Goal: Task Accomplishment & Management: Manage account settings

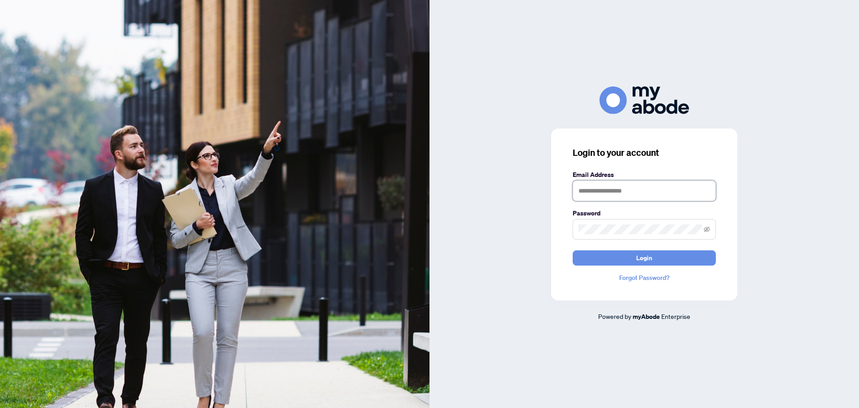
type input "**********"
click at [804, 293] on div "**********" at bounding box center [643, 203] width 429 height 234
click at [740, 273] on div "**********" at bounding box center [643, 203] width 429 height 234
click at [642, 255] on span "Login" at bounding box center [644, 258] width 16 height 14
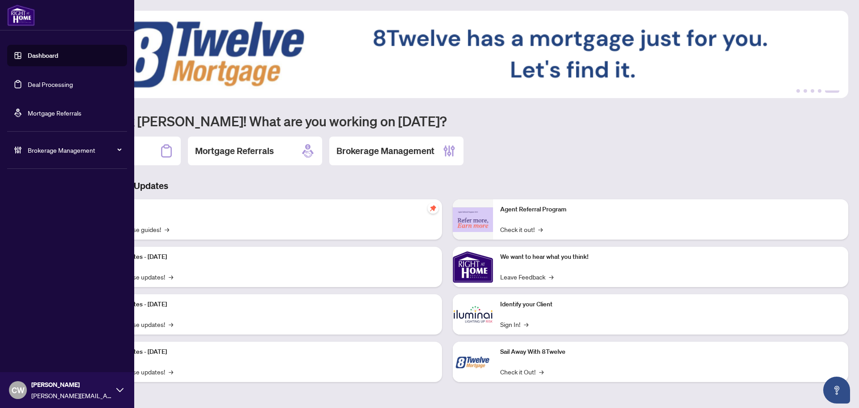
click at [28, 85] on link "Deal Processing" at bounding box center [50, 84] width 45 height 8
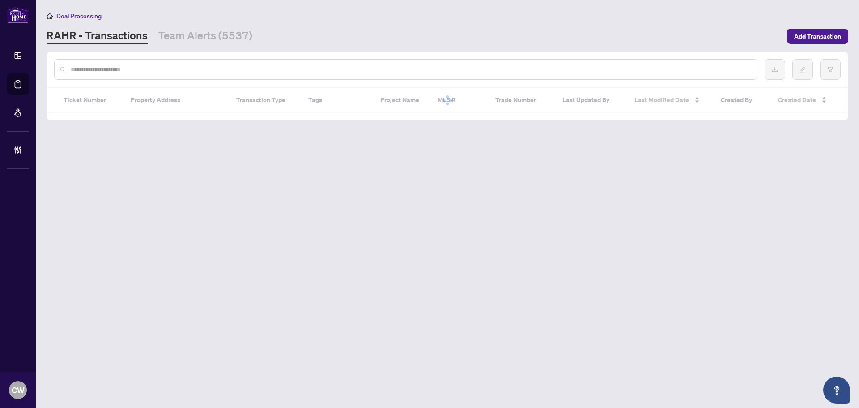
click at [137, 68] on input "text" at bounding box center [410, 69] width 679 height 10
paste input "*******"
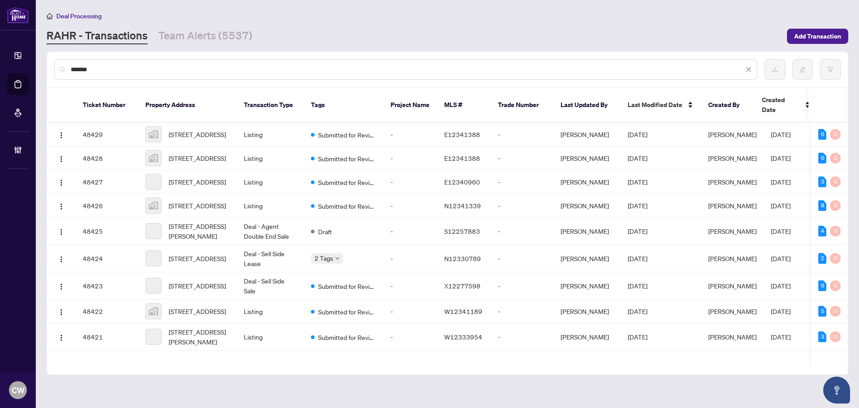
type input "*******"
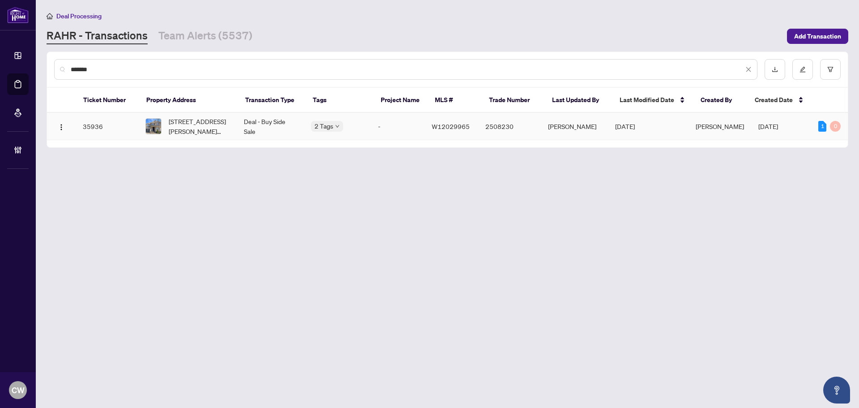
click at [164, 127] on div "[STREET_ADDRESS][PERSON_NAME][PERSON_NAME]" at bounding box center [187, 126] width 84 height 20
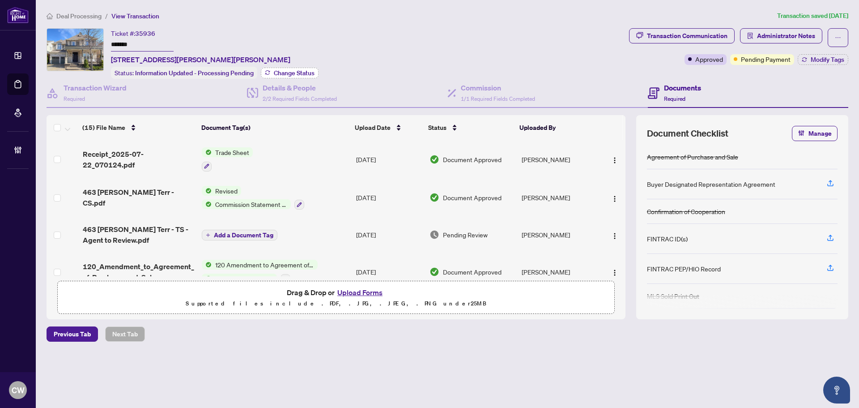
click at [281, 71] on span "Change Status" at bounding box center [294, 73] width 41 height 6
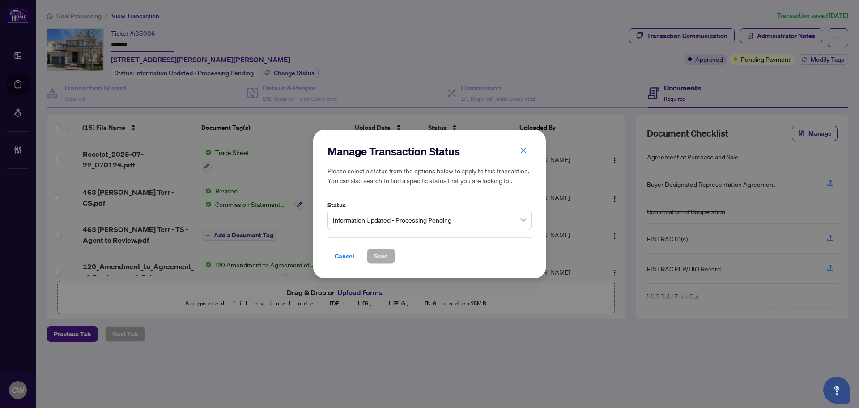
click at [395, 215] on span "Information Updated - Processing Pending" at bounding box center [429, 219] width 193 height 17
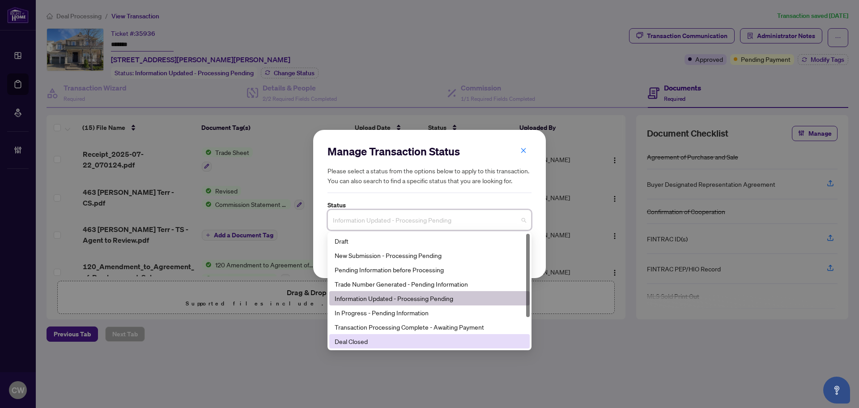
click at [374, 345] on div "Deal Closed" at bounding box center [430, 341] width 190 height 10
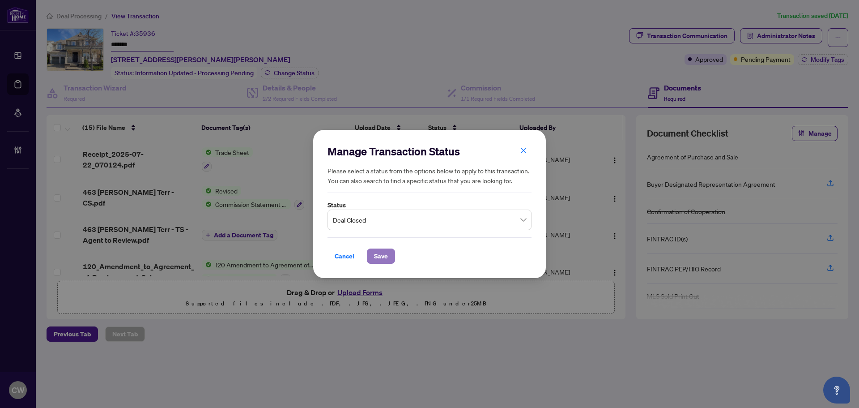
click at [382, 260] on span "Save" at bounding box center [381, 256] width 14 height 14
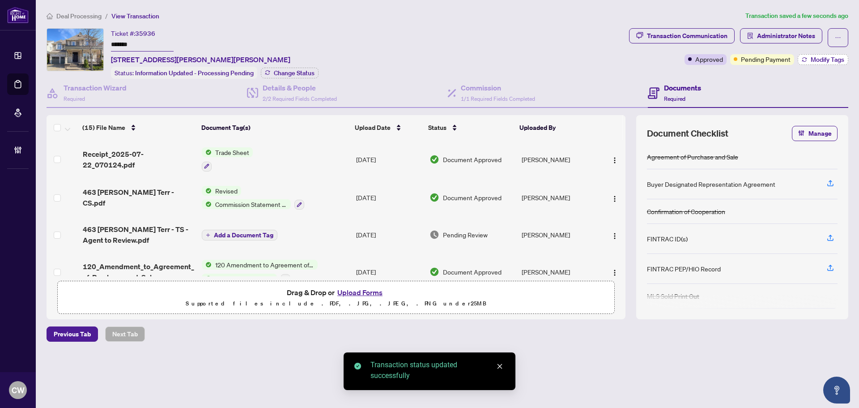
click at [827, 54] on button "Modify Tags" at bounding box center [823, 59] width 51 height 11
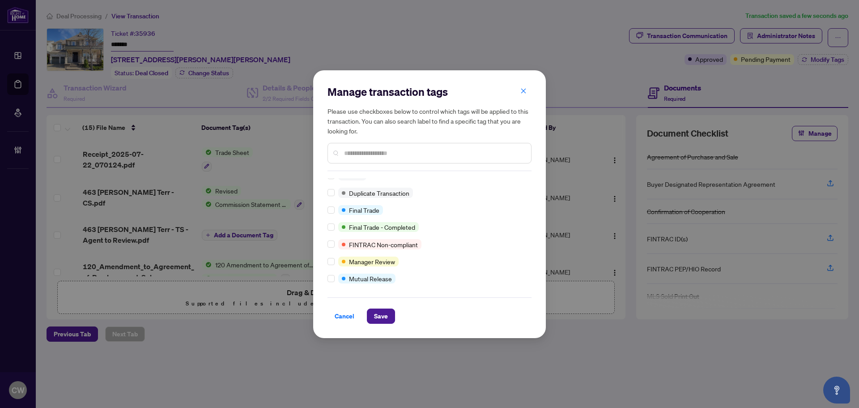
scroll to position [8, 0]
click at [383, 322] on span "Save" at bounding box center [381, 316] width 14 height 14
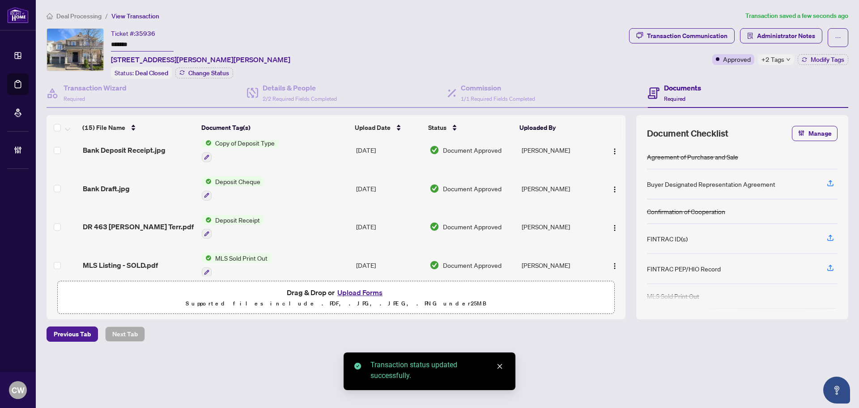
scroll to position [437, 0]
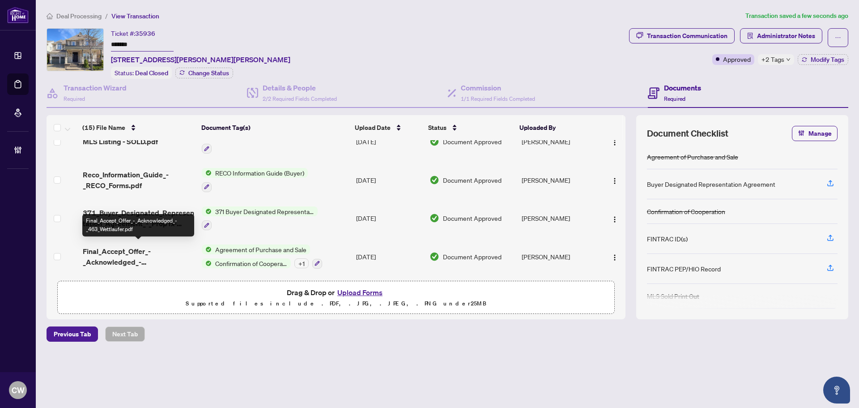
click at [128, 246] on span "Final_Accept_Offer_-_Acknowledged_-_463_Wettlaufer.pdf" at bounding box center [139, 256] width 112 height 21
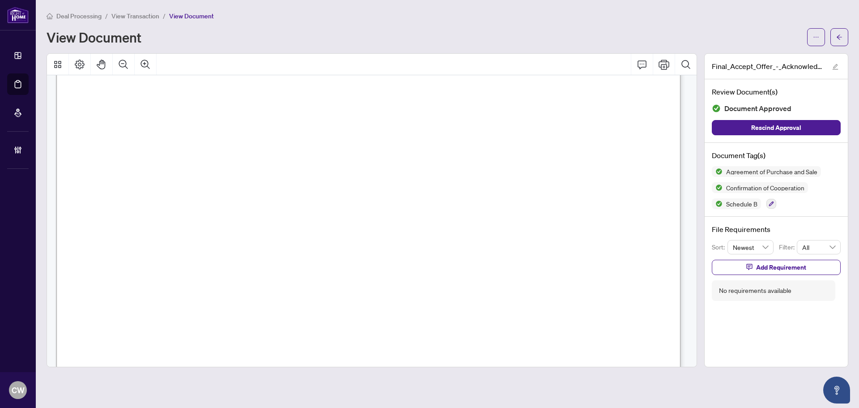
scroll to position [1476, 0]
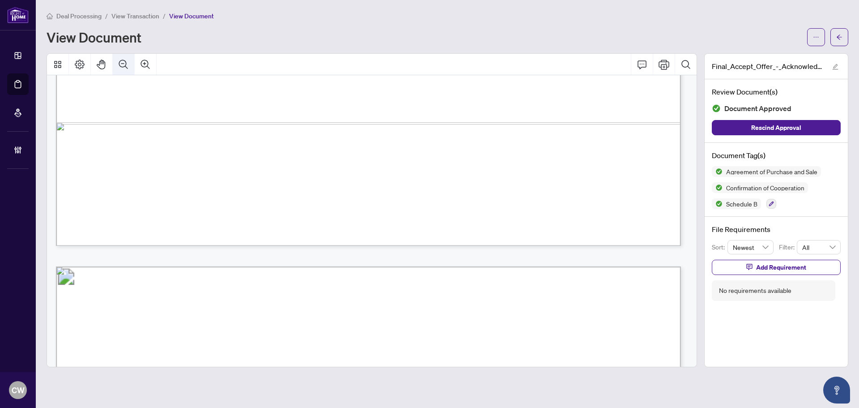
click at [121, 68] on icon "Zoom Out" at bounding box center [123, 64] width 11 height 11
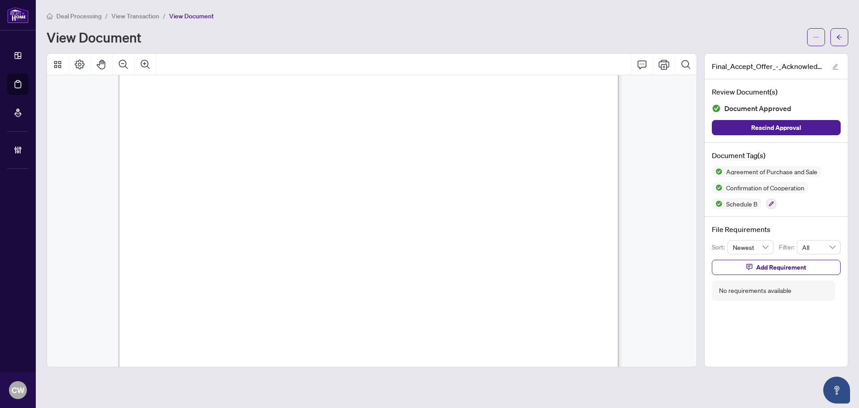
scroll to position [2877, 0]
click at [839, 39] on icon "arrow-left" at bounding box center [839, 36] width 5 height 5
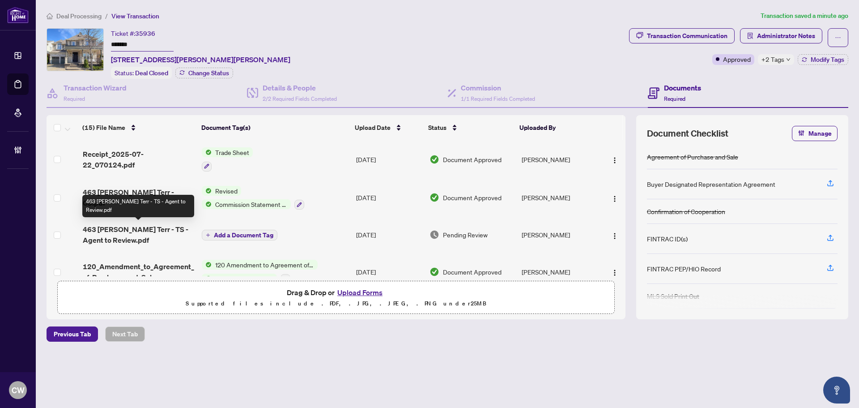
click at [158, 226] on span "463 [PERSON_NAME] Terr - TS - Agent to Review.pdf" at bounding box center [139, 234] width 112 height 21
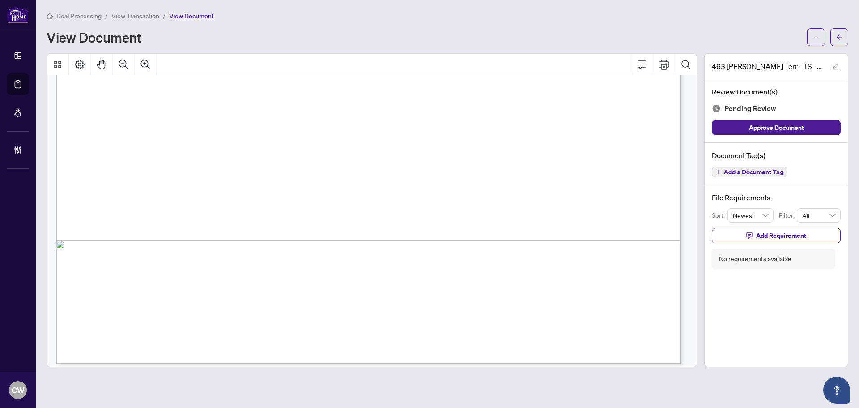
scroll to position [536, 0]
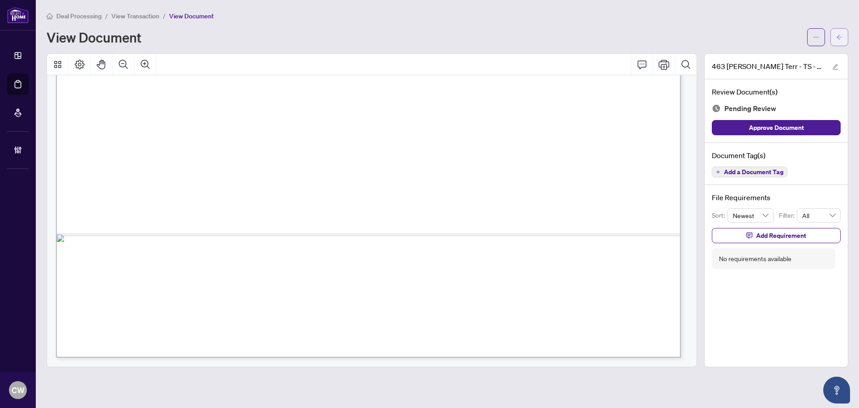
click at [843, 37] on button "button" at bounding box center [839, 37] width 18 height 18
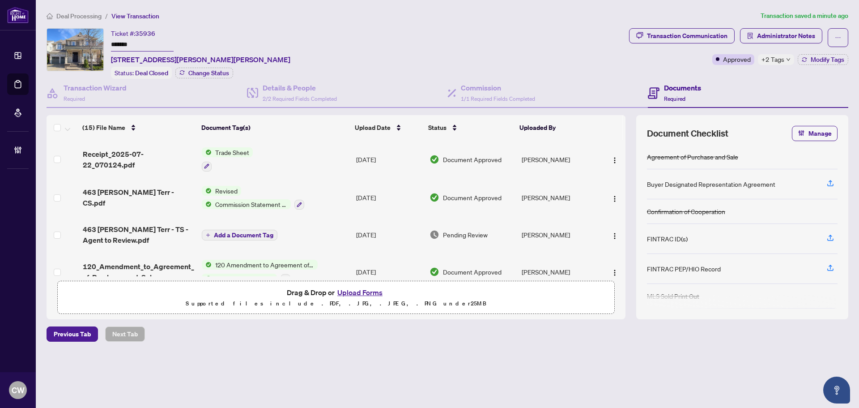
click at [155, 163] on td "Receipt_2025-07-22_070124.pdf" at bounding box center [138, 159] width 119 height 38
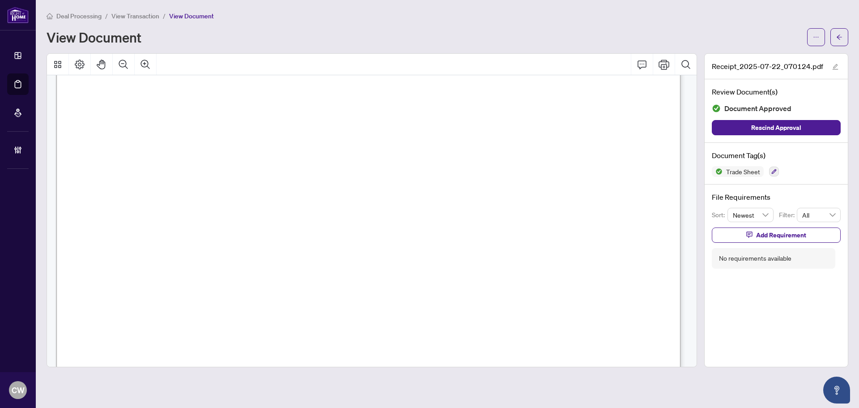
scroll to position [179, 0]
click at [835, 36] on button "button" at bounding box center [839, 37] width 18 height 18
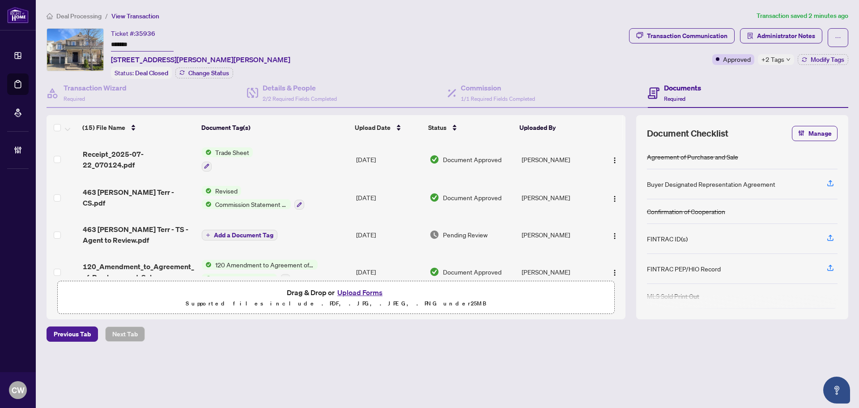
click at [374, 288] on button "Upload Forms" at bounding box center [360, 292] width 51 height 12
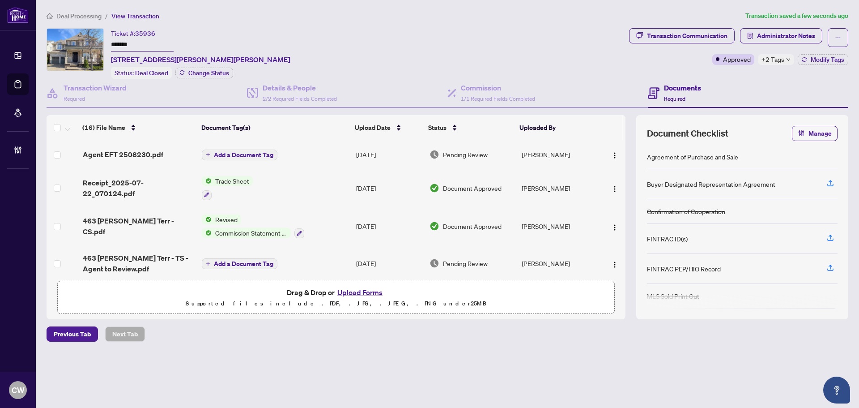
click at [270, 155] on span "Add a Document Tag" at bounding box center [244, 155] width 60 height 6
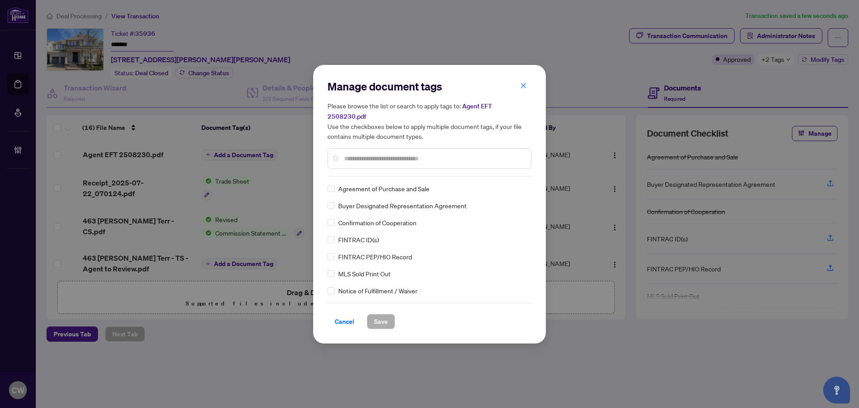
click at [380, 158] on div at bounding box center [429, 158] width 204 height 21
click at [380, 157] on input "text" at bounding box center [434, 158] width 180 height 10
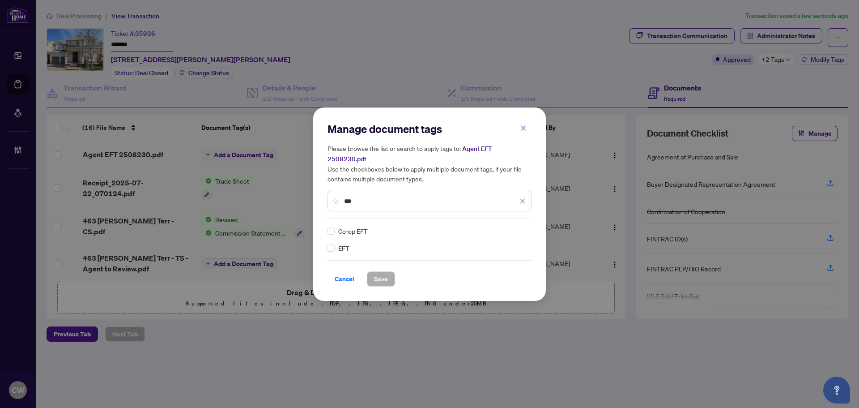
type input "***"
drag, startPoint x: 517, startPoint y: 222, endPoint x: 513, endPoint y: 247, distance: 25.4
click at [517, 226] on img at bounding box center [513, 230] width 9 height 9
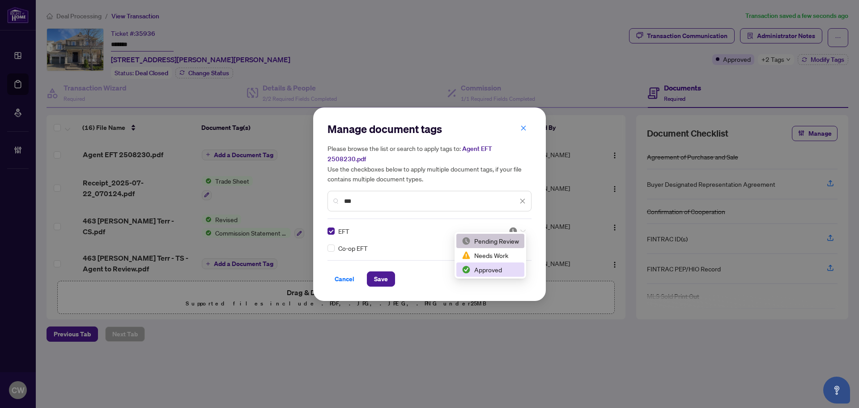
drag, startPoint x: 505, startPoint y: 269, endPoint x: 412, endPoint y: 269, distance: 93.1
click at [505, 269] on div "Approved" at bounding box center [490, 269] width 57 height 10
click at [386, 273] on span "Save" at bounding box center [381, 279] width 14 height 14
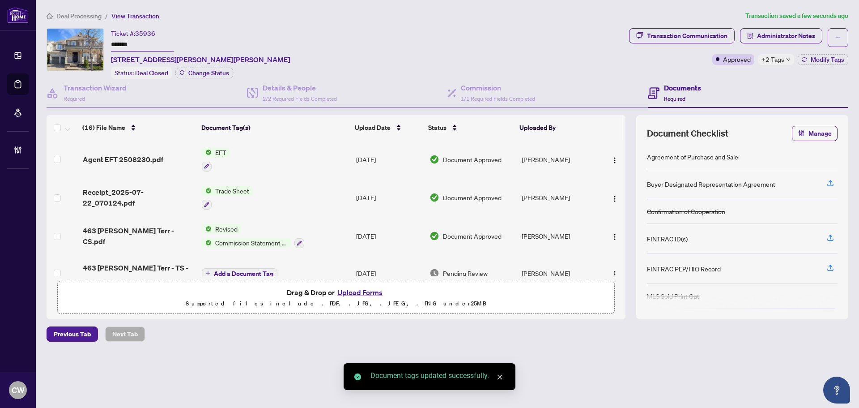
click at [611, 154] on span "button" at bounding box center [614, 159] width 7 height 10
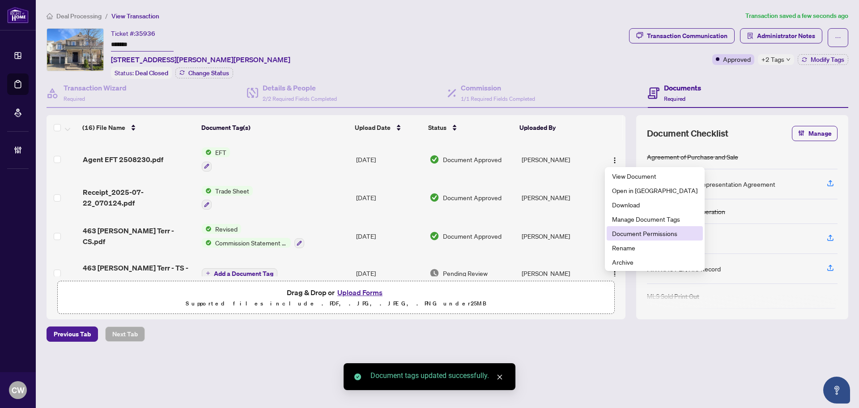
click at [625, 232] on span "Document Permissions" at bounding box center [654, 233] width 85 height 10
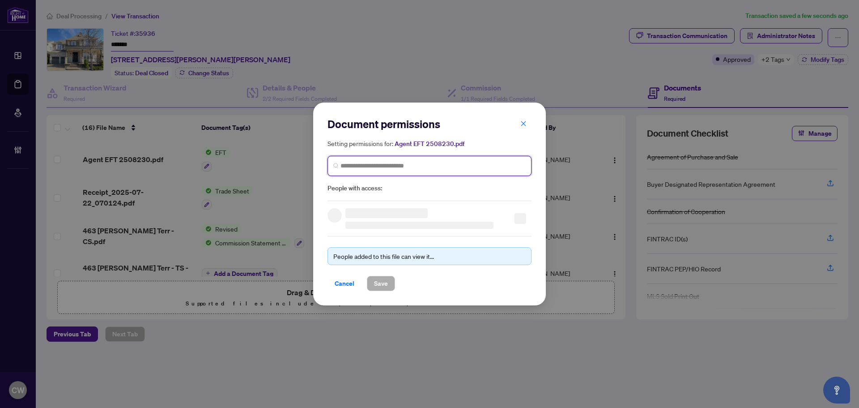
click at [409, 167] on input "search" at bounding box center [432, 165] width 185 height 9
paste input "**********"
type input "**********"
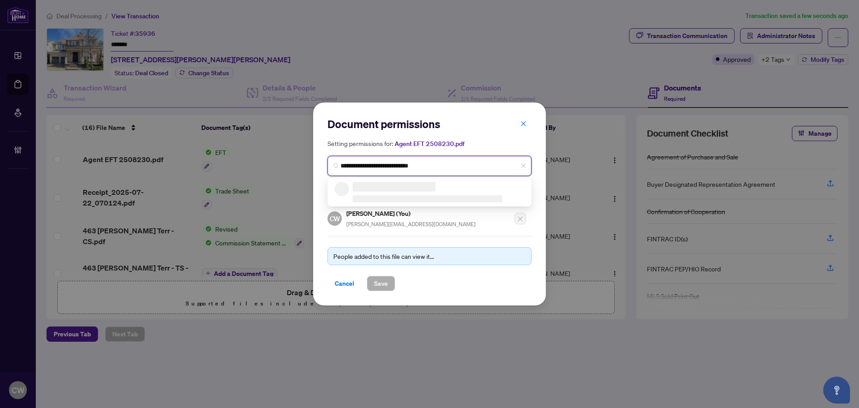
click at [370, 191] on div at bounding box center [436, 192] width 166 height 21
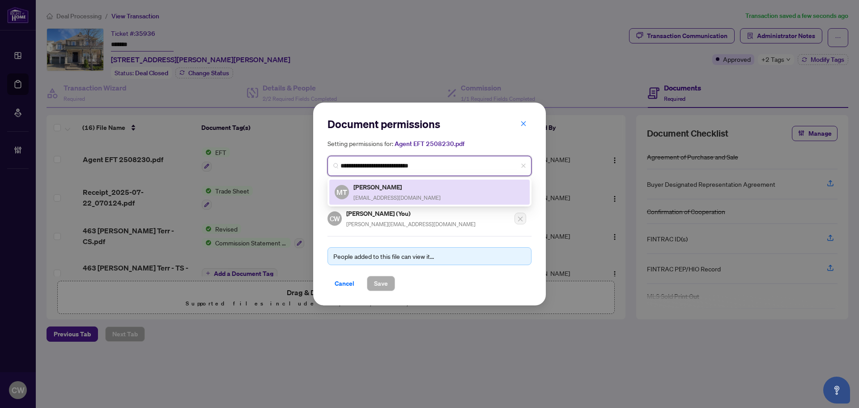
click at [400, 193] on div "[PERSON_NAME] [EMAIL_ADDRESS][DOMAIN_NAME]" at bounding box center [396, 192] width 87 height 21
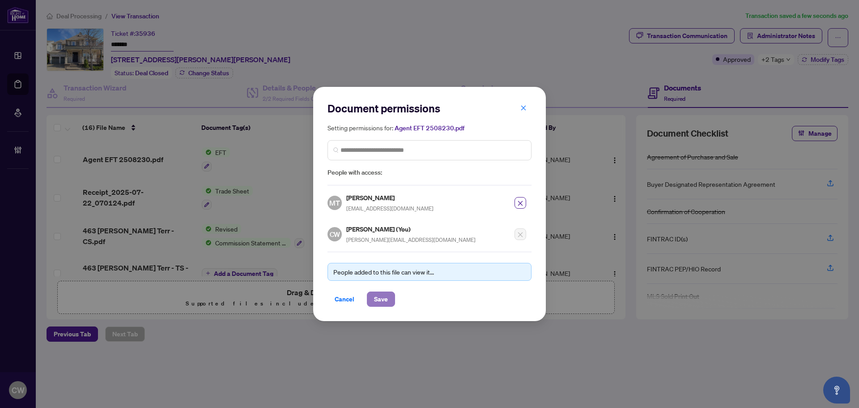
click at [387, 296] on button "Save" at bounding box center [381, 298] width 28 height 15
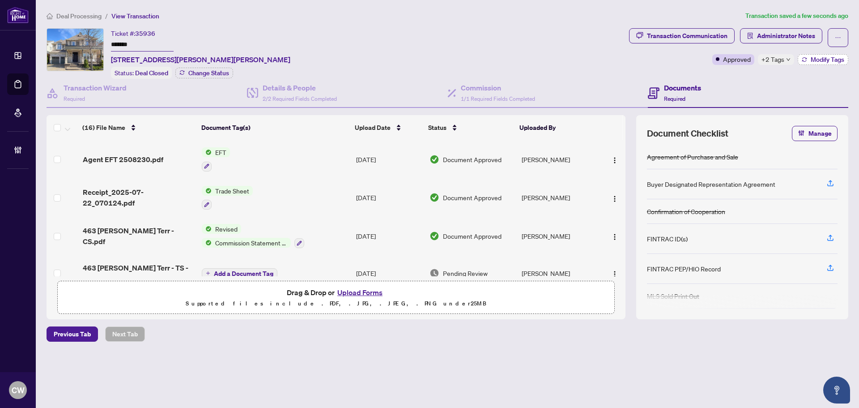
click at [818, 60] on span "Modify Tags" at bounding box center [828, 59] width 34 height 6
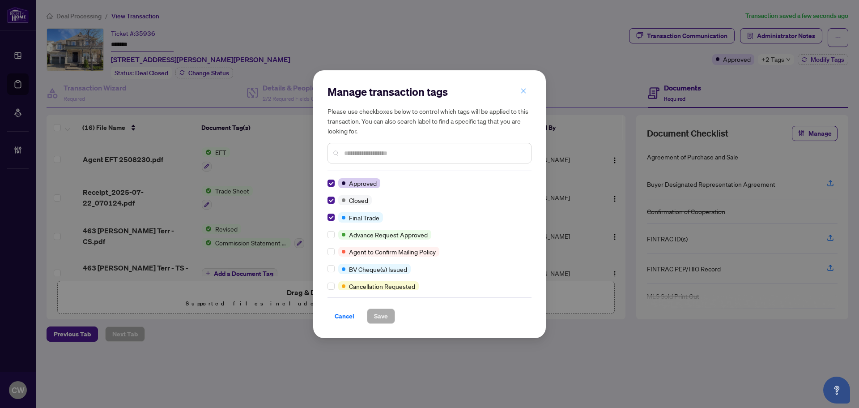
click at [524, 87] on span "button" at bounding box center [523, 91] width 6 height 14
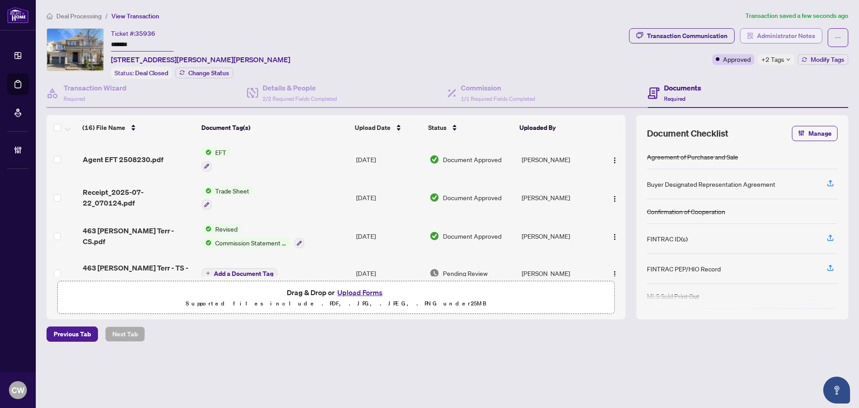
click at [778, 34] on span "Administrator Notes" at bounding box center [786, 36] width 58 height 14
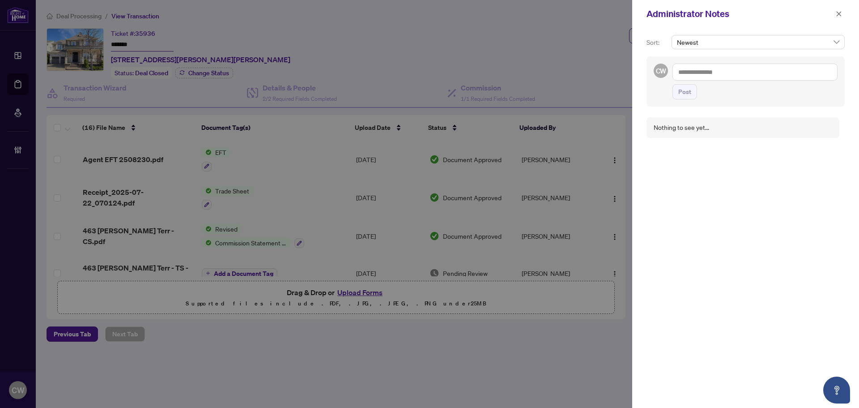
click at [710, 72] on textarea at bounding box center [754, 72] width 165 height 17
paste textarea "**********"
type textarea "**********"
click at [687, 92] on span "Post" at bounding box center [684, 92] width 13 height 14
click at [839, 14] on icon "close" at bounding box center [839, 13] width 5 height 5
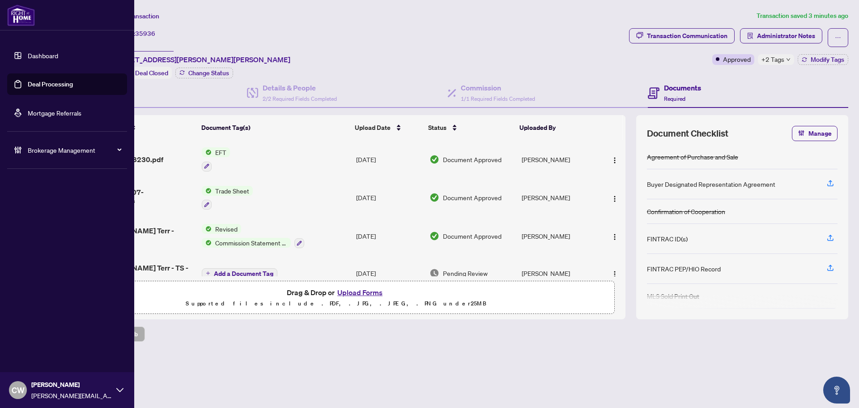
click at [29, 85] on link "Deal Processing" at bounding box center [50, 84] width 45 height 8
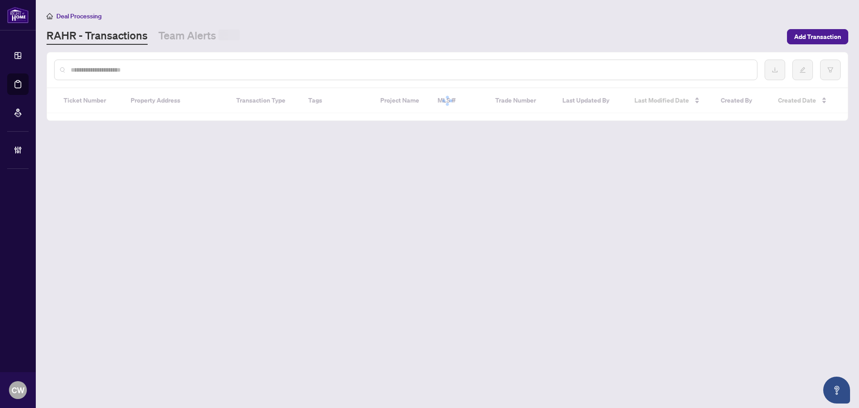
click at [158, 68] on input "text" at bounding box center [410, 70] width 679 height 10
paste input "*******"
type input "*******"
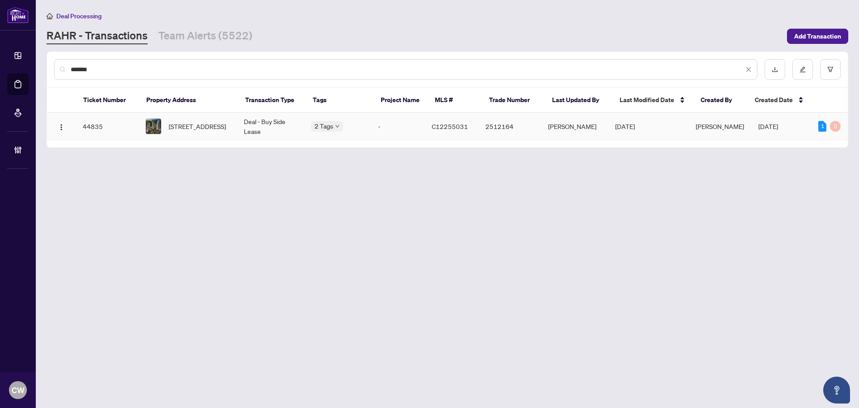
click at [174, 124] on span "[STREET_ADDRESS]" at bounding box center [197, 126] width 57 height 10
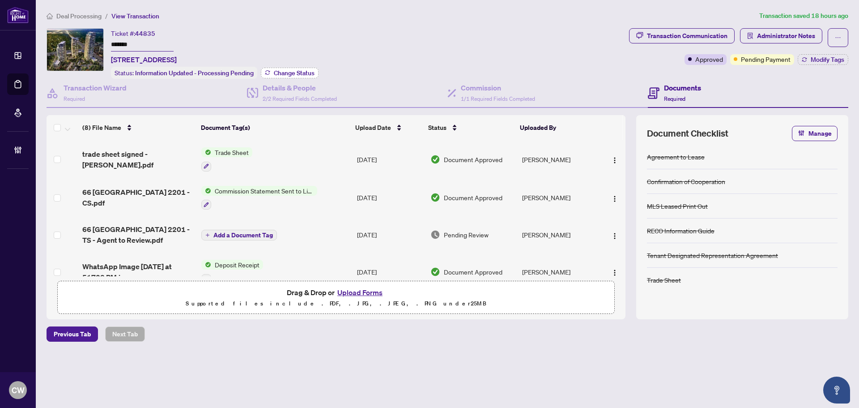
click at [292, 74] on span "Change Status" at bounding box center [294, 73] width 41 height 6
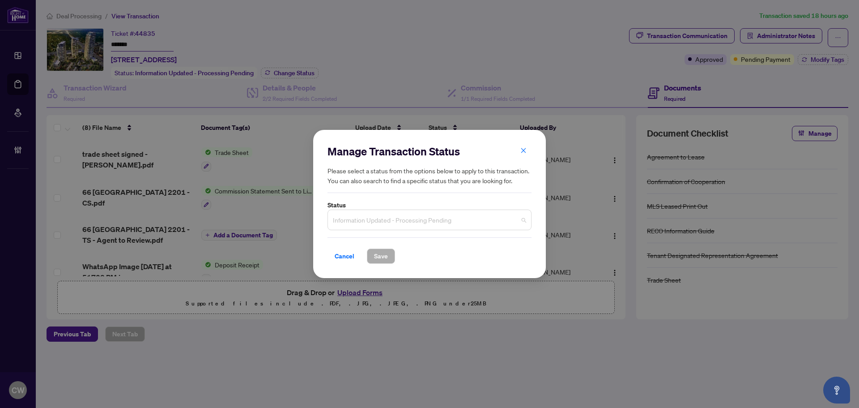
click at [366, 217] on span "Information Updated - Processing Pending" at bounding box center [429, 219] width 193 height 17
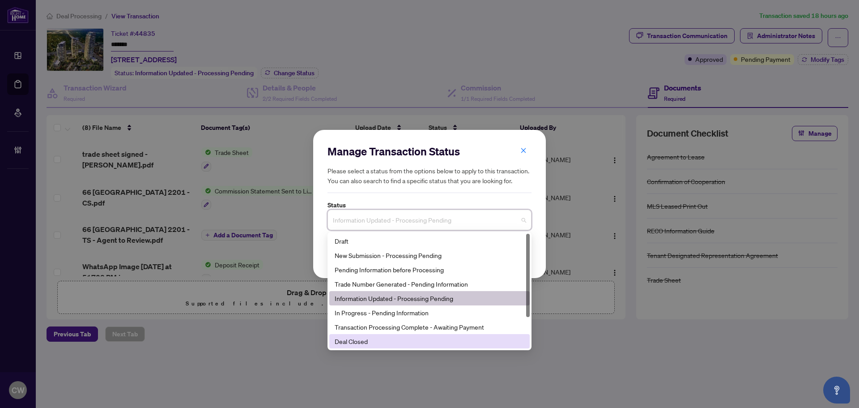
click at [362, 340] on div "Deal Closed" at bounding box center [430, 341] width 190 height 10
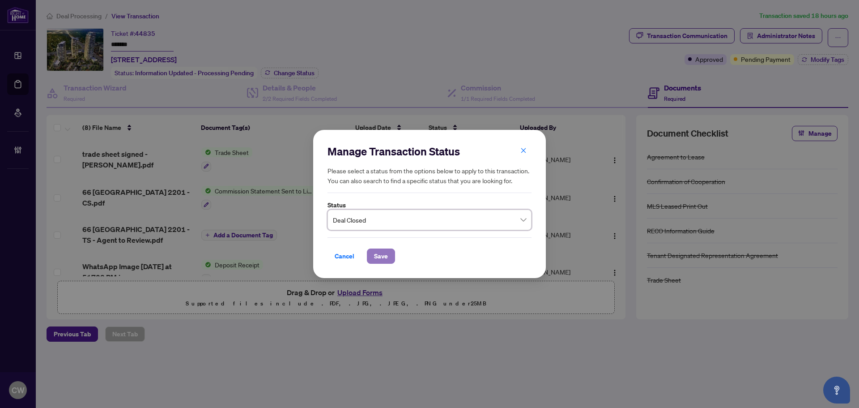
click at [383, 258] on span "Save" at bounding box center [381, 256] width 14 height 14
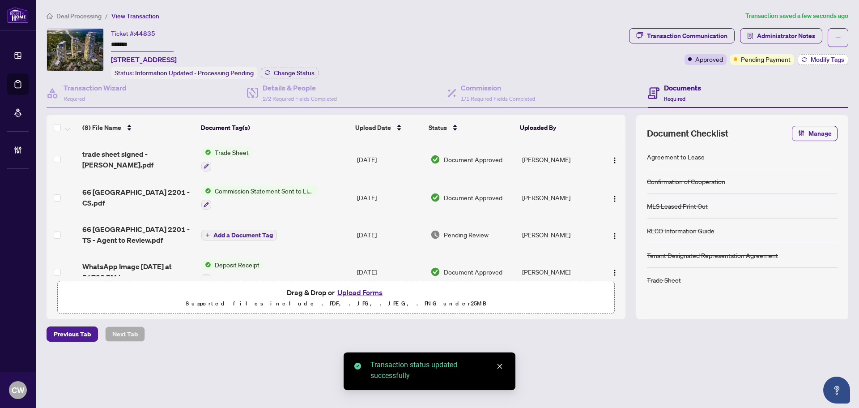
click at [818, 56] on span "Modify Tags" at bounding box center [828, 59] width 34 height 6
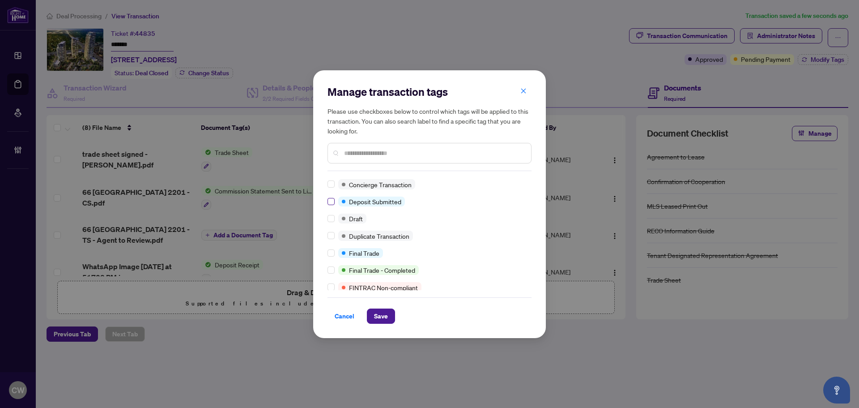
scroll to position [179, 0]
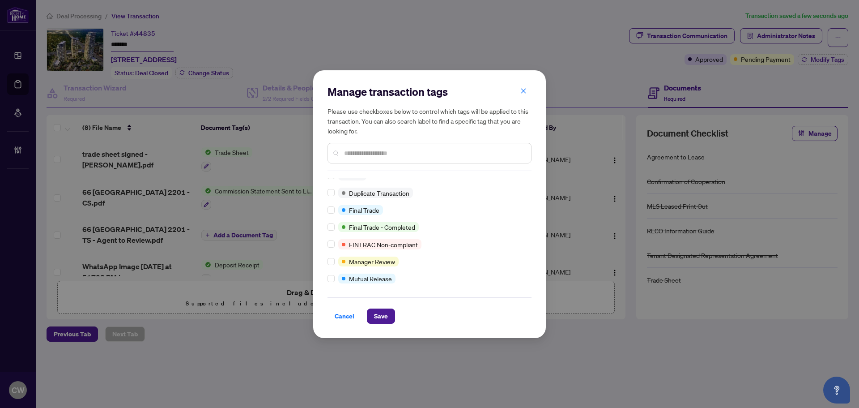
click at [335, 213] on div at bounding box center [332, 210] width 11 height 10
click at [335, 210] on div at bounding box center [332, 210] width 11 height 10
click at [389, 321] on button "Save" at bounding box center [381, 315] width 28 height 15
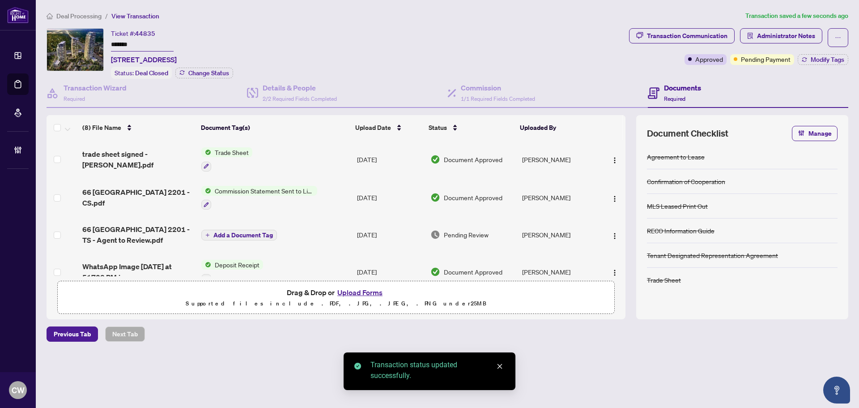
click at [153, 161] on span "trade sheet signed - [PERSON_NAME].pdf" at bounding box center [138, 159] width 112 height 21
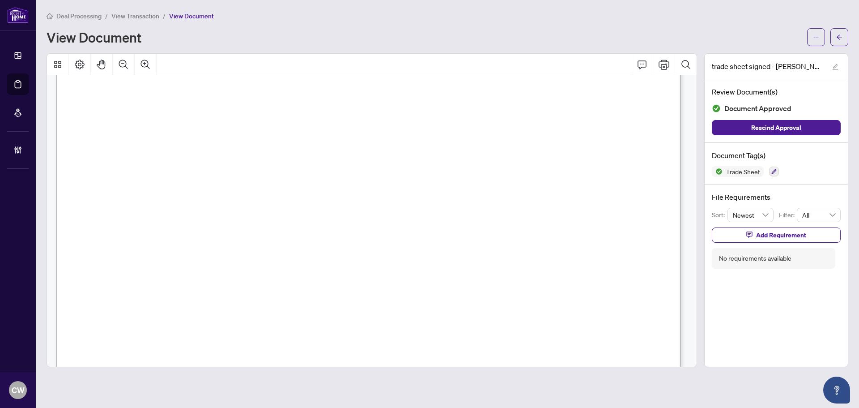
scroll to position [313, 0]
click at [841, 36] on icon "arrow-left" at bounding box center [839, 37] width 6 height 6
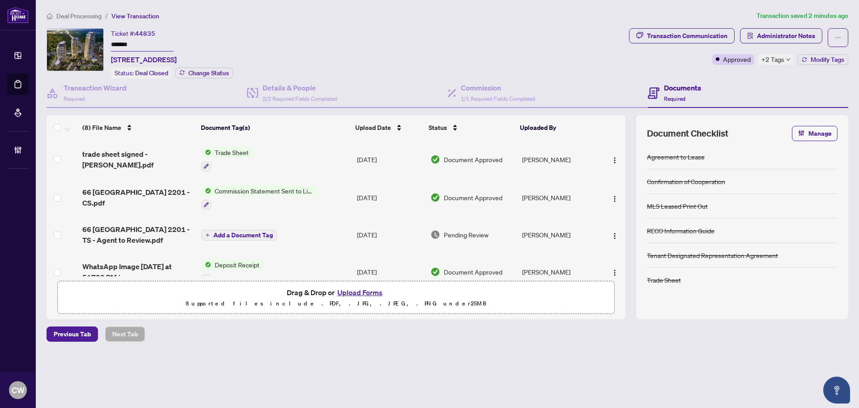
click at [372, 291] on button "Upload Forms" at bounding box center [360, 292] width 51 height 12
click at [364, 289] on button "Upload Forms" at bounding box center [360, 292] width 51 height 12
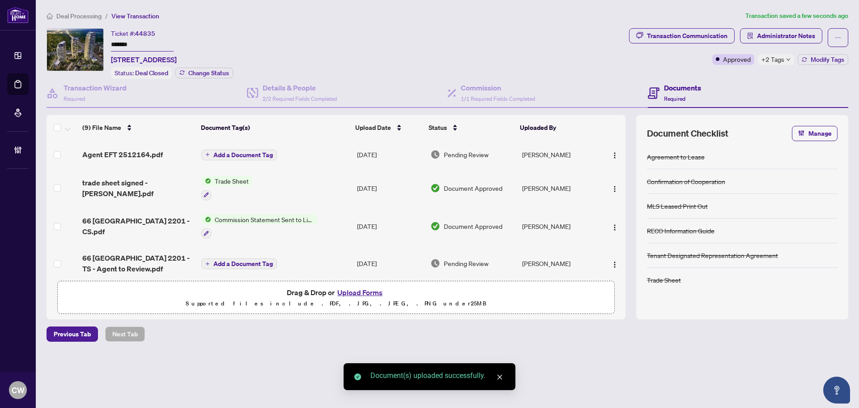
click at [240, 154] on span "Add a Document Tag" at bounding box center [243, 155] width 60 height 6
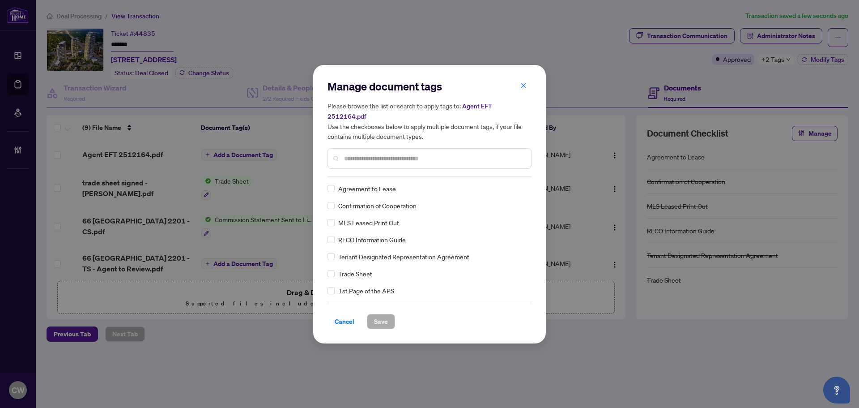
click at [351, 153] on input "text" at bounding box center [434, 158] width 180 height 10
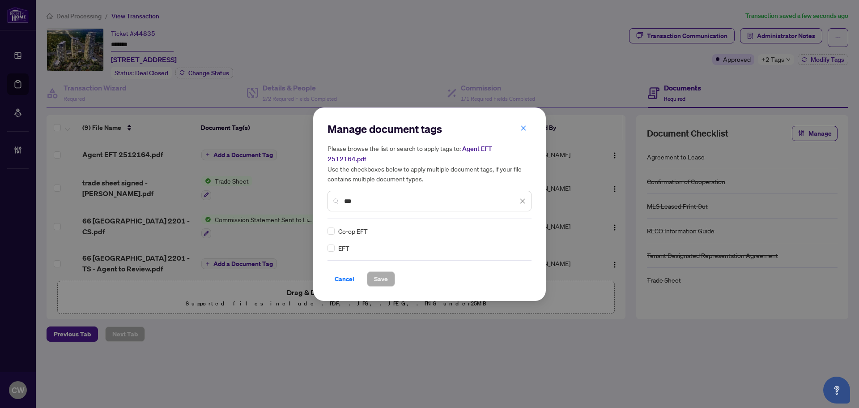
type input "***"
click at [527, 226] on div "EFT Co-op EFT" at bounding box center [429, 239] width 204 height 27
click at [517, 226] on img at bounding box center [513, 230] width 9 height 9
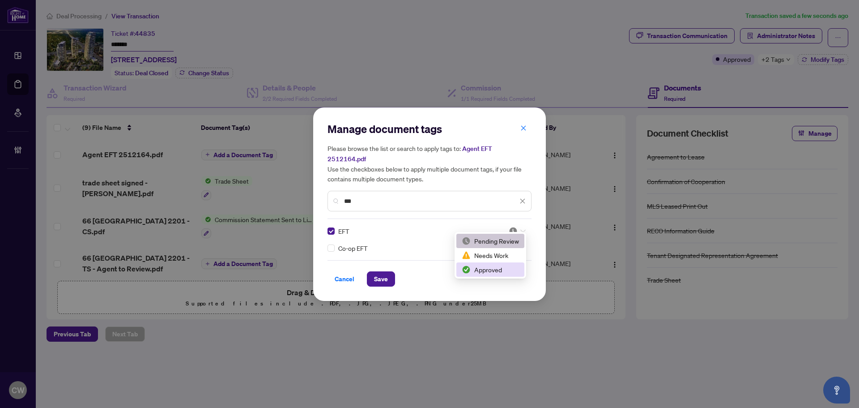
click at [502, 271] on div "Approved" at bounding box center [490, 269] width 57 height 10
click at [381, 272] on span "Save" at bounding box center [381, 279] width 14 height 14
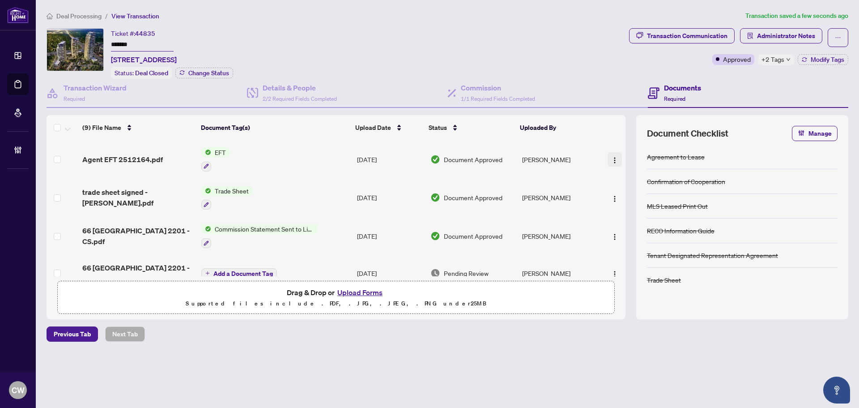
click at [613, 158] on img "button" at bounding box center [614, 160] width 7 height 7
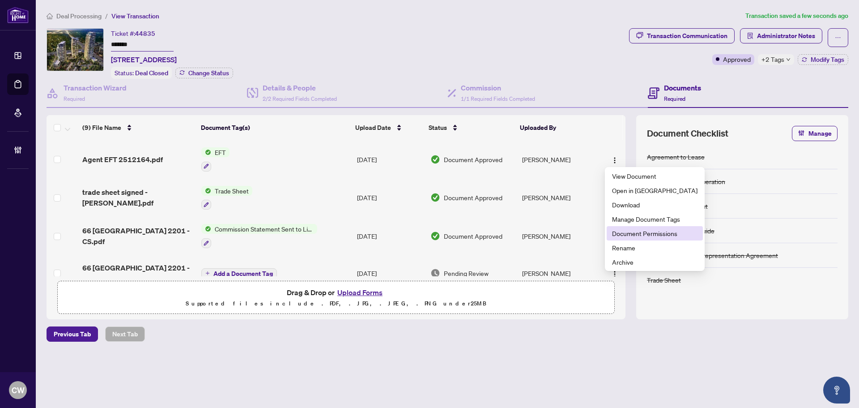
click at [623, 234] on span "Document Permissions" at bounding box center [654, 233] width 85 height 10
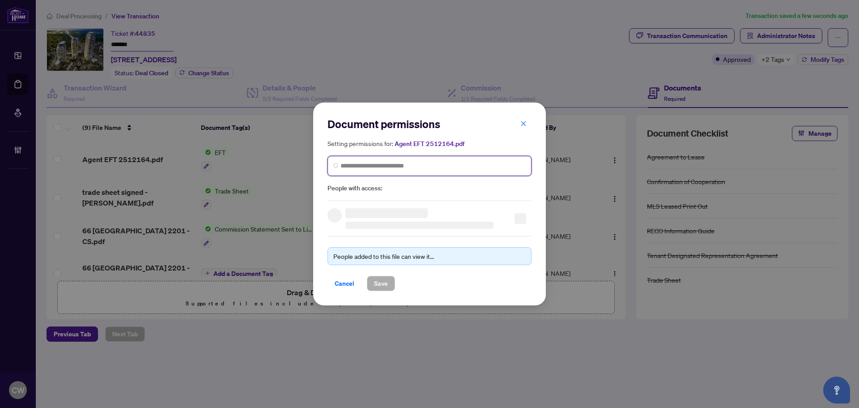
click at [388, 177] on div "Setting permissions for: Agent EFT 2512164.pdf People with access:" at bounding box center [429, 165] width 204 height 55
paste input "**********"
type input "**********"
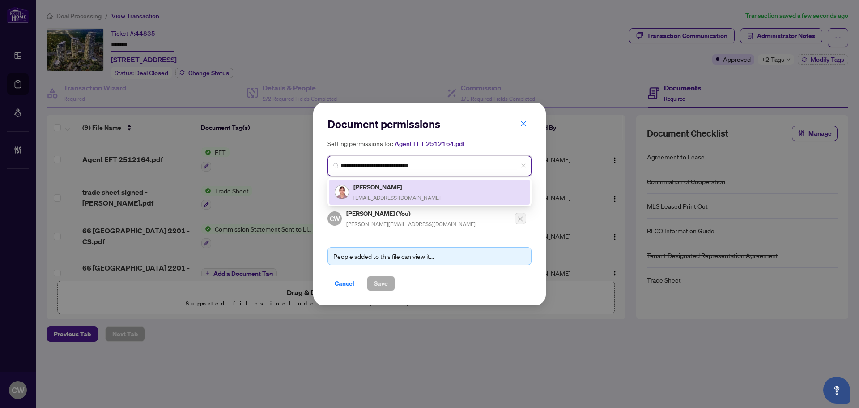
click at [389, 187] on h5 "[PERSON_NAME]" at bounding box center [396, 187] width 87 height 10
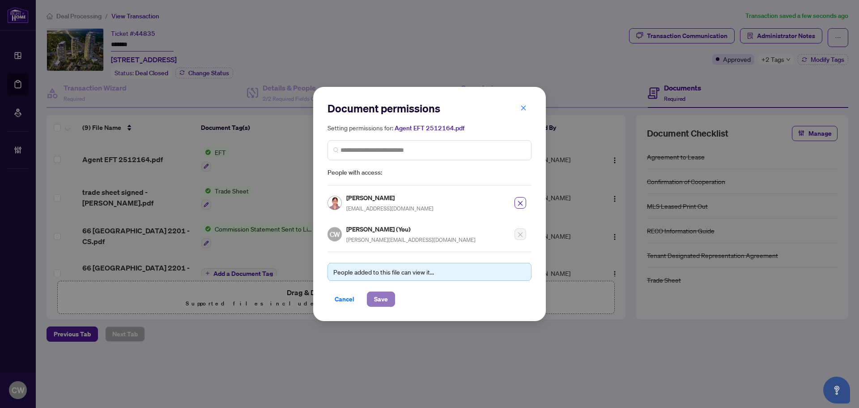
click at [380, 298] on span "Save" at bounding box center [381, 299] width 14 height 14
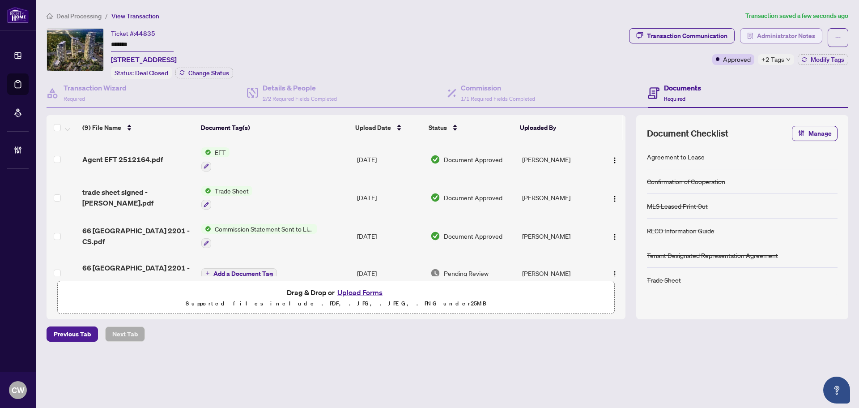
click at [777, 36] on span "Administrator Notes" at bounding box center [786, 36] width 58 height 14
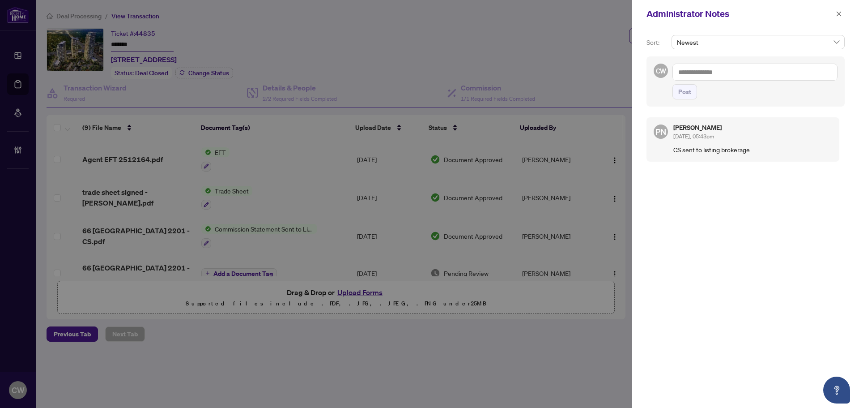
click at [740, 70] on textarea at bounding box center [754, 72] width 165 height 17
paste textarea "**********"
type textarea "**********"
click at [677, 91] on button "Post" at bounding box center [684, 91] width 25 height 15
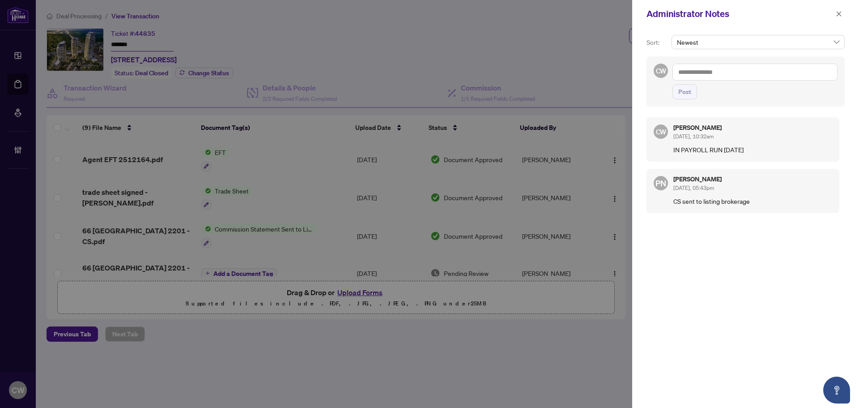
click at [365, 89] on div at bounding box center [429, 204] width 859 height 408
click at [838, 11] on icon "close" at bounding box center [839, 14] width 6 height 6
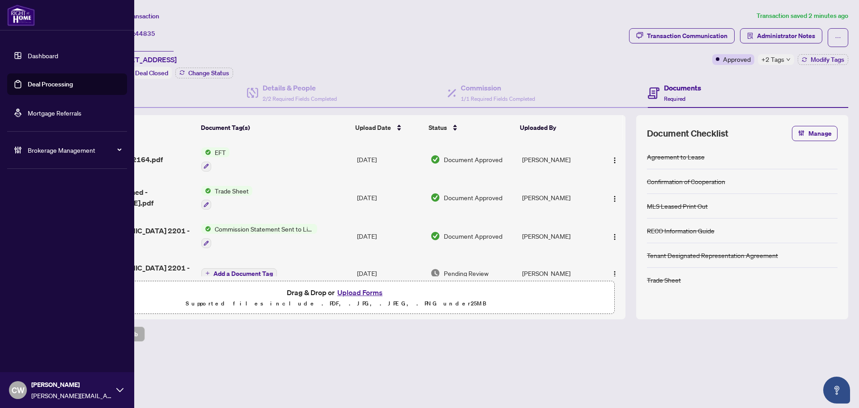
drag, startPoint x: 32, startPoint y: 85, endPoint x: 94, endPoint y: 84, distance: 62.2
click at [33, 85] on link "Deal Processing" at bounding box center [50, 84] width 45 height 8
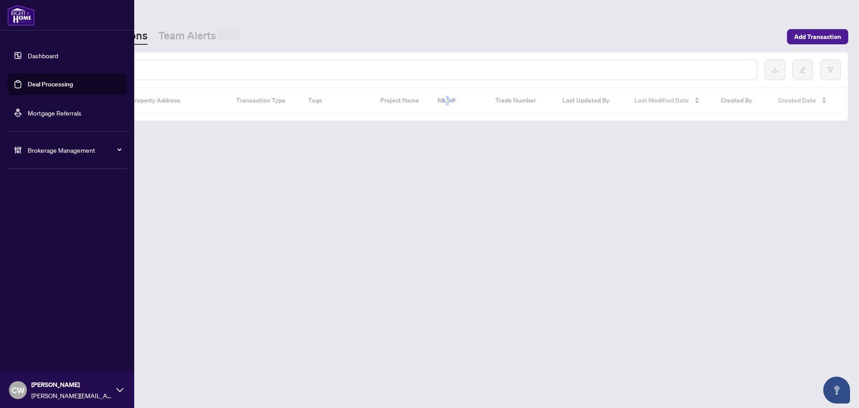
click at [174, 67] on input "text" at bounding box center [410, 70] width 679 height 10
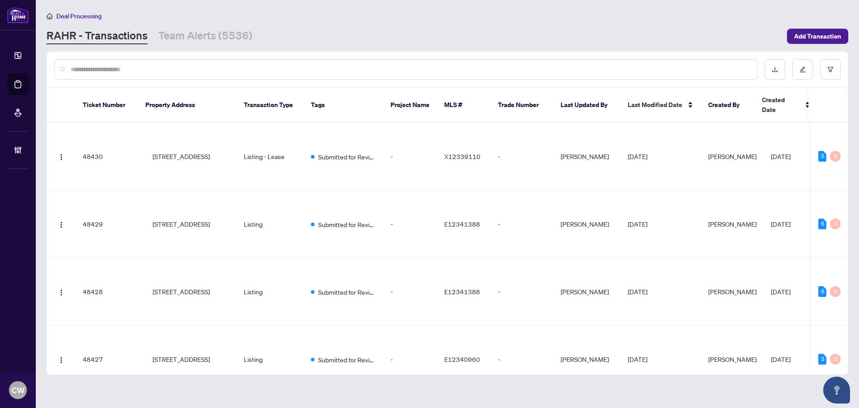
paste input "*******"
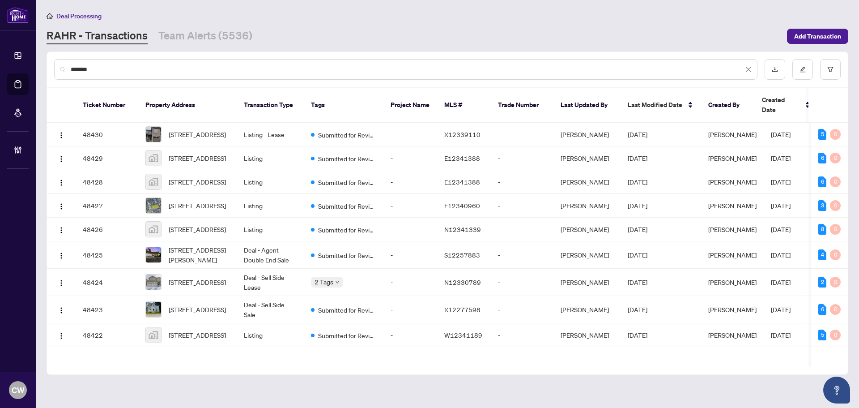
type input "*******"
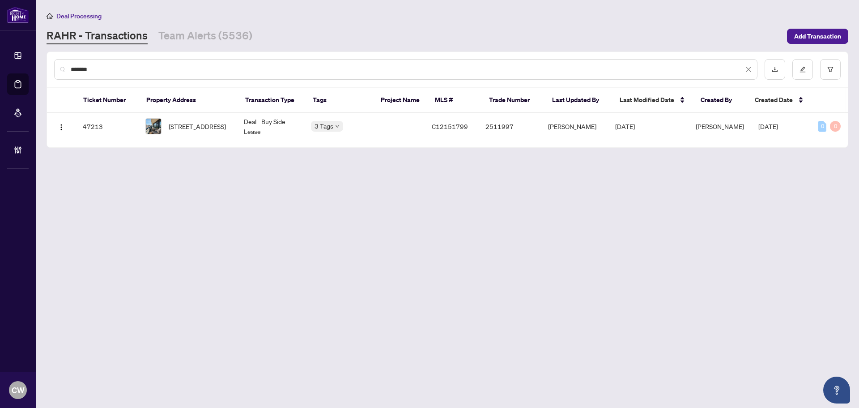
click at [190, 123] on span "[STREET_ADDRESS]" at bounding box center [197, 126] width 57 height 10
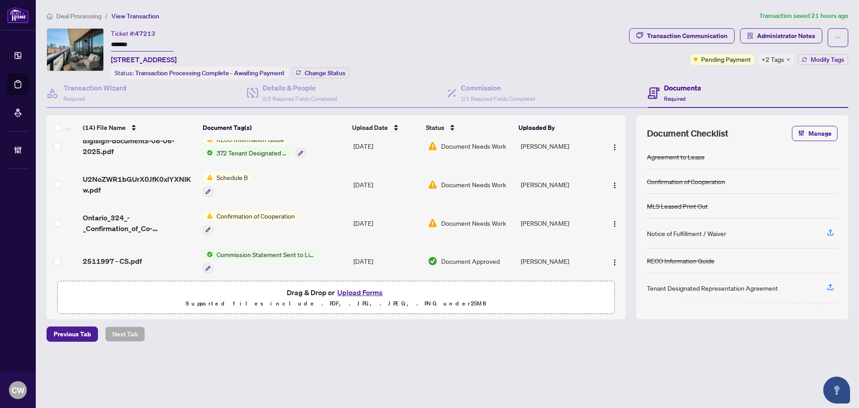
scroll to position [401, 0]
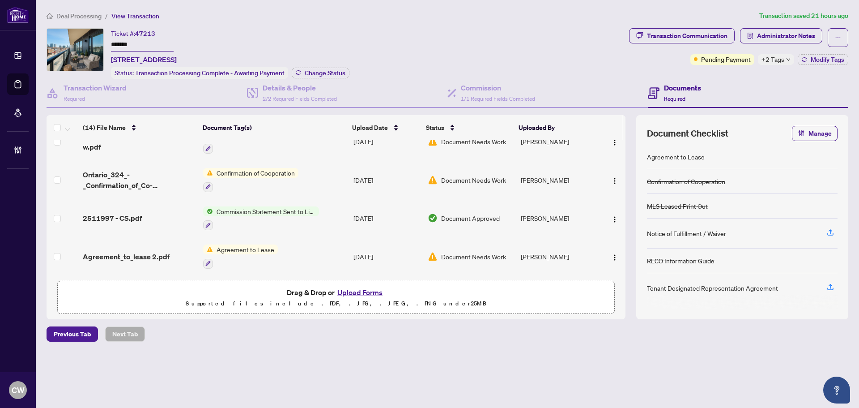
click at [128, 251] on span "Agreement_to_lease 2.pdf" at bounding box center [126, 256] width 87 height 11
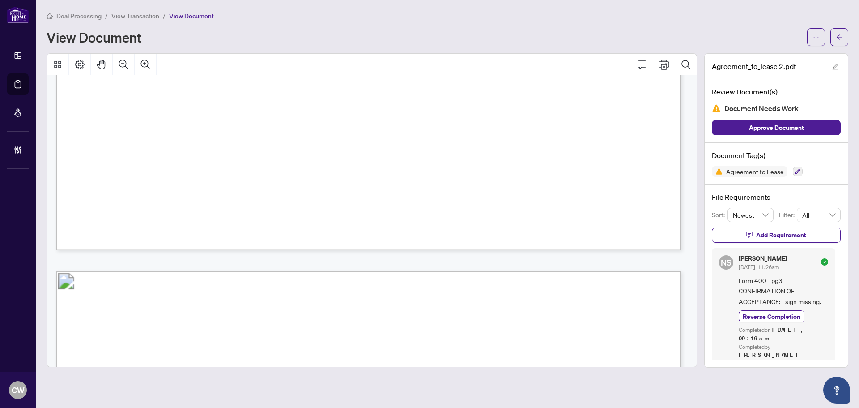
scroll to position [1834, 0]
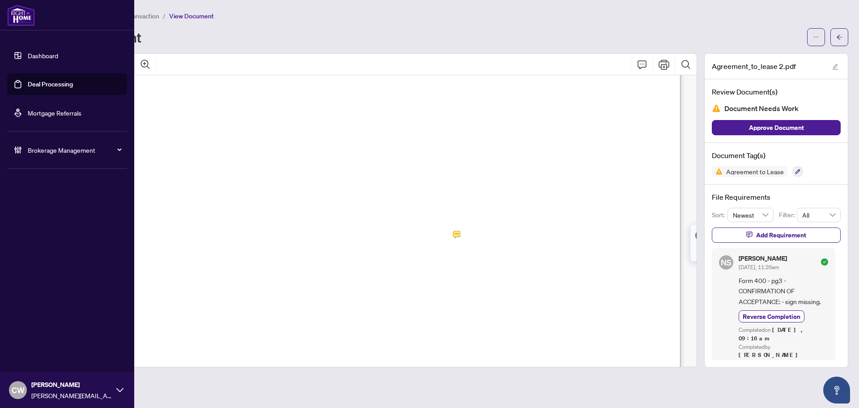
click at [28, 86] on link "Deal Processing" at bounding box center [50, 84] width 45 height 8
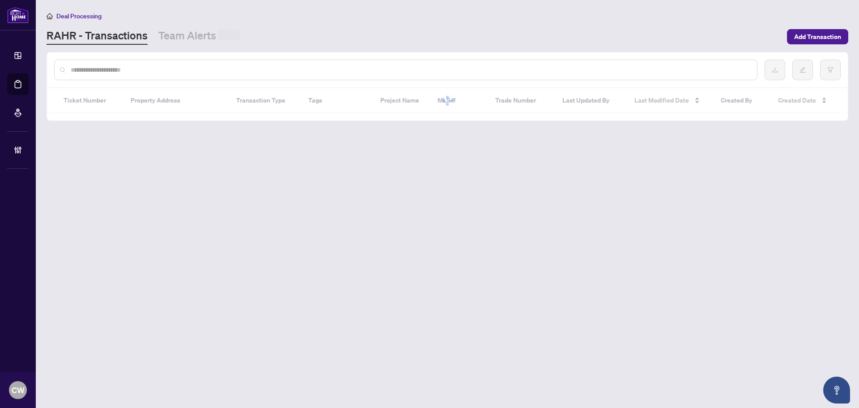
click at [178, 77] on div at bounding box center [405, 70] width 703 height 21
click at [175, 65] on input "text" at bounding box center [410, 70] width 679 height 10
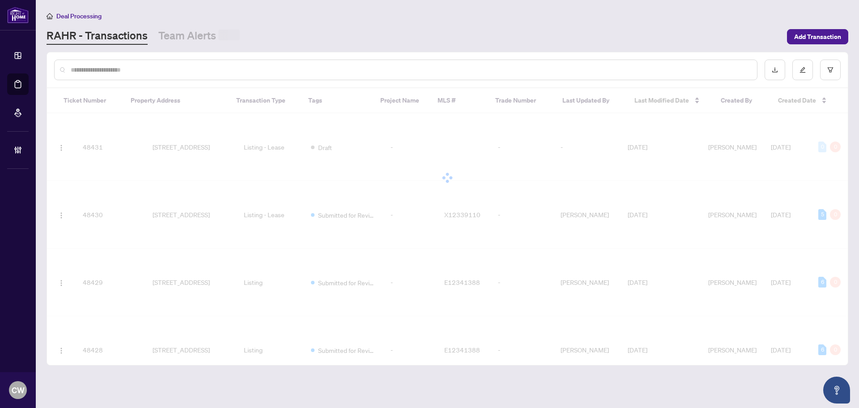
paste input "*******"
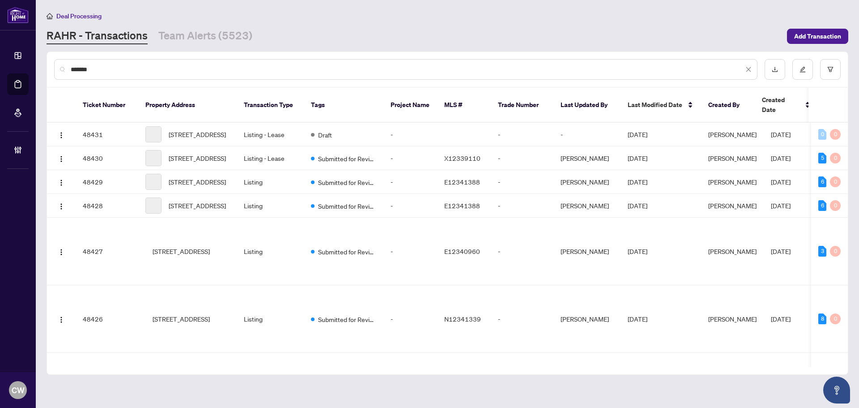
type input "*******"
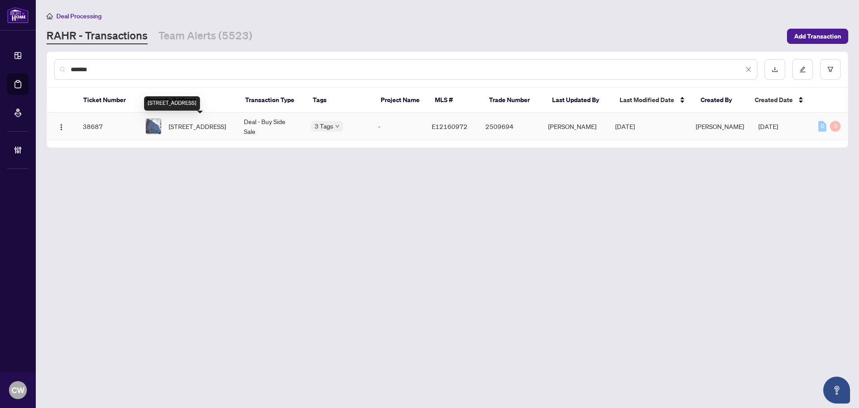
click at [208, 121] on span "[STREET_ADDRESS]" at bounding box center [197, 126] width 57 height 10
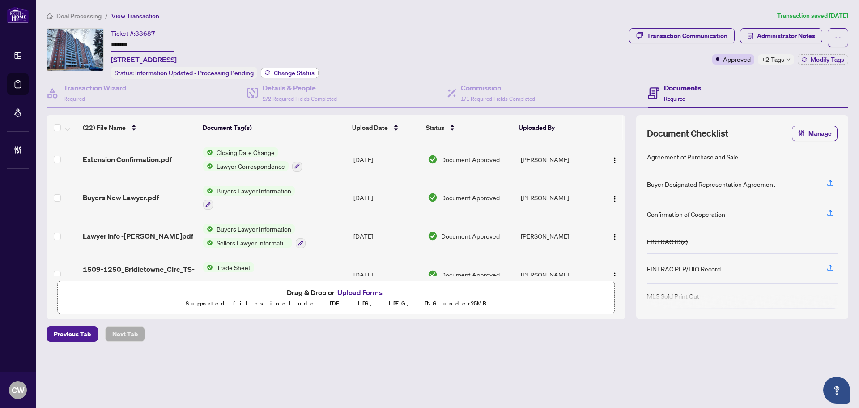
click at [297, 71] on span "Change Status" at bounding box center [294, 73] width 41 height 6
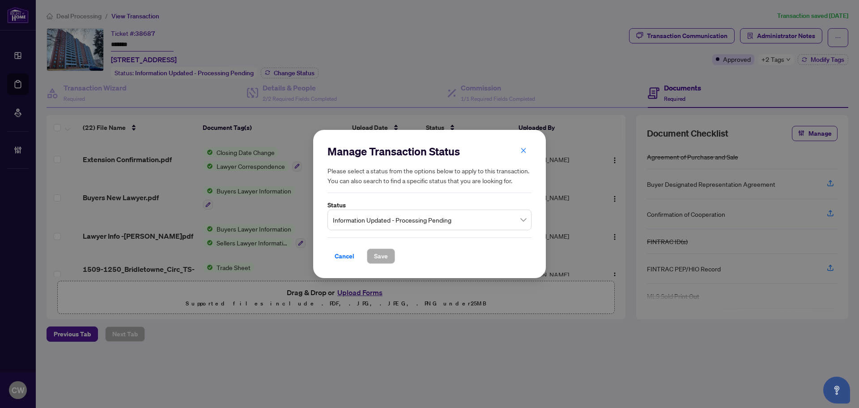
click at [400, 220] on span "Information Updated - Processing Pending" at bounding box center [429, 219] width 193 height 17
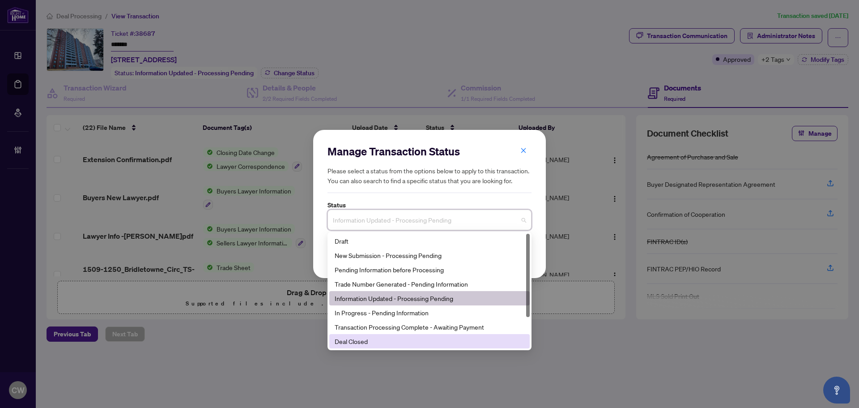
click at [376, 337] on div "Deal Closed" at bounding box center [430, 341] width 190 height 10
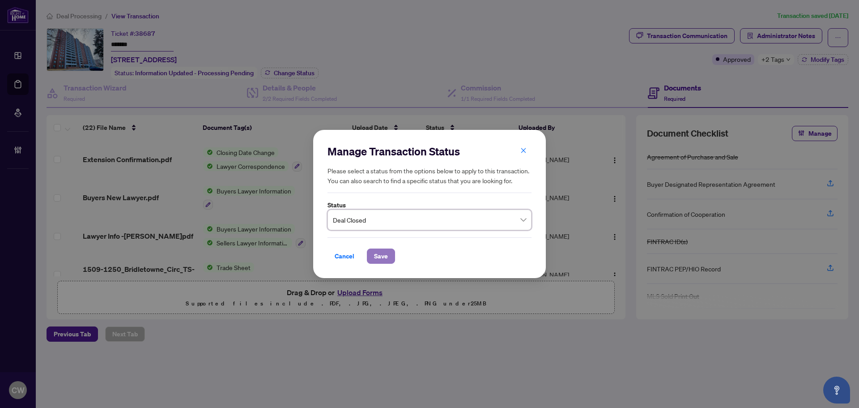
click at [391, 254] on button "Save" at bounding box center [381, 255] width 28 height 15
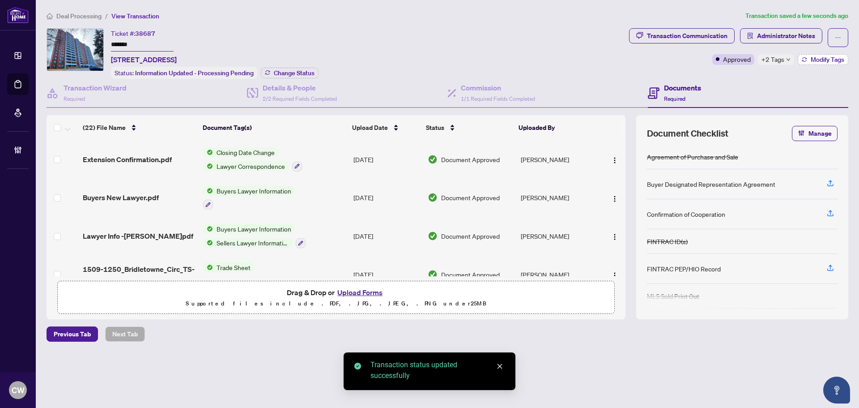
click at [815, 56] on span "Modify Tags" at bounding box center [828, 59] width 34 height 6
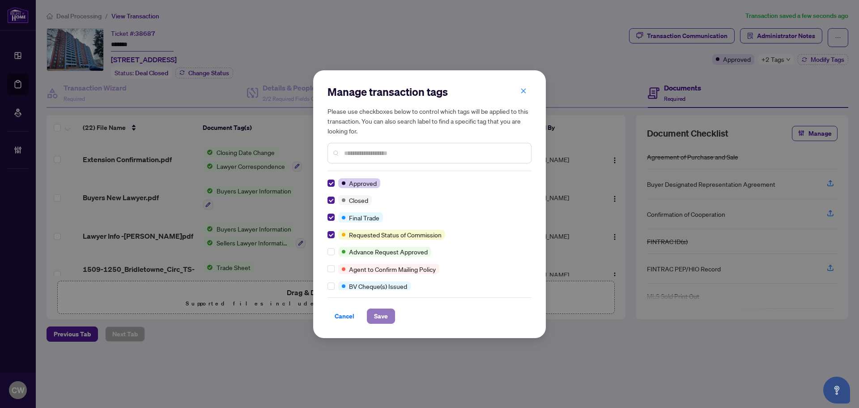
click at [379, 313] on span "Save" at bounding box center [381, 316] width 14 height 14
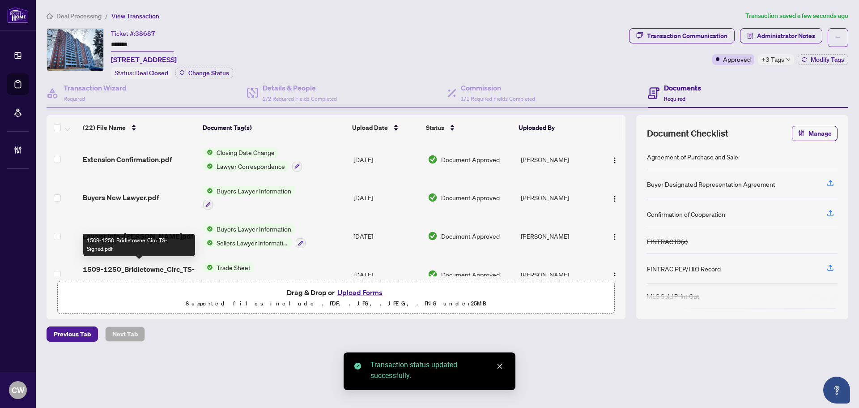
click at [123, 265] on span "1509-1250_Bridletowne_Circ_TS-Signed.pdf" at bounding box center [139, 274] width 113 height 21
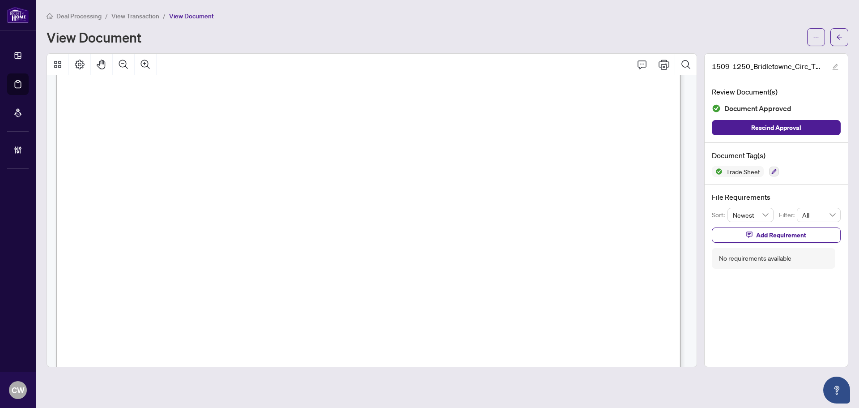
scroll to position [358, 0]
drag, startPoint x: 833, startPoint y: 42, endPoint x: 3, endPoint y: 361, distance: 889.5
click at [833, 42] on button "button" at bounding box center [839, 37] width 18 height 18
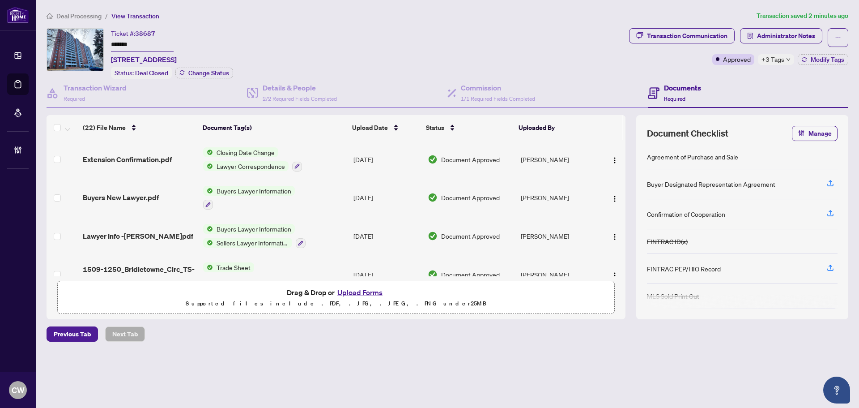
click at [361, 290] on button "Upload Forms" at bounding box center [360, 292] width 51 height 12
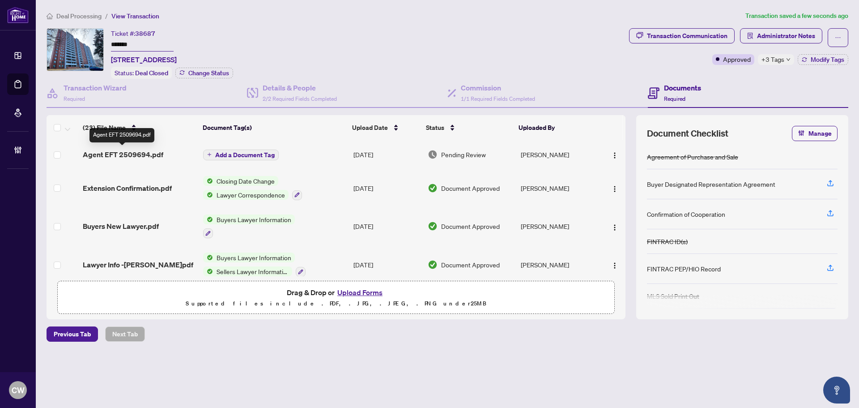
click at [149, 156] on span "Agent EFT 2509694.pdf" at bounding box center [123, 154] width 81 height 11
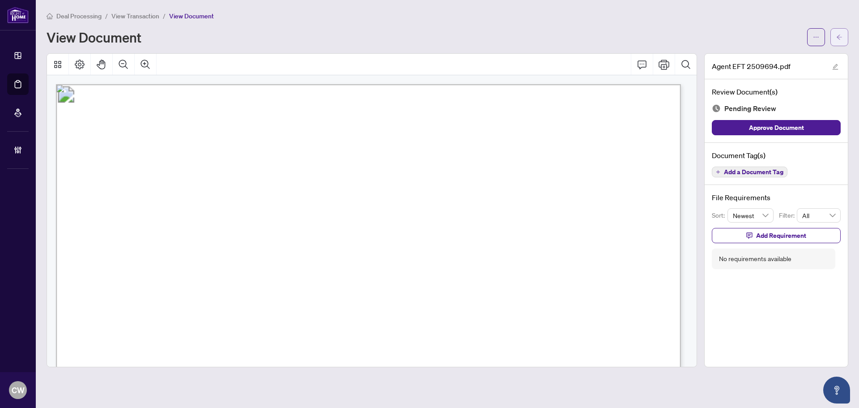
click at [838, 39] on icon "arrow-left" at bounding box center [839, 37] width 6 height 6
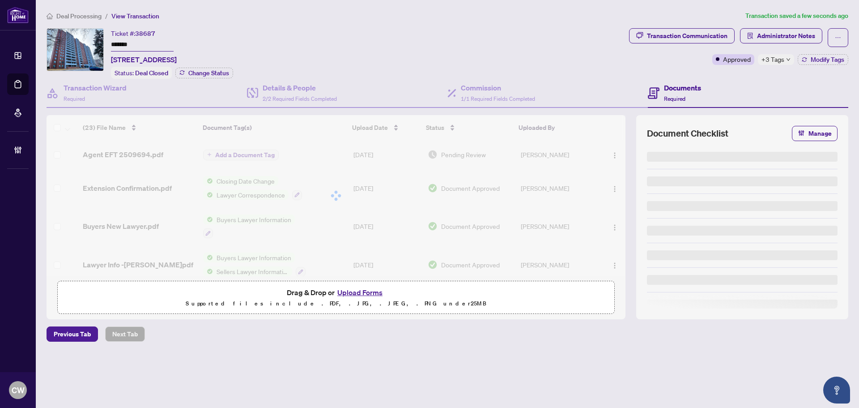
click at [255, 157] on div at bounding box center [336, 195] width 579 height 161
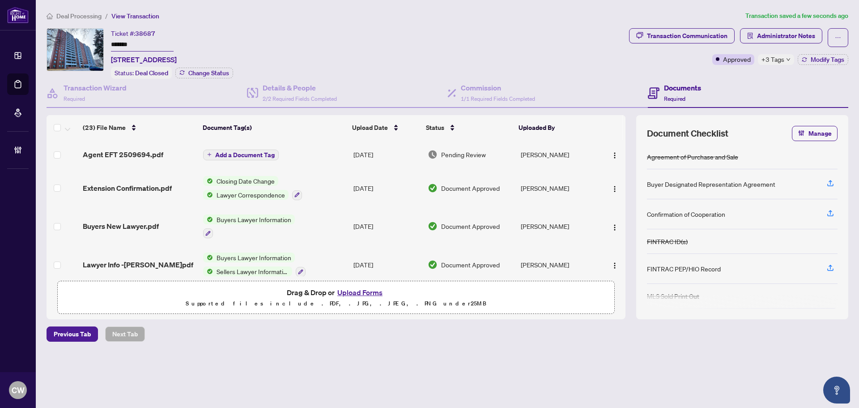
click at [257, 155] on span "Add a Document Tag" at bounding box center [245, 155] width 60 height 6
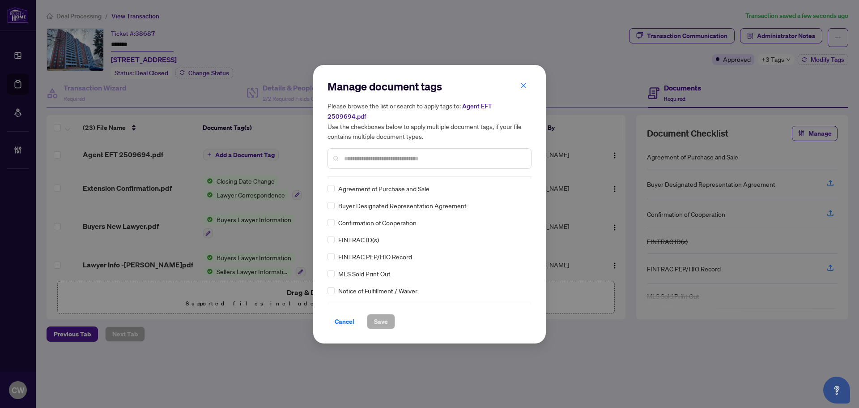
click at [363, 154] on input "text" at bounding box center [434, 158] width 180 height 10
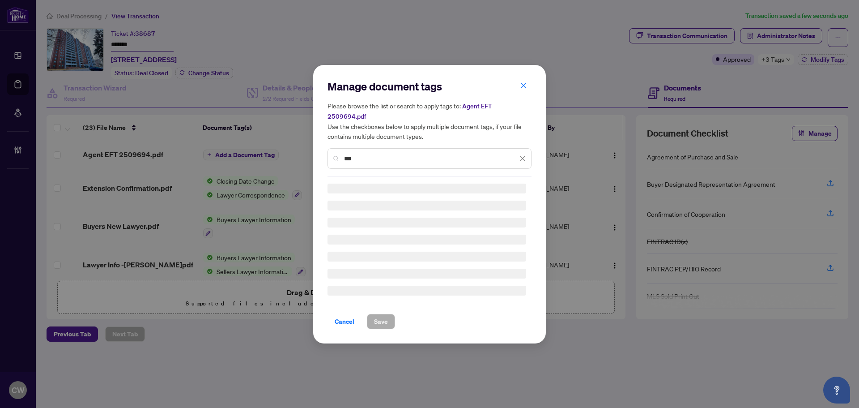
type input "***"
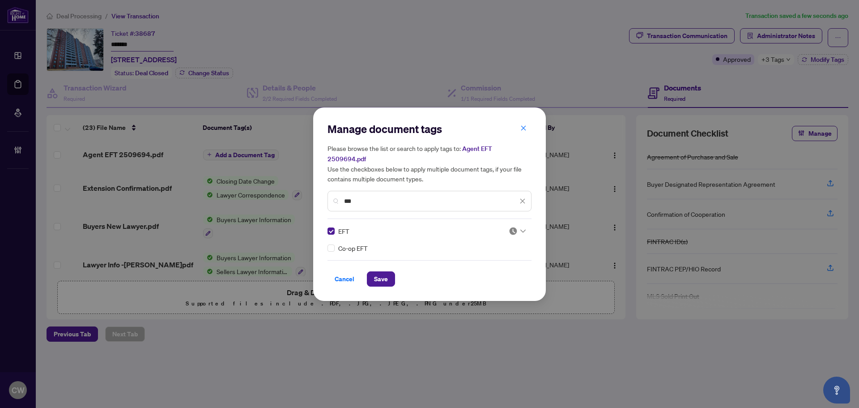
click at [521, 226] on div at bounding box center [517, 230] width 17 height 9
click at [501, 267] on div "Approved" at bounding box center [490, 269] width 57 height 10
click at [398, 273] on div "Cancel Save" at bounding box center [429, 278] width 204 height 15
click at [388, 271] on button "Save" at bounding box center [381, 278] width 28 height 15
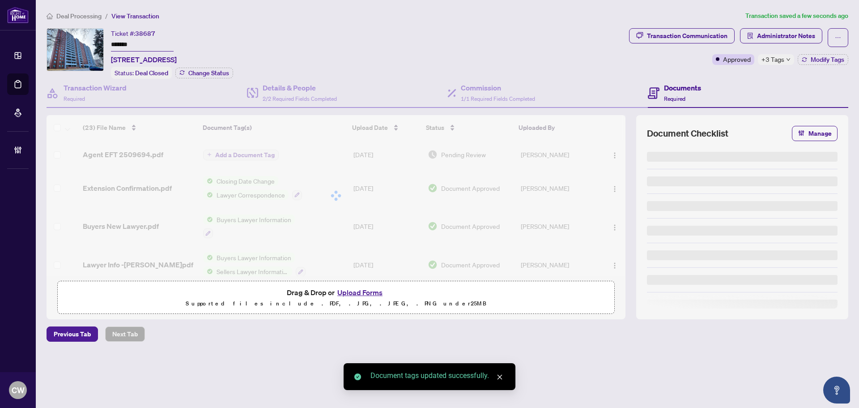
click at [611, 156] on img "button" at bounding box center [614, 155] width 7 height 7
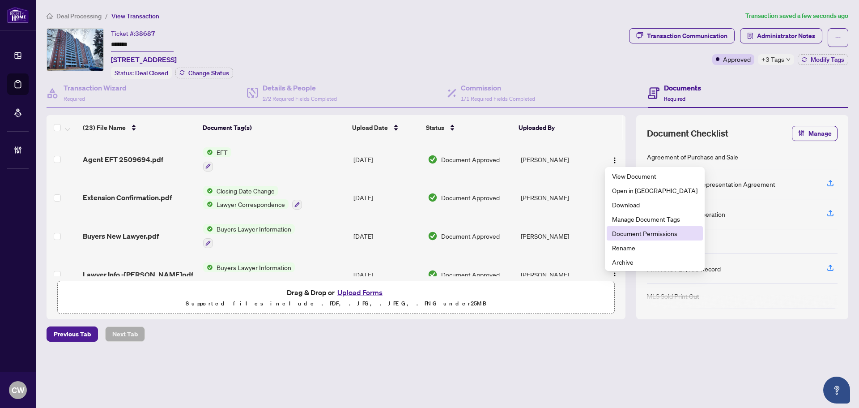
click at [634, 232] on span "Document Permissions" at bounding box center [654, 233] width 85 height 10
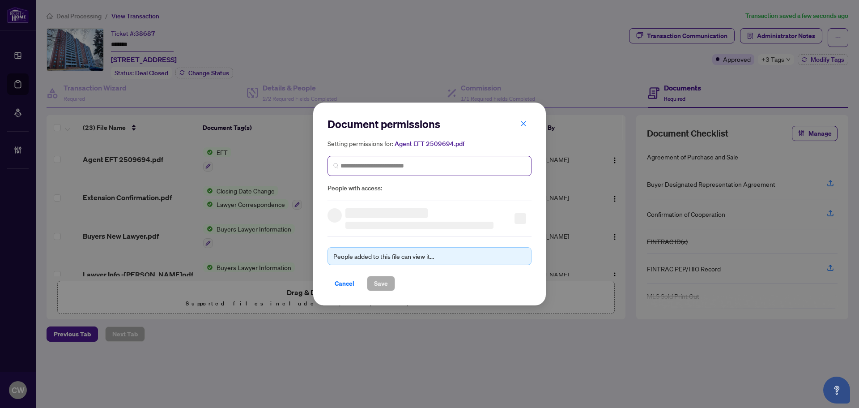
click at [366, 173] on span at bounding box center [429, 166] width 204 height 20
paste input "**********"
type input "**********"
click at [381, 195] on span "[EMAIL_ADDRESS][DOMAIN_NAME]" at bounding box center [396, 197] width 87 height 7
click at [386, 166] on input "search" at bounding box center [432, 165] width 185 height 9
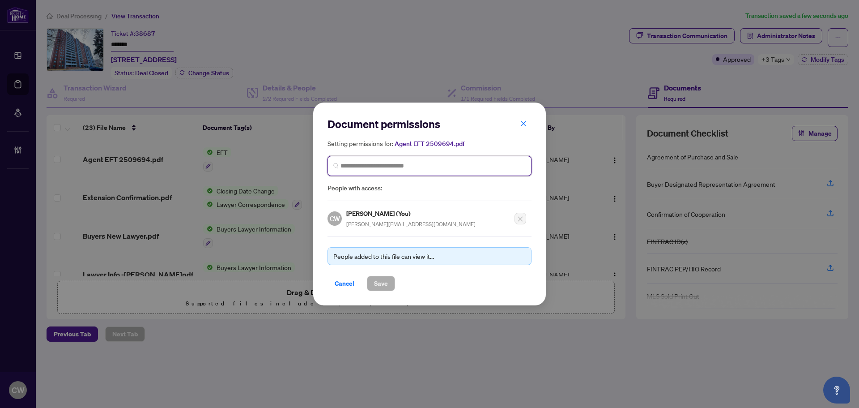
paste input "**********"
type input "**********"
click at [388, 191] on h5 "[PERSON_NAME]" at bounding box center [396, 187] width 87 height 10
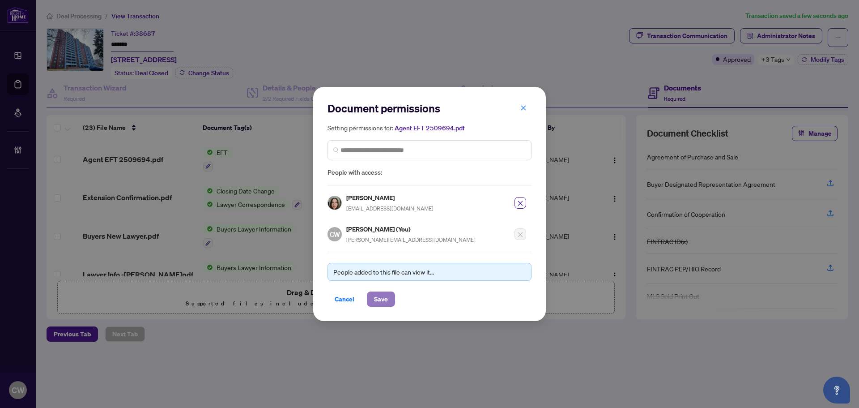
click at [382, 297] on span "Save" at bounding box center [381, 299] width 14 height 14
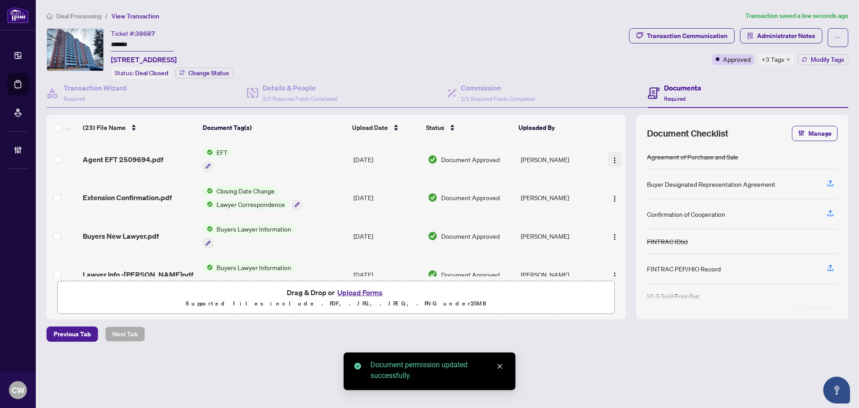
click at [612, 158] on img "button" at bounding box center [614, 160] width 7 height 7
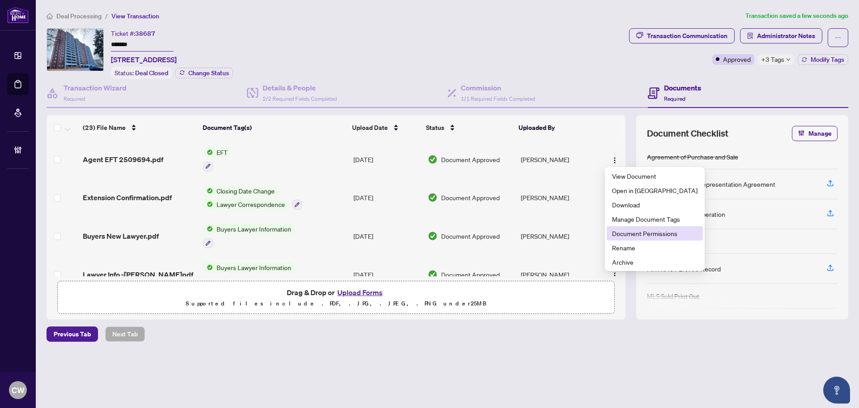
click at [621, 234] on span "Document Permissions" at bounding box center [654, 233] width 85 height 10
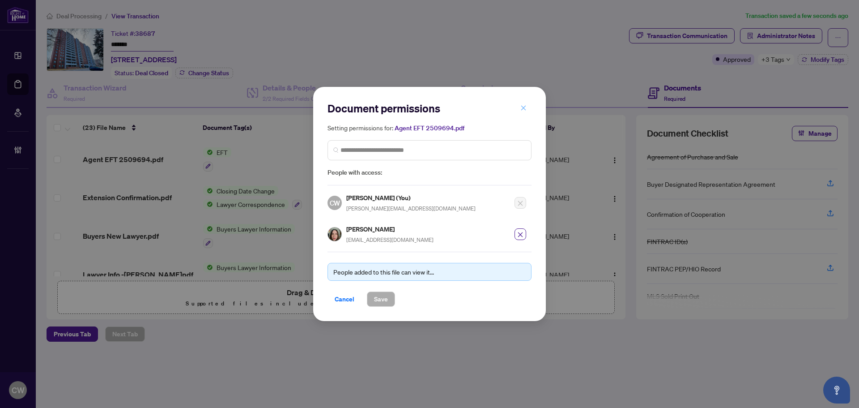
click at [527, 108] on button "button" at bounding box center [523, 107] width 18 height 15
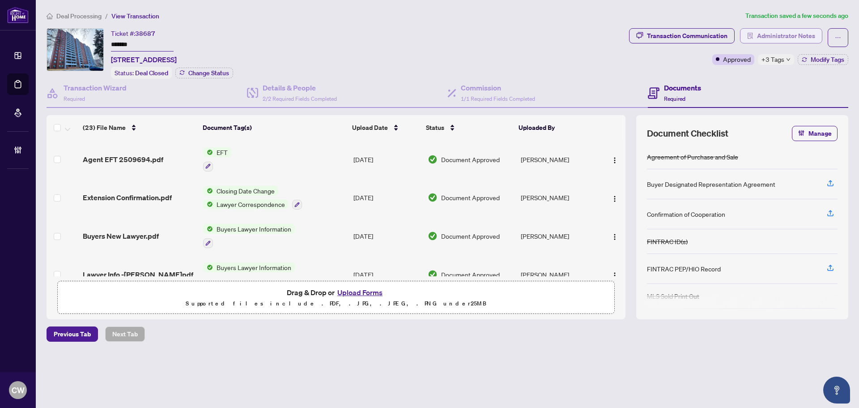
click at [789, 39] on span "Administrator Notes" at bounding box center [786, 36] width 58 height 14
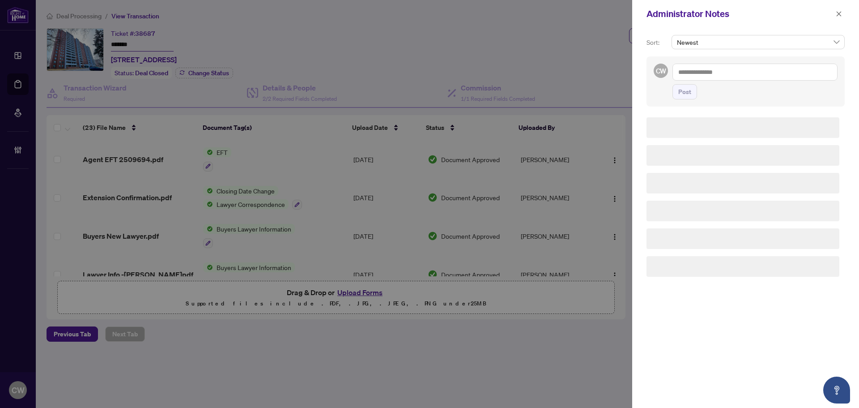
click at [721, 66] on textarea at bounding box center [754, 72] width 165 height 17
paste textarea "**********"
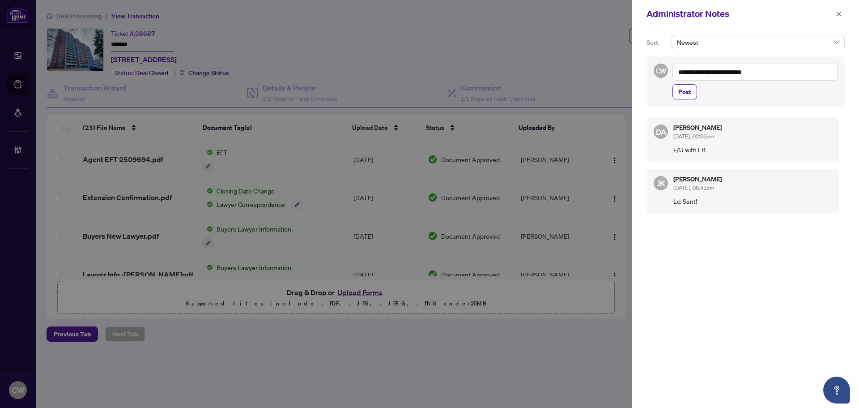
type textarea "**********"
click at [684, 91] on span "Post" at bounding box center [684, 92] width 13 height 14
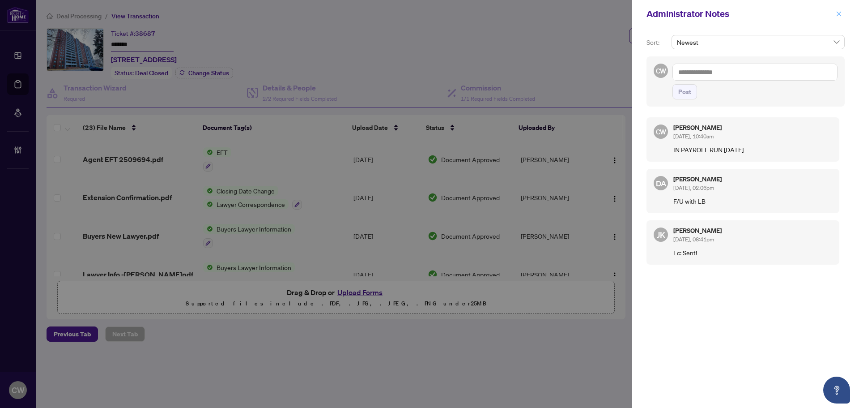
click at [839, 18] on span "button" at bounding box center [839, 14] width 6 height 14
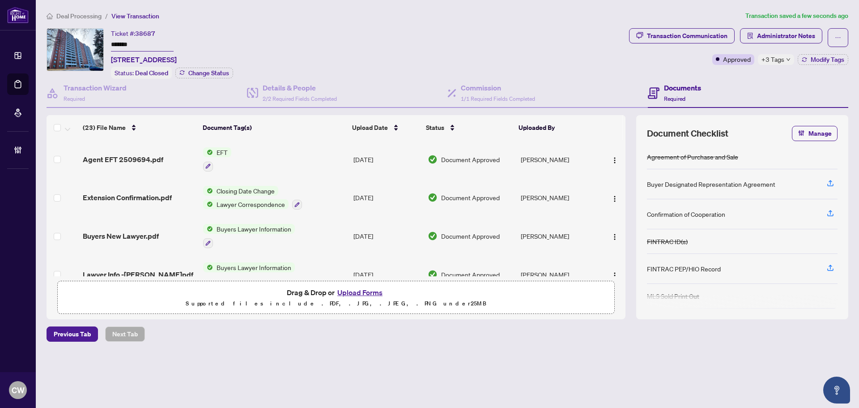
click at [491, 319] on div "Deal Processing / View Transaction Transaction saved a few seconds ago Ticket #…" at bounding box center [447, 192] width 809 height 362
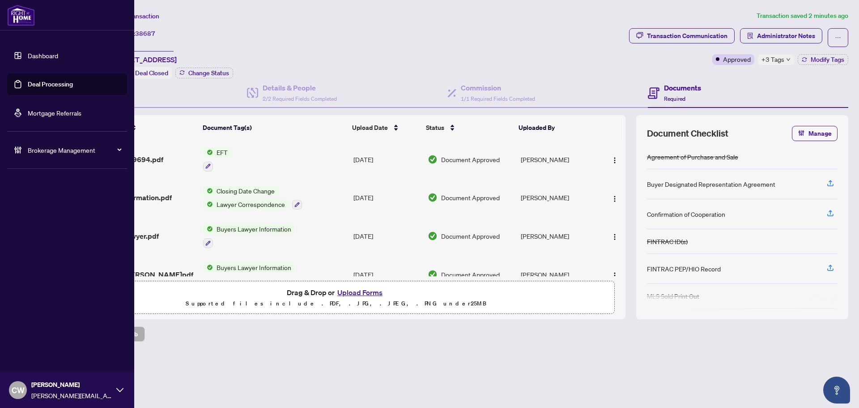
click at [28, 81] on link "Deal Processing" at bounding box center [50, 84] width 45 height 8
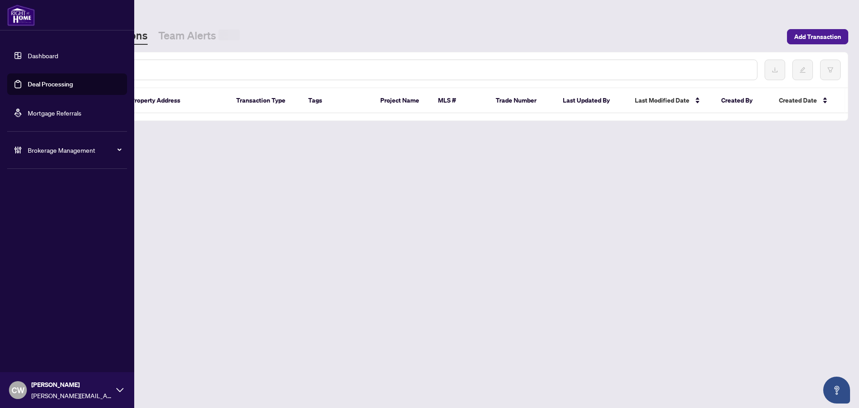
click at [162, 71] on input "text" at bounding box center [410, 70] width 679 height 10
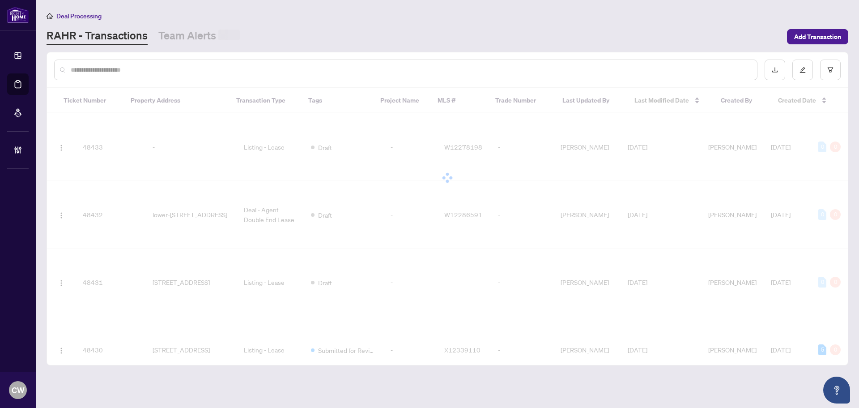
paste input "*******"
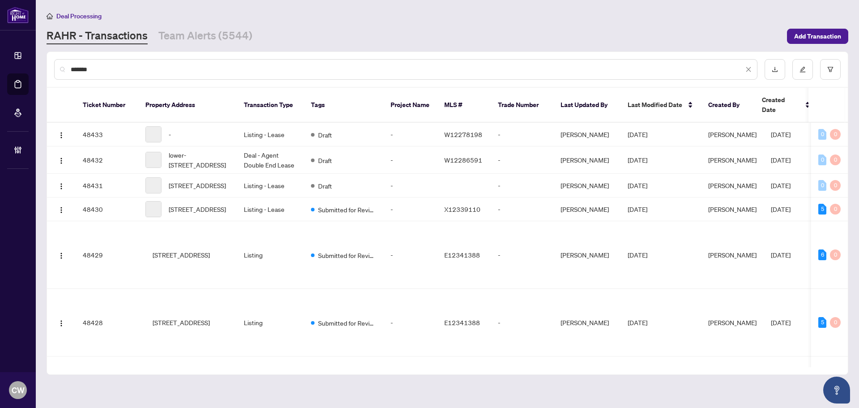
type input "*******"
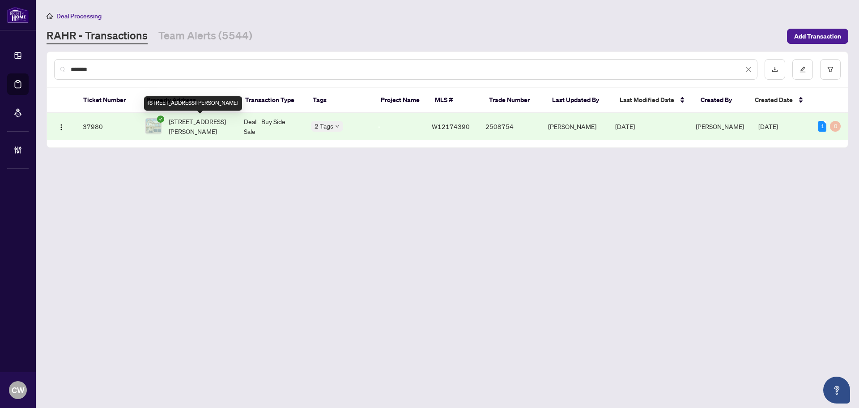
click at [180, 128] on span "[STREET_ADDRESS][PERSON_NAME]" at bounding box center [199, 126] width 61 height 20
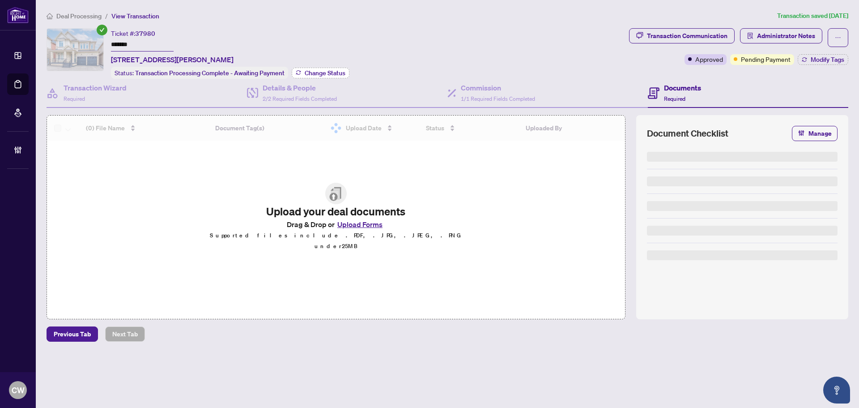
click at [330, 74] on span "Change Status" at bounding box center [325, 73] width 41 height 6
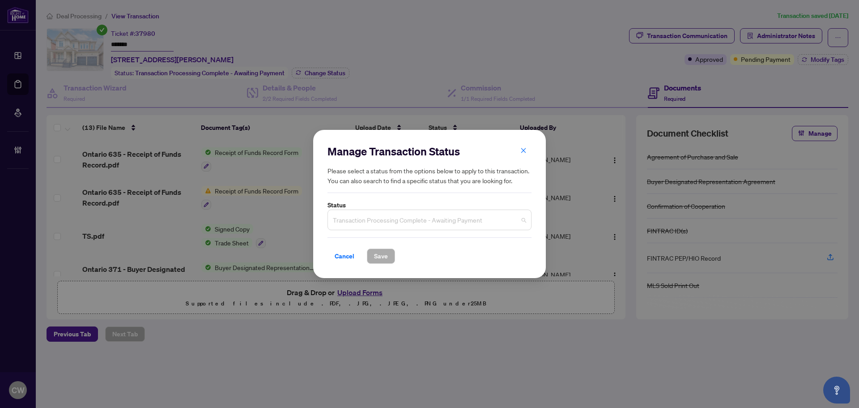
click at [426, 227] on span "Transaction Processing Complete - Awaiting Payment" at bounding box center [429, 219] width 193 height 17
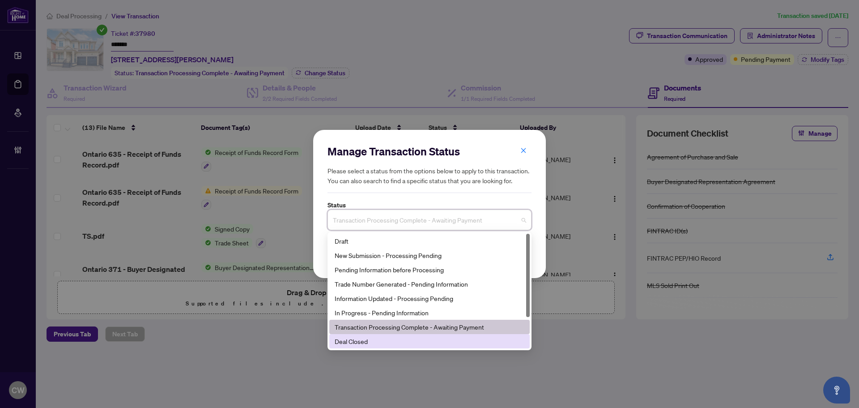
drag, startPoint x: 380, startPoint y: 336, endPoint x: 373, endPoint y: 308, distance: 28.6
click at [379, 336] on div "Deal Closed" at bounding box center [429, 341] width 200 height 14
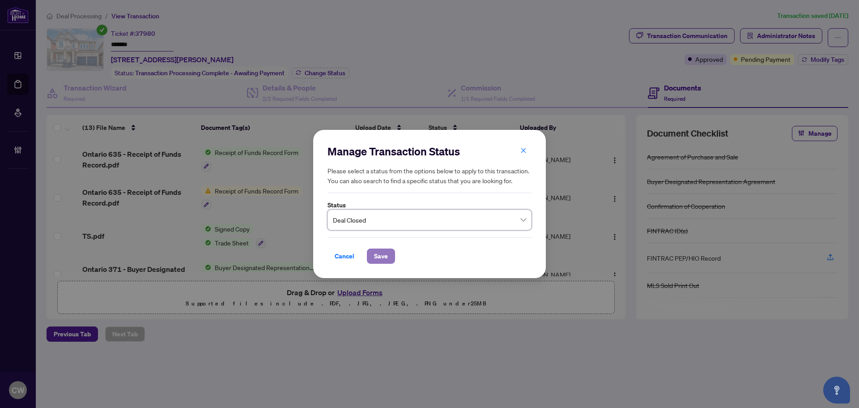
click at [378, 256] on span "Save" at bounding box center [381, 256] width 14 height 14
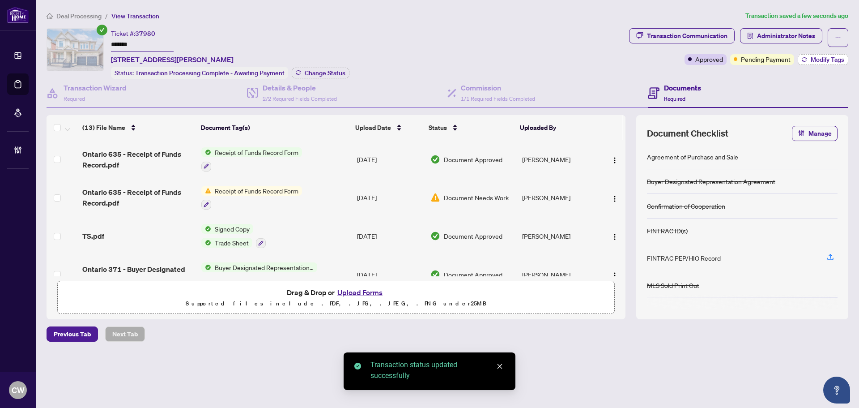
click at [825, 62] on span "Modify Tags" at bounding box center [828, 59] width 34 height 6
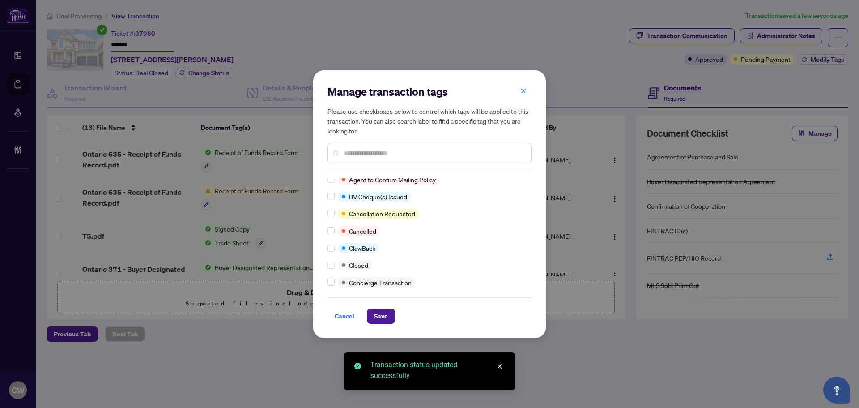
scroll to position [89, 0]
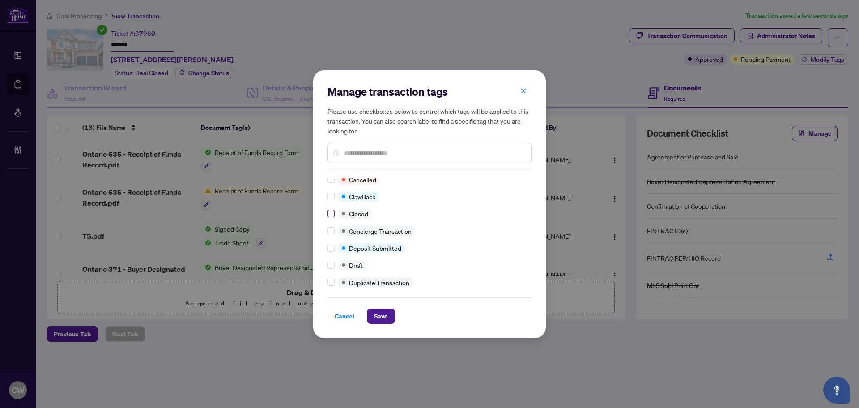
click at [330, 217] on label at bounding box center [330, 213] width 7 height 10
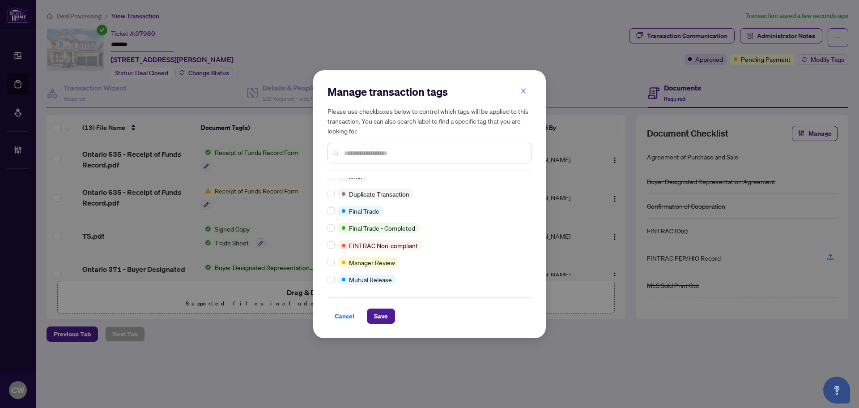
scroll to position [179, 0]
click at [335, 211] on div at bounding box center [332, 210] width 11 height 10
click at [386, 316] on span "Save" at bounding box center [381, 316] width 14 height 14
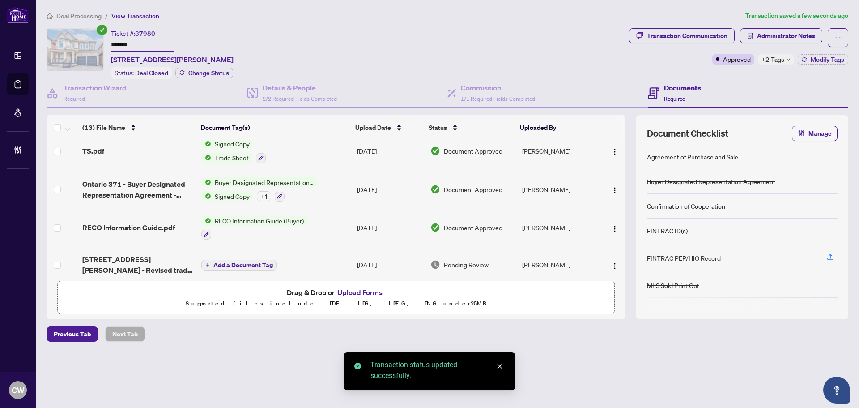
scroll to position [45, 0]
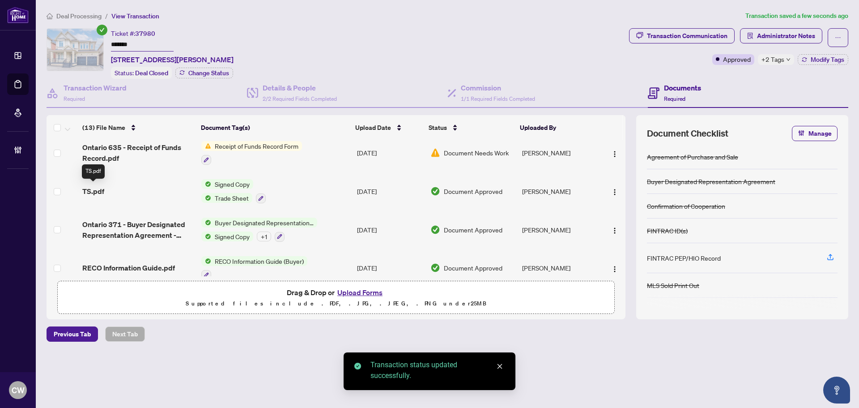
click at [92, 190] on span "TS.pdf" at bounding box center [93, 191] width 22 height 11
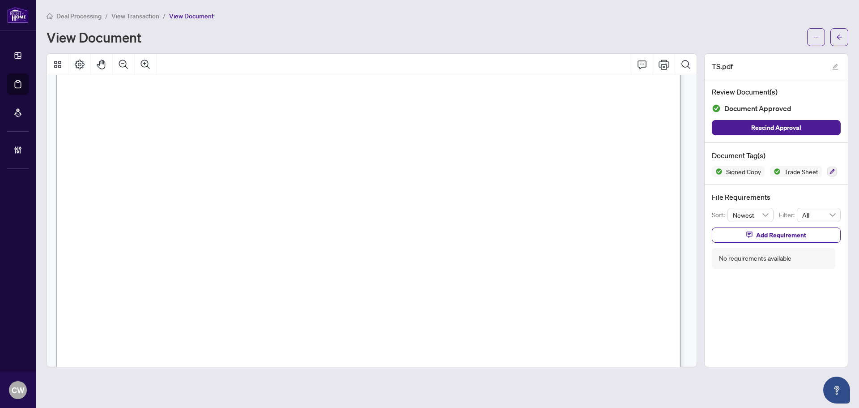
scroll to position [313, 0]
click at [832, 40] on button "button" at bounding box center [839, 37] width 18 height 18
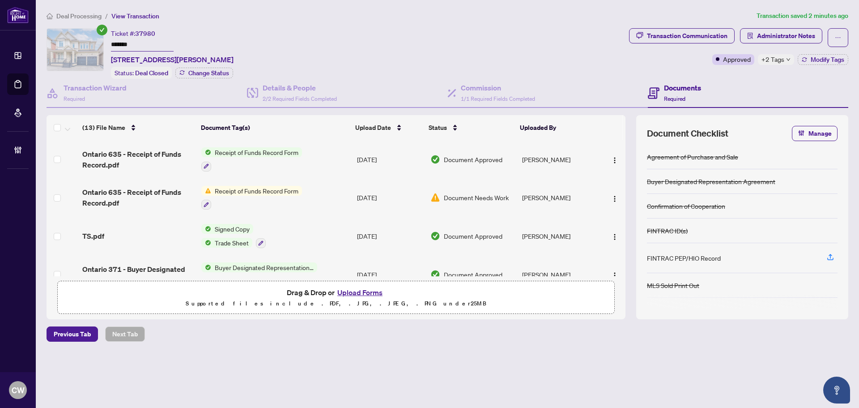
click at [364, 290] on button "Upload Forms" at bounding box center [360, 292] width 51 height 12
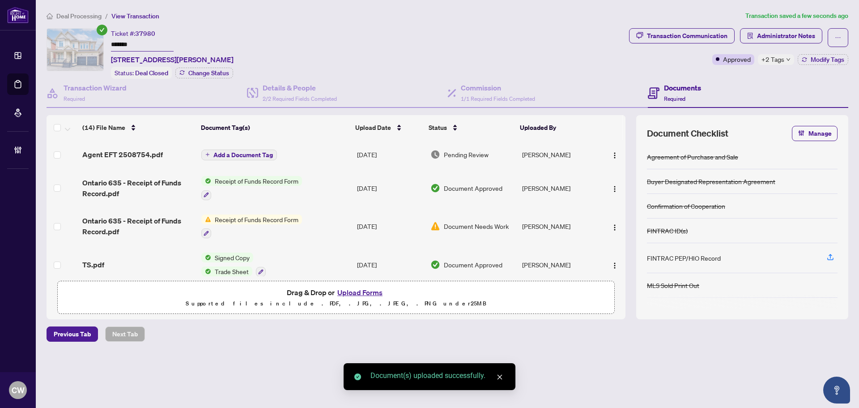
click at [264, 154] on span "Add a Document Tag" at bounding box center [243, 155] width 60 height 6
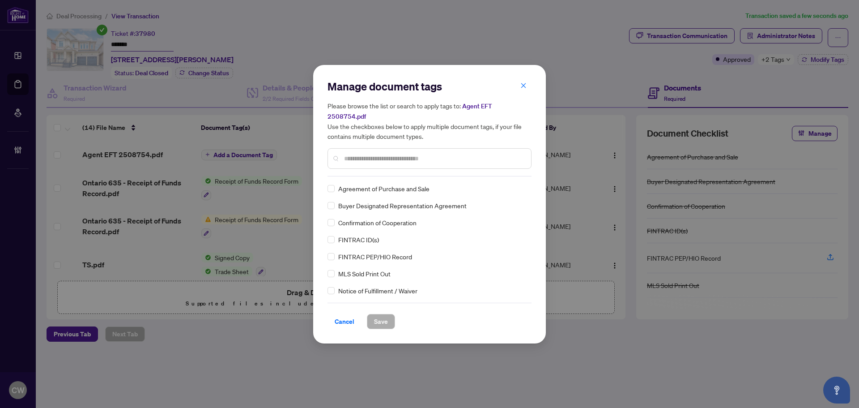
click at [372, 155] on input "text" at bounding box center [434, 158] width 180 height 10
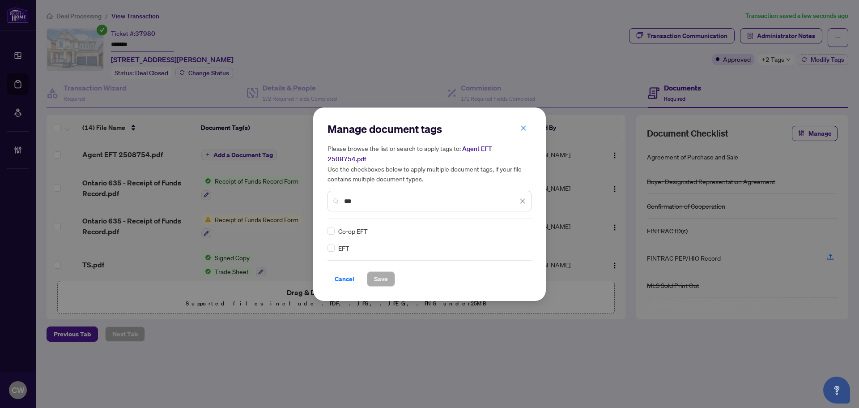
type input "***"
click at [511, 229] on img at bounding box center [513, 230] width 9 height 9
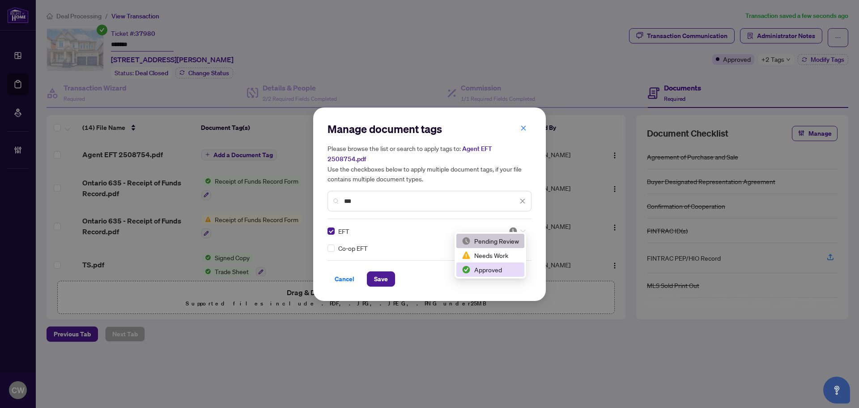
click at [502, 270] on div "Approved" at bounding box center [490, 269] width 57 height 10
click at [380, 276] on span "Save" at bounding box center [381, 279] width 14 height 14
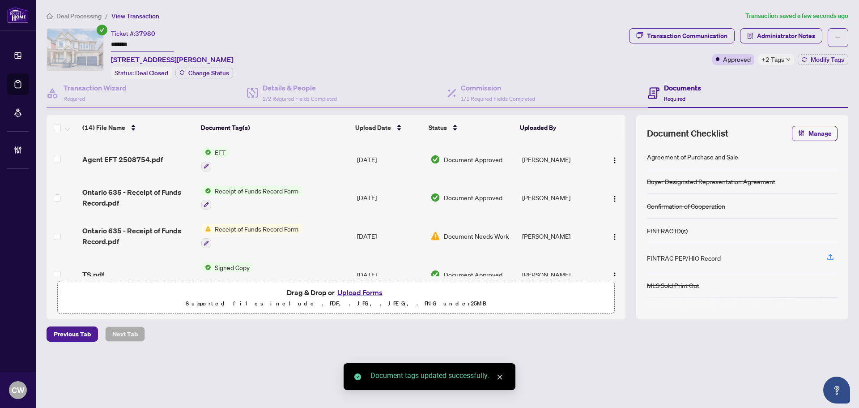
click at [613, 154] on span "button" at bounding box center [614, 159] width 7 height 10
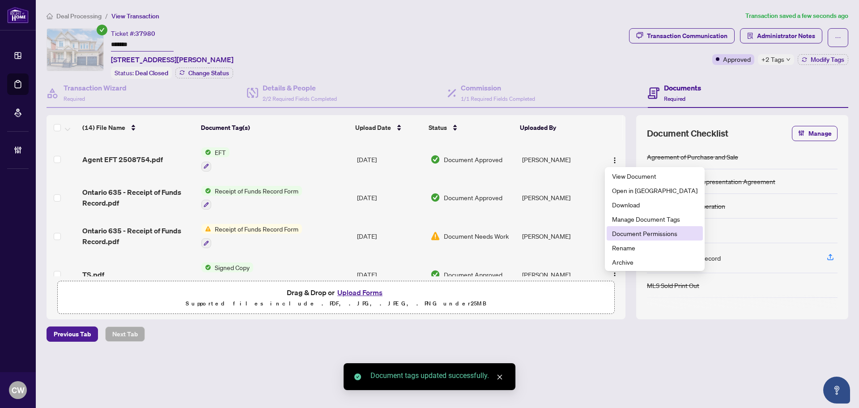
click at [624, 231] on span "Document Permissions" at bounding box center [654, 233] width 85 height 10
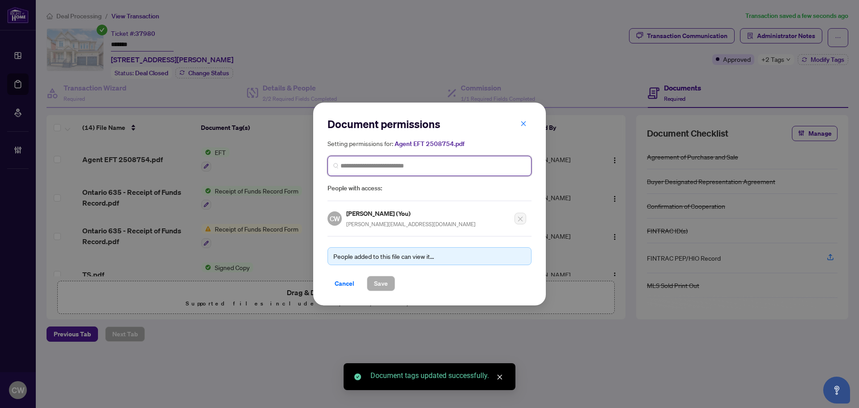
click at [351, 167] on input "search" at bounding box center [432, 165] width 185 height 9
paste input "**********"
type input "**********"
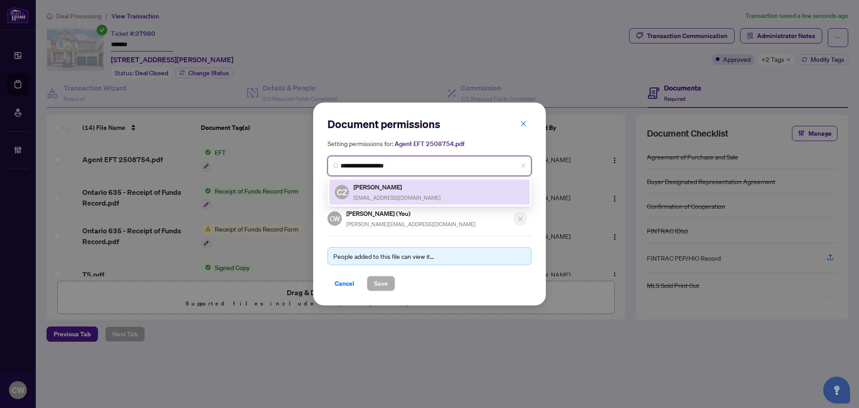
click at [377, 191] on div "[PERSON_NAME] [EMAIL_ADDRESS][DOMAIN_NAME]" at bounding box center [396, 192] width 87 height 21
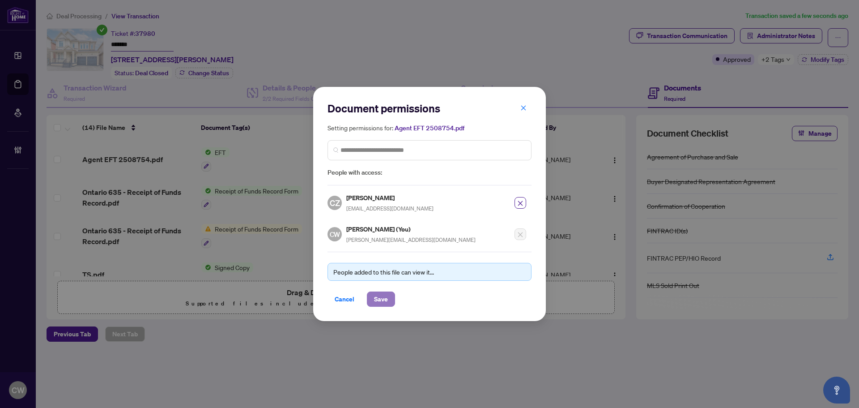
click at [379, 294] on span "Save" at bounding box center [381, 299] width 14 height 14
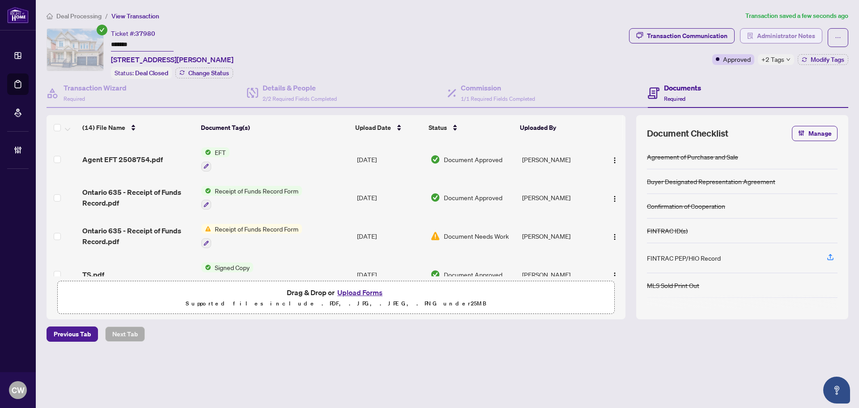
click at [778, 32] on span "Administrator Notes" at bounding box center [786, 36] width 58 height 14
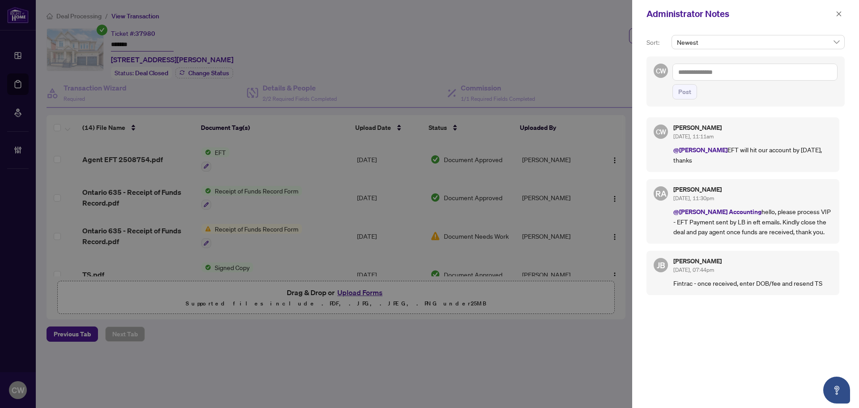
click at [736, 73] on textarea at bounding box center [754, 72] width 165 height 17
paste textarea "**********"
type textarea "**********"
click at [680, 93] on span "Post" at bounding box center [684, 92] width 13 height 14
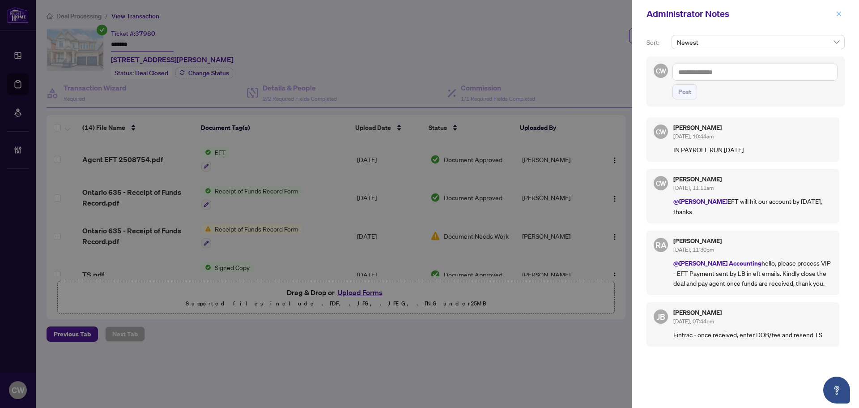
click at [838, 15] on icon "close" at bounding box center [839, 13] width 5 height 5
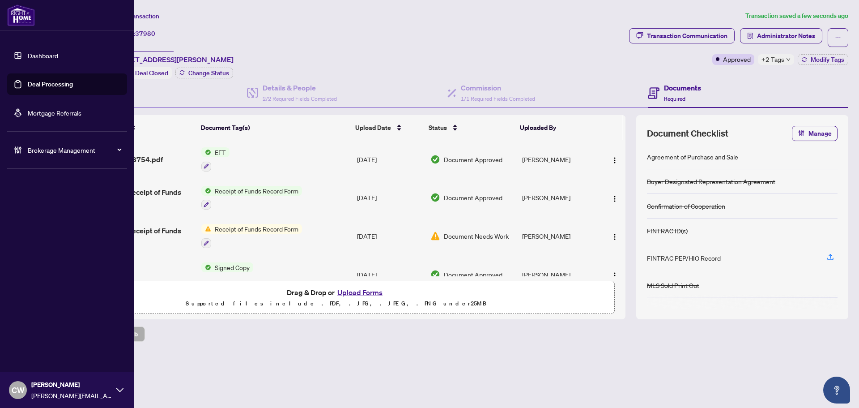
click at [41, 86] on link "Deal Processing" at bounding box center [50, 84] width 45 height 8
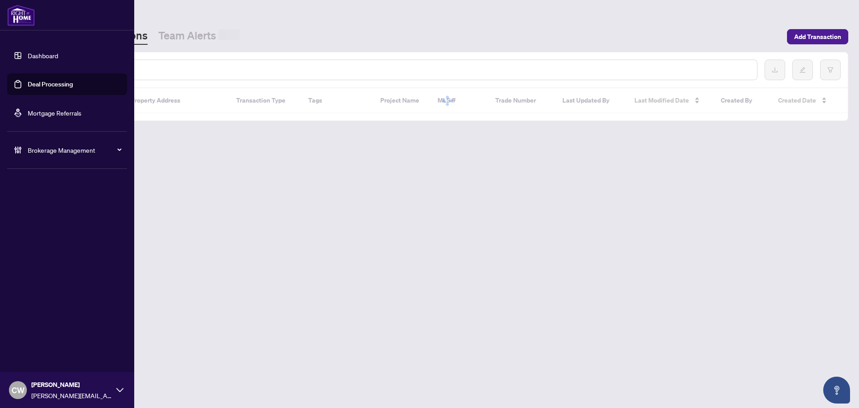
click at [159, 72] on input "text" at bounding box center [410, 70] width 679 height 10
paste input "*******"
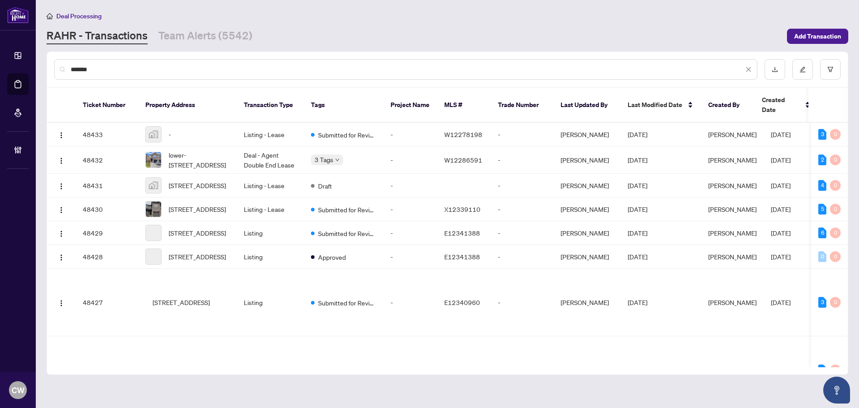
type input "*******"
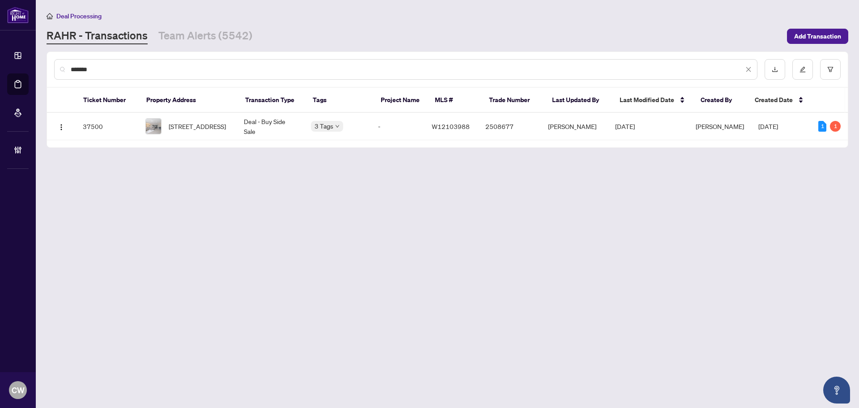
click at [213, 130] on span "[STREET_ADDRESS]" at bounding box center [197, 126] width 57 height 10
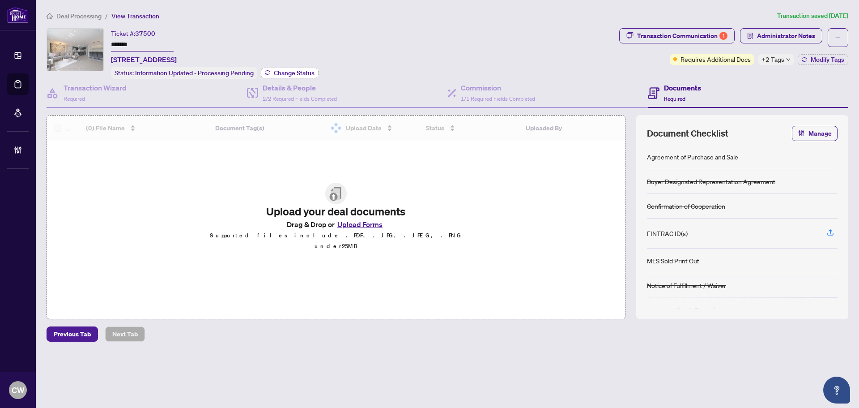
click at [299, 70] on span "Change Status" at bounding box center [294, 73] width 41 height 6
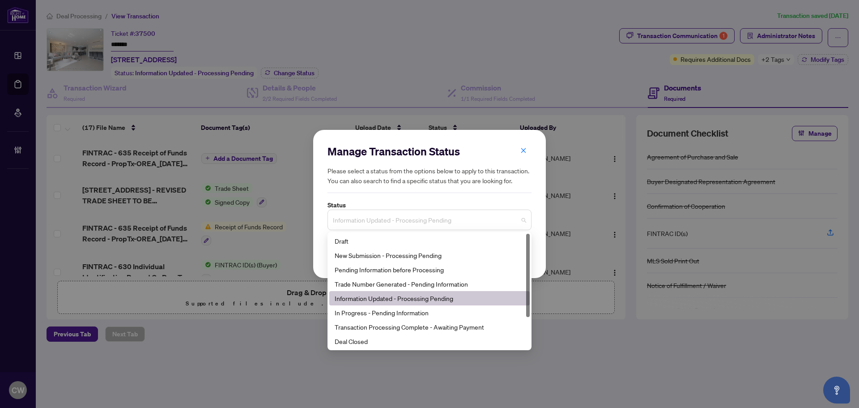
click at [396, 223] on span "Information Updated - Processing Pending" at bounding box center [429, 219] width 193 height 17
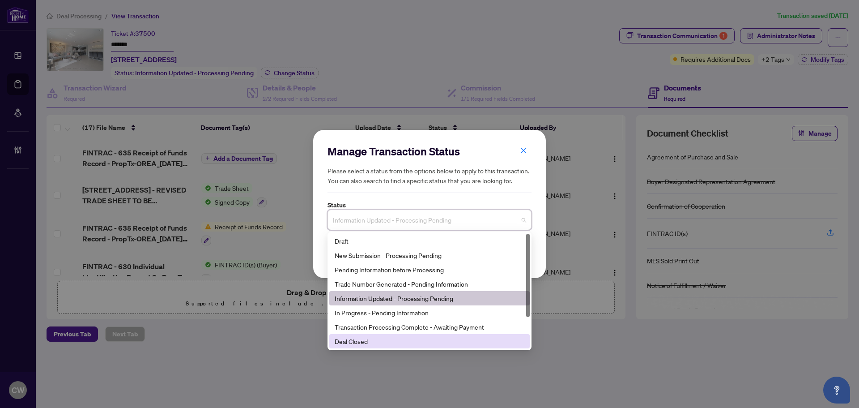
click at [377, 338] on div "Deal Closed" at bounding box center [430, 341] width 190 height 10
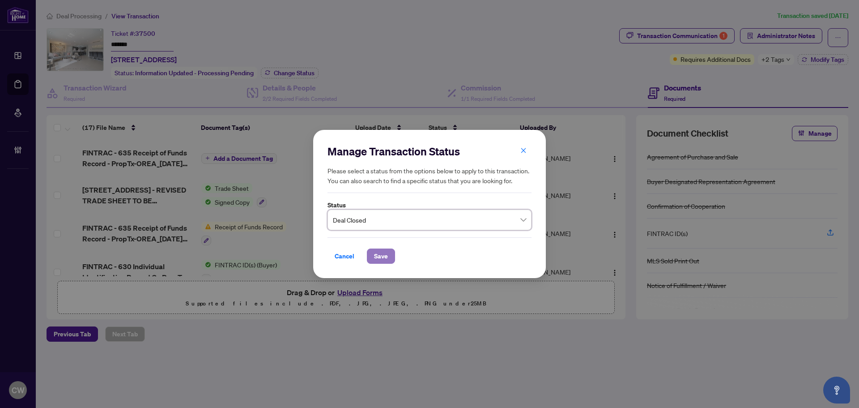
click at [383, 262] on span "Save" at bounding box center [381, 256] width 14 height 14
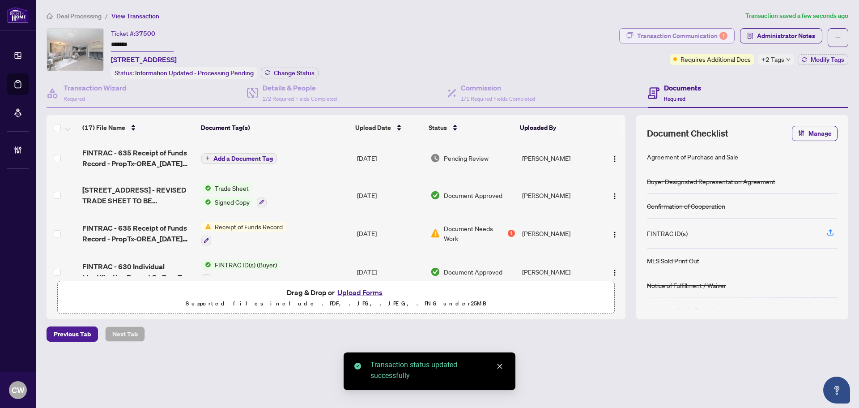
click at [700, 38] on div "Transaction Communication 1" at bounding box center [682, 36] width 90 height 14
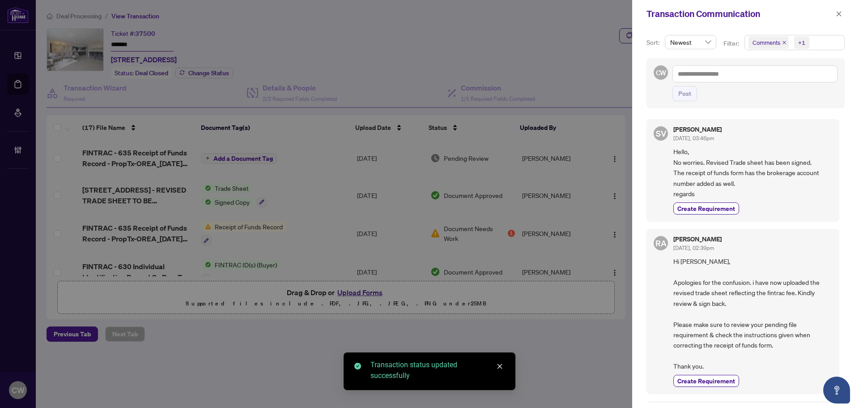
click at [784, 43] on icon "close" at bounding box center [784, 42] width 4 height 4
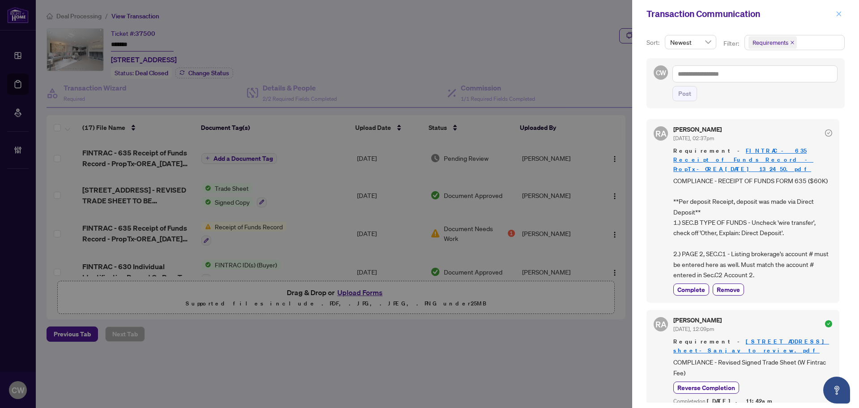
click at [838, 16] on icon "close" at bounding box center [839, 14] width 6 height 6
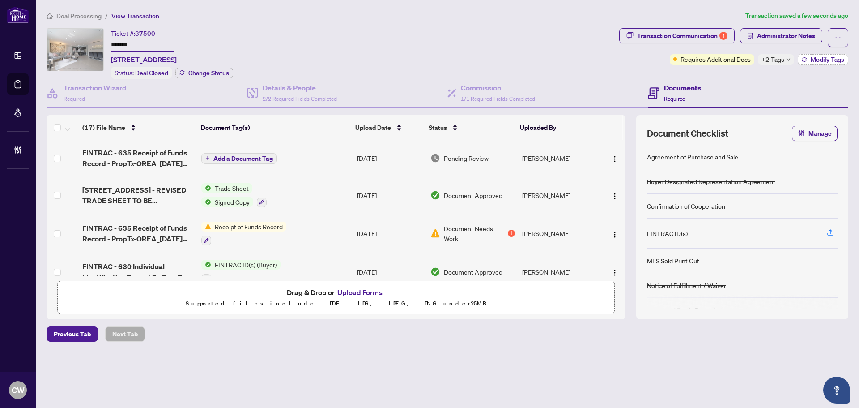
click at [819, 57] on span "Modify Tags" at bounding box center [828, 59] width 34 height 6
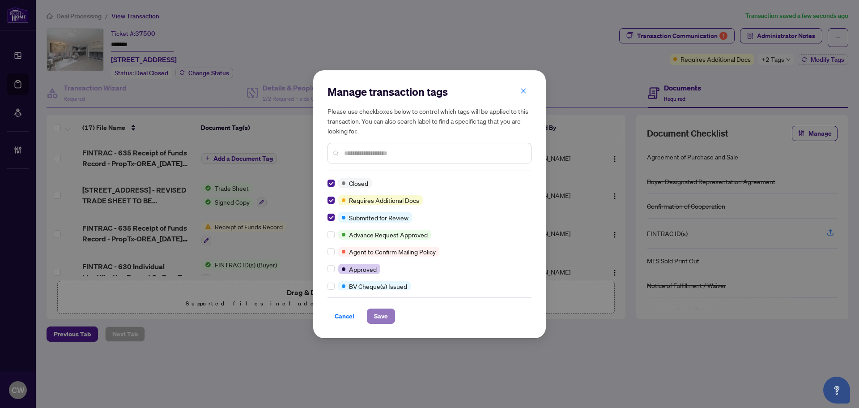
click at [383, 315] on span "Save" at bounding box center [381, 316] width 14 height 14
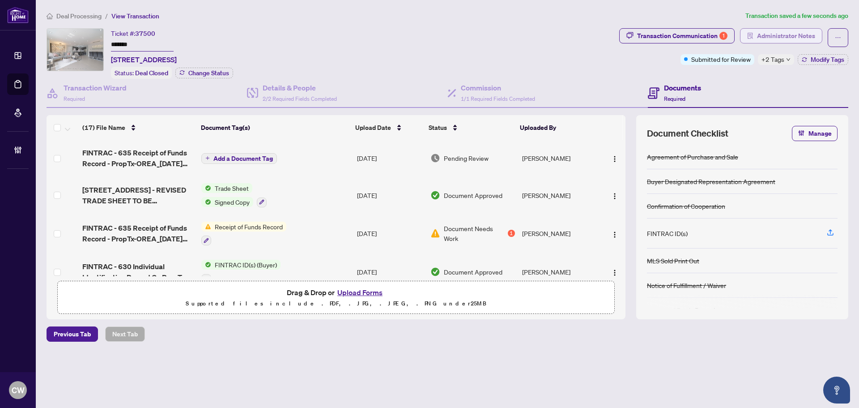
click at [783, 34] on span "Administrator Notes" at bounding box center [786, 36] width 58 height 14
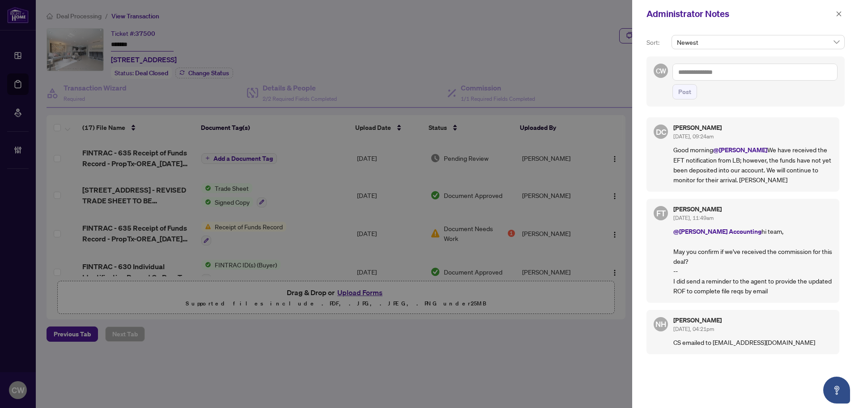
click at [693, 75] on textarea at bounding box center [754, 72] width 165 height 17
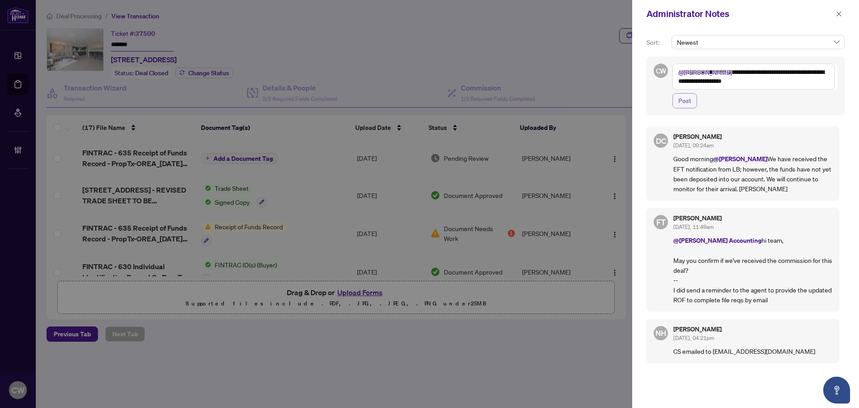
type textarea "**********"
click at [684, 102] on span "Post" at bounding box center [684, 101] width 13 height 14
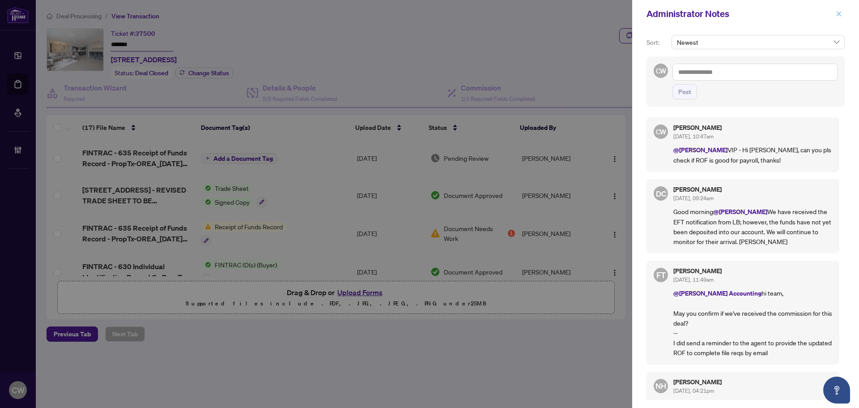
click at [838, 14] on icon "close" at bounding box center [839, 14] width 6 height 6
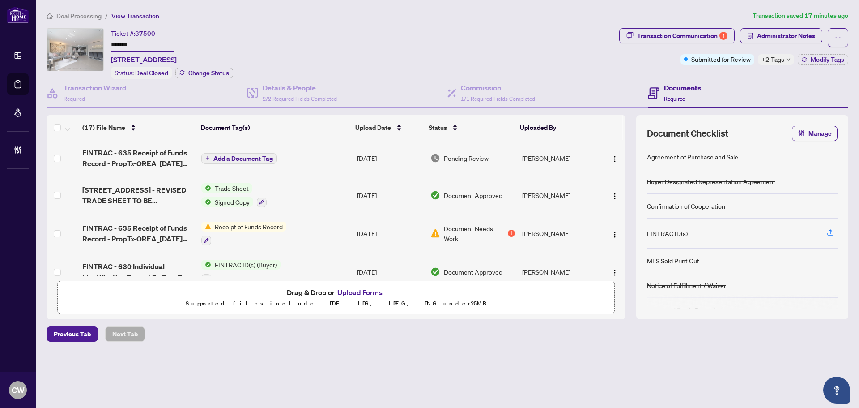
click at [26, 84] on li "Deal Processing" at bounding box center [17, 83] width 21 height 21
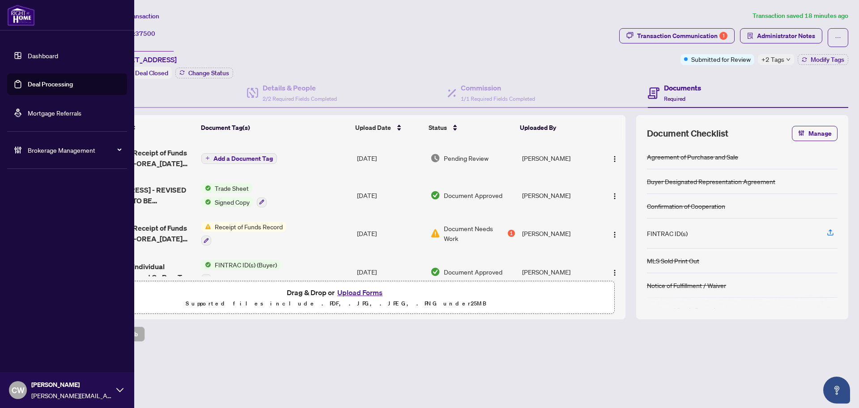
click at [30, 80] on link "Deal Processing" at bounding box center [50, 84] width 45 height 8
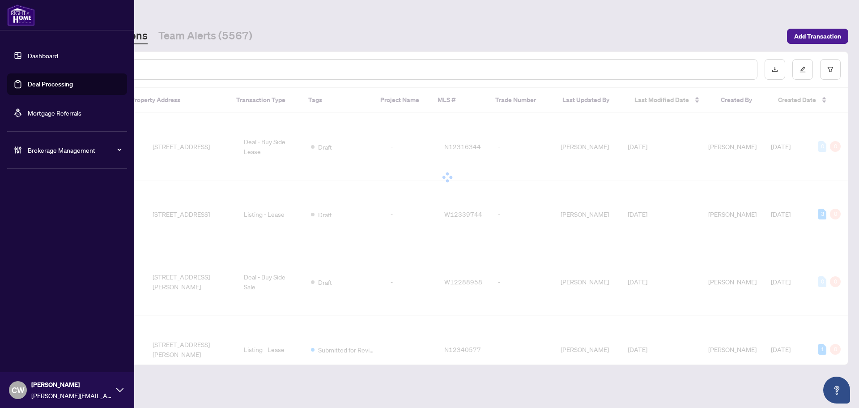
click at [164, 72] on input "text" at bounding box center [410, 69] width 679 height 10
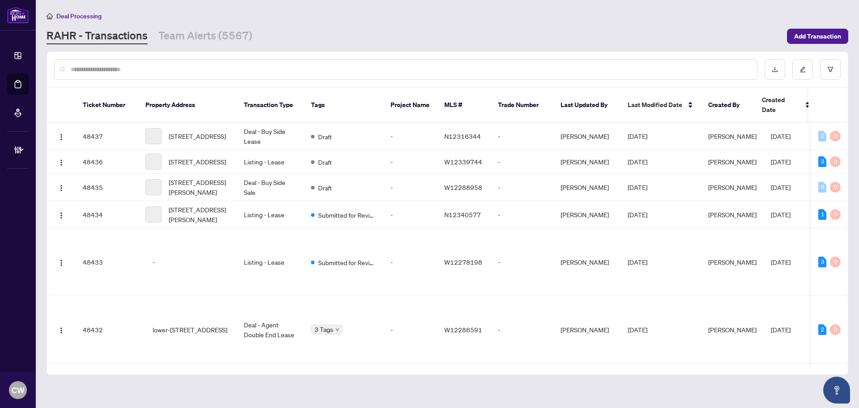
paste input "*******"
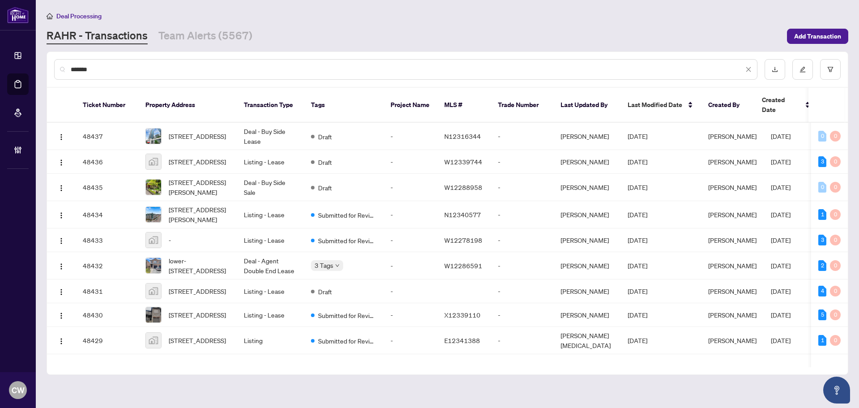
type input "*******"
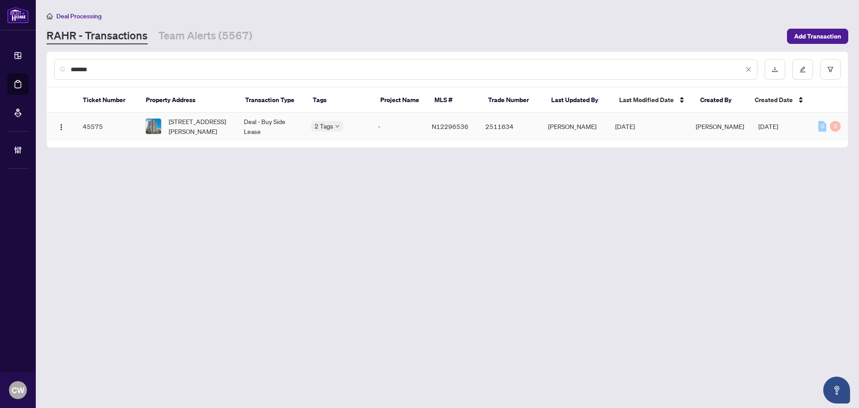
click at [206, 121] on span "[STREET_ADDRESS][PERSON_NAME]" at bounding box center [199, 126] width 61 height 20
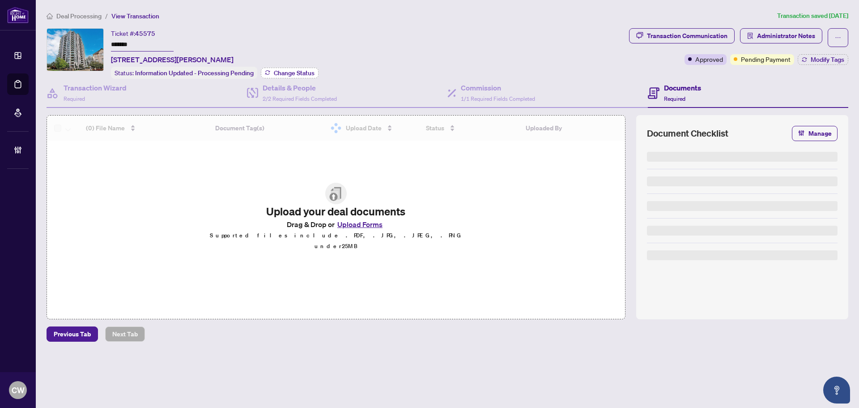
click at [292, 72] on span "Change Status" at bounding box center [294, 73] width 41 height 6
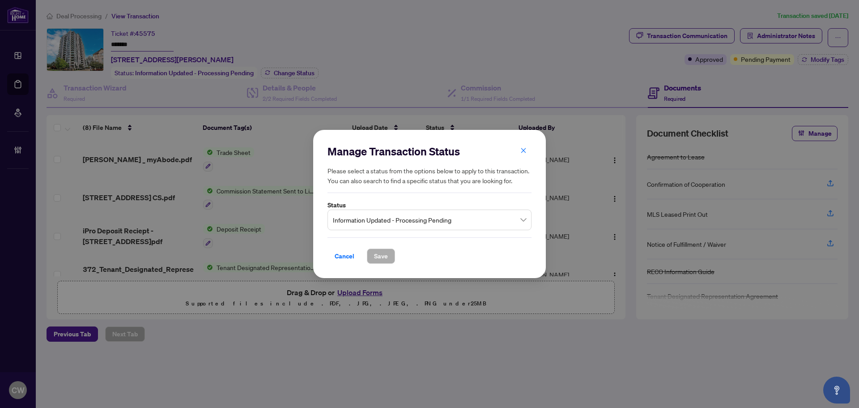
click at [372, 225] on span "Information Updated - Processing Pending" at bounding box center [429, 219] width 193 height 17
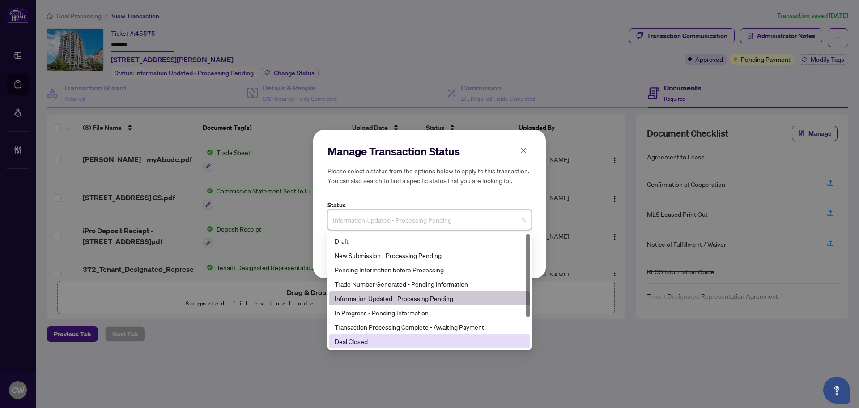
click at [377, 338] on div "Deal Closed" at bounding box center [430, 341] width 190 height 10
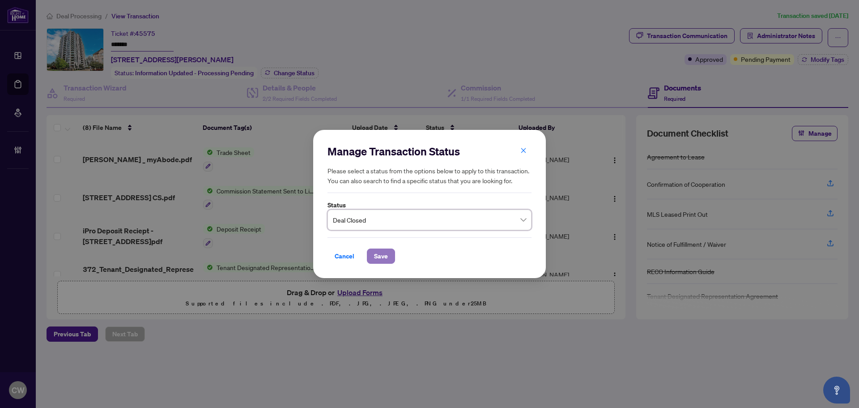
click at [375, 259] on span "Save" at bounding box center [381, 256] width 14 height 14
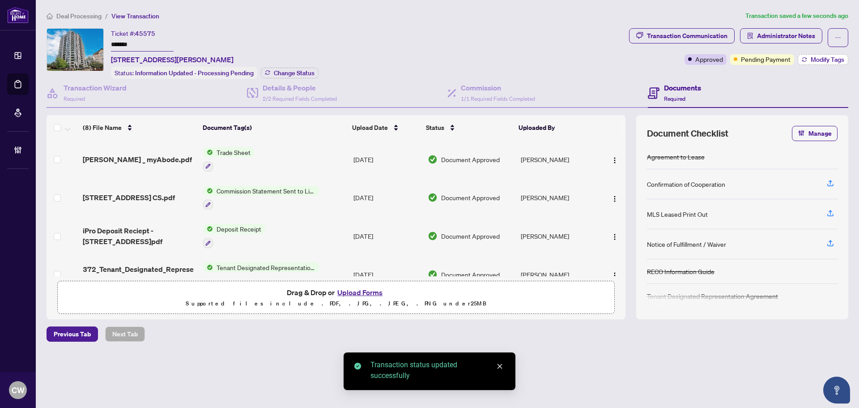
click at [822, 60] on span "Modify Tags" at bounding box center [828, 59] width 34 height 6
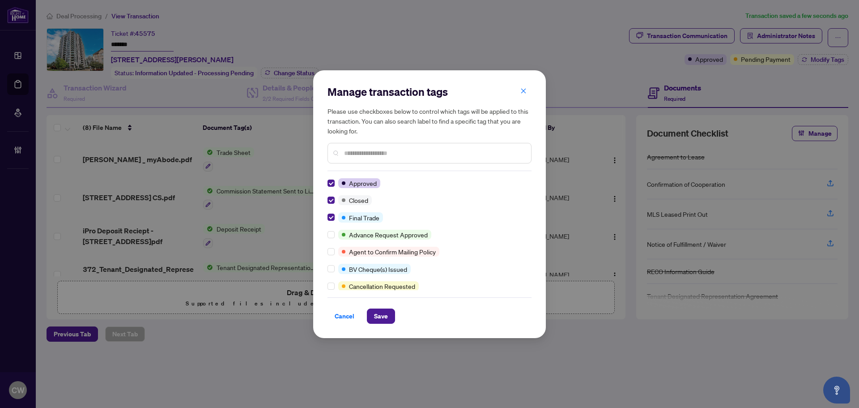
drag, startPoint x: 380, startPoint y: 323, endPoint x: 381, endPoint y: 316, distance: 7.2
click at [380, 321] on div "Manage transaction tags Please use checkboxes below to control which tags will …" at bounding box center [429, 204] width 233 height 268
click at [385, 318] on span "Save" at bounding box center [381, 316] width 14 height 14
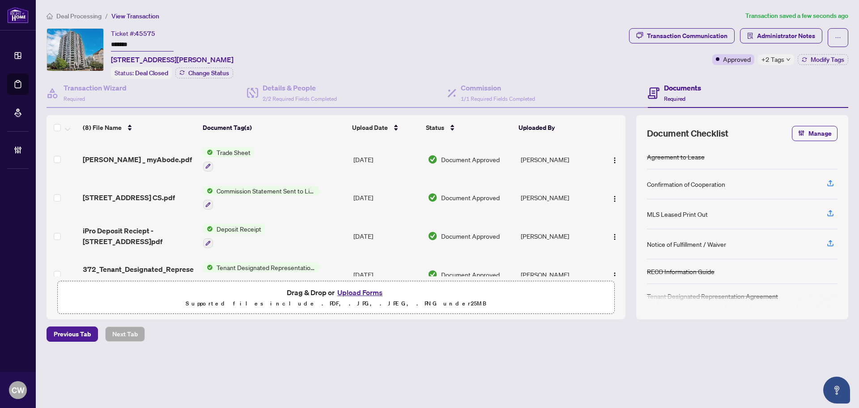
click at [136, 157] on span "[PERSON_NAME] _ myAbode.pdf" at bounding box center [137, 159] width 109 height 11
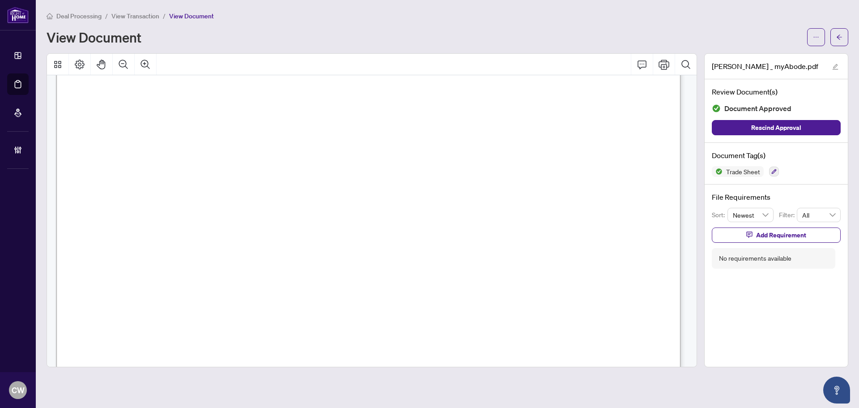
scroll to position [313, 0]
click at [845, 37] on button "button" at bounding box center [839, 37] width 18 height 18
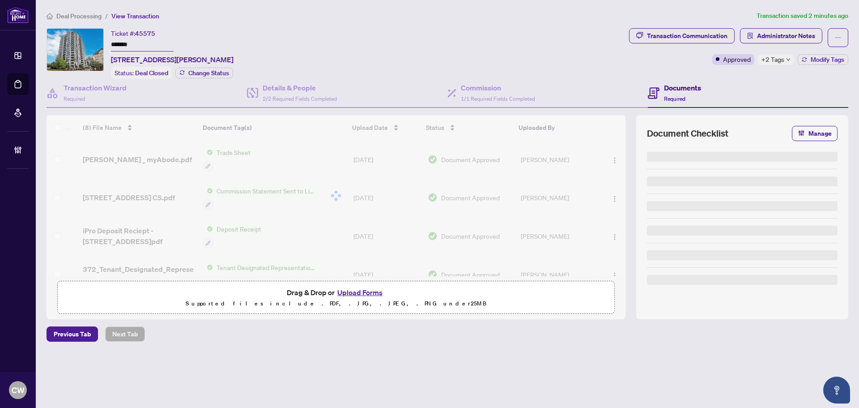
click at [365, 293] on button "Upload Forms" at bounding box center [360, 292] width 51 height 12
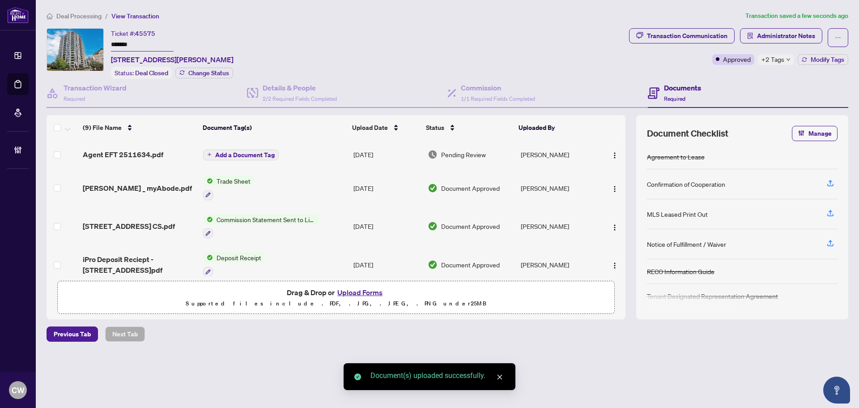
click at [241, 155] on span "Add a Document Tag" at bounding box center [245, 155] width 60 height 6
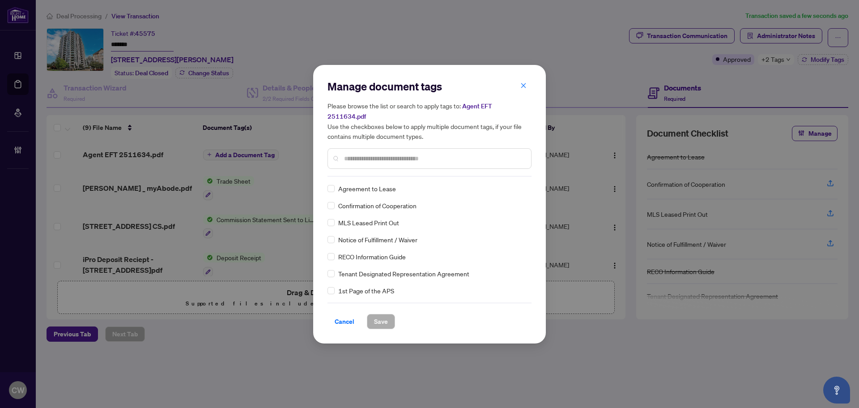
click at [362, 155] on input "text" at bounding box center [434, 158] width 180 height 10
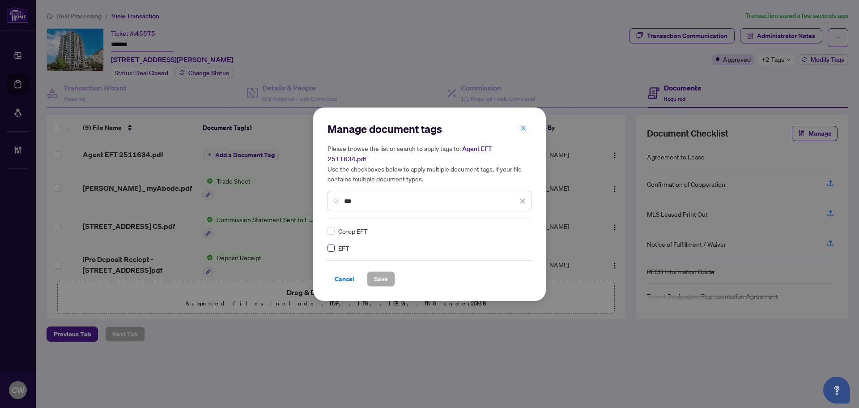
type input "***"
click at [517, 226] on img at bounding box center [513, 230] width 9 height 9
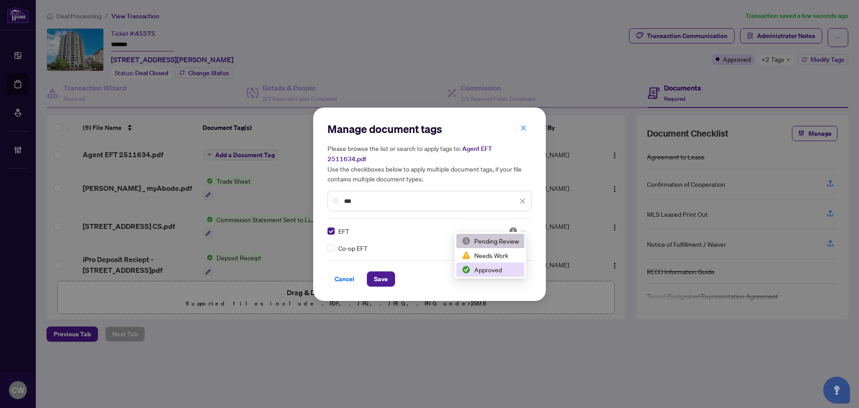
click at [499, 269] on div "Approved" at bounding box center [490, 269] width 57 height 10
click at [381, 272] on span "Save" at bounding box center [381, 279] width 14 height 14
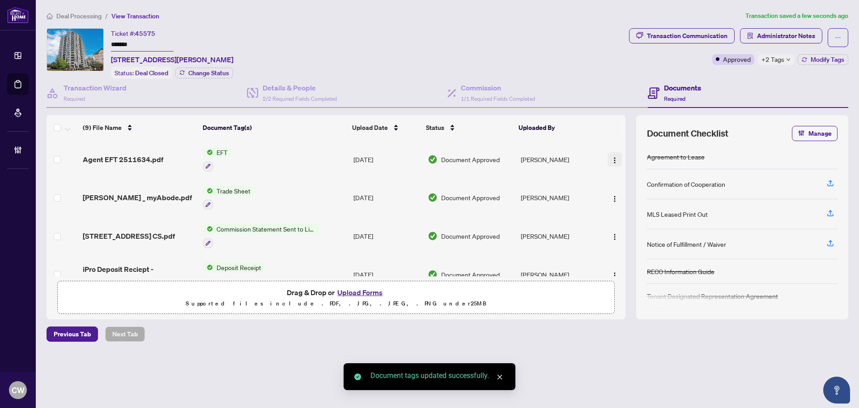
click at [612, 158] on img "button" at bounding box center [614, 160] width 7 height 7
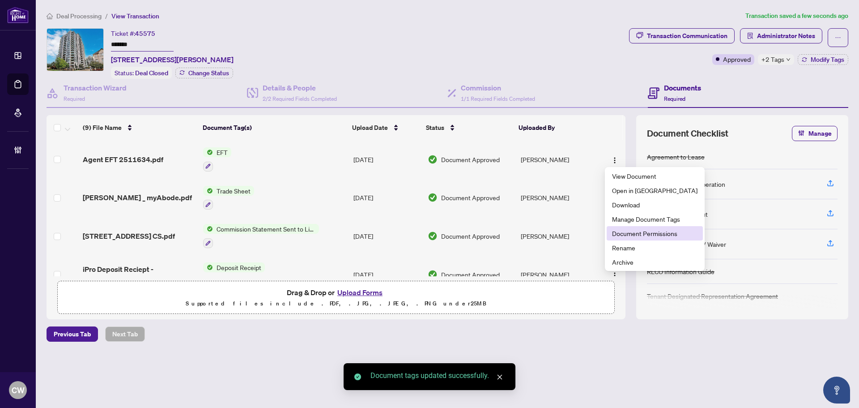
click at [619, 235] on span "Document Permissions" at bounding box center [654, 233] width 85 height 10
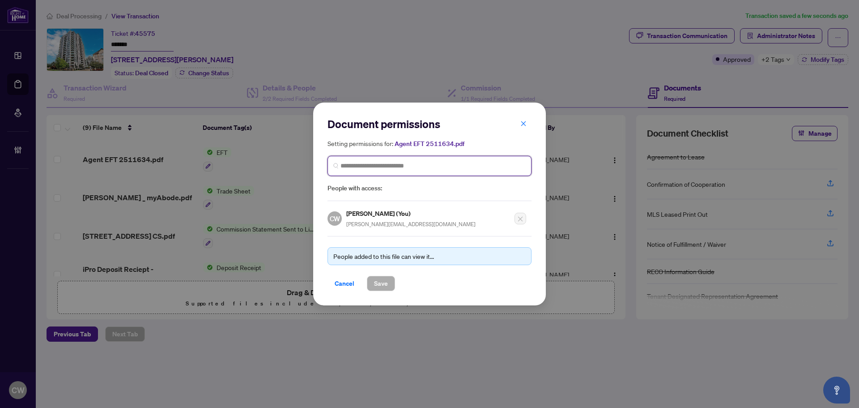
click at [402, 168] on input "search" at bounding box center [432, 165] width 185 height 9
paste input "**********"
type input "**********"
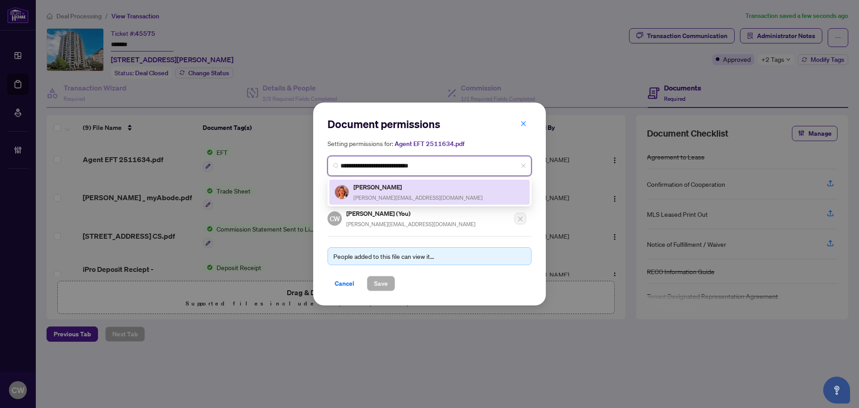
click at [376, 190] on h5 "[PERSON_NAME]" at bounding box center [417, 187] width 129 height 10
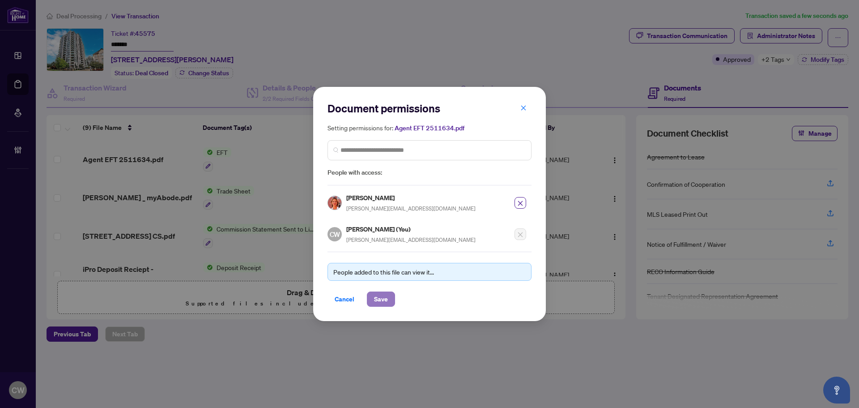
click at [374, 299] on span "Save" at bounding box center [381, 299] width 14 height 14
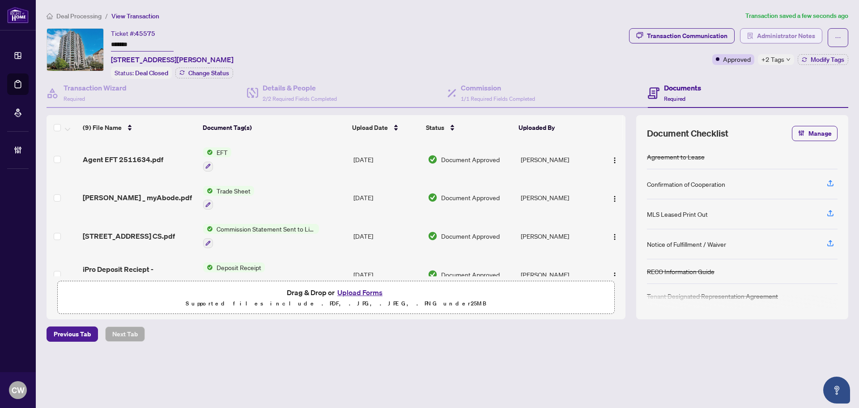
click at [805, 34] on span "Administrator Notes" at bounding box center [786, 36] width 58 height 14
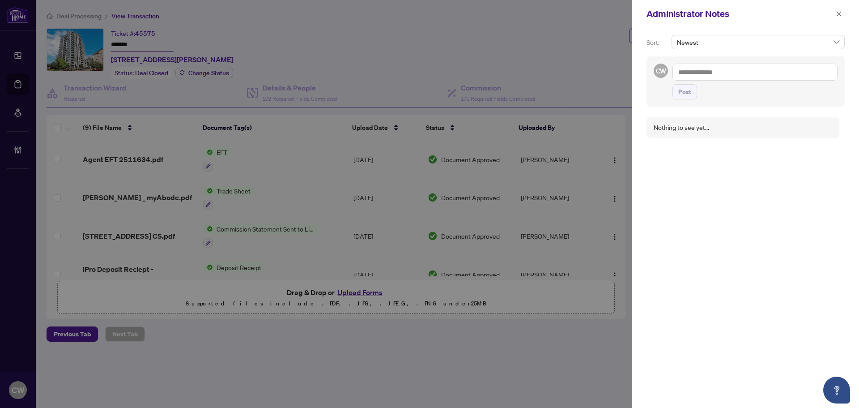
click at [703, 72] on textarea at bounding box center [754, 72] width 165 height 17
paste textarea "**********"
type textarea "**********"
click at [691, 90] on span "Post" at bounding box center [684, 92] width 13 height 14
click at [835, 14] on button "button" at bounding box center [839, 14] width 12 height 11
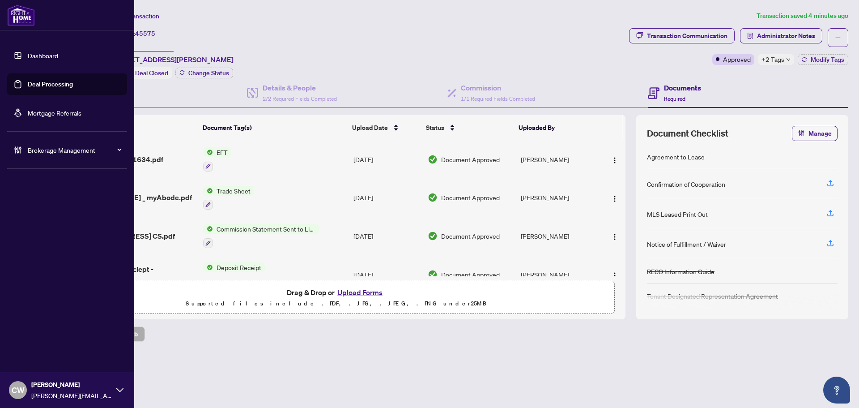
click at [34, 80] on link "Deal Processing" at bounding box center [50, 84] width 45 height 8
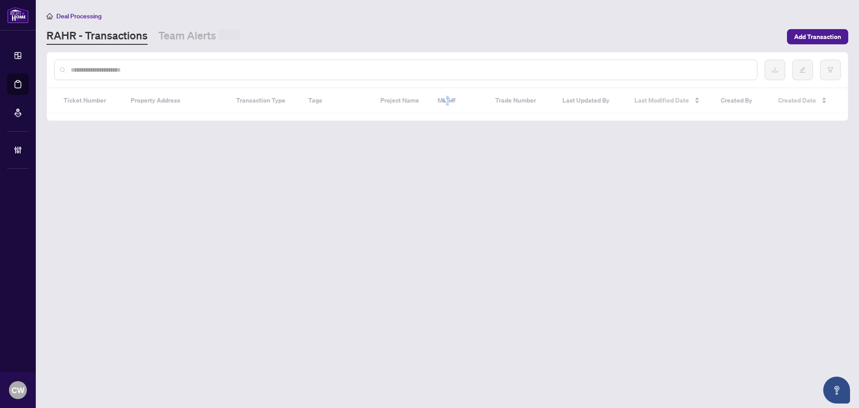
click at [179, 64] on div at bounding box center [405, 70] width 703 height 21
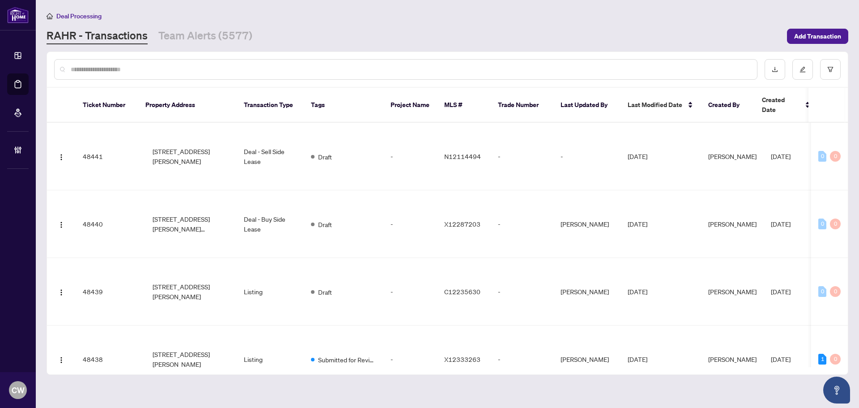
click at [181, 67] on input "text" at bounding box center [410, 69] width 679 height 10
paste input "*******"
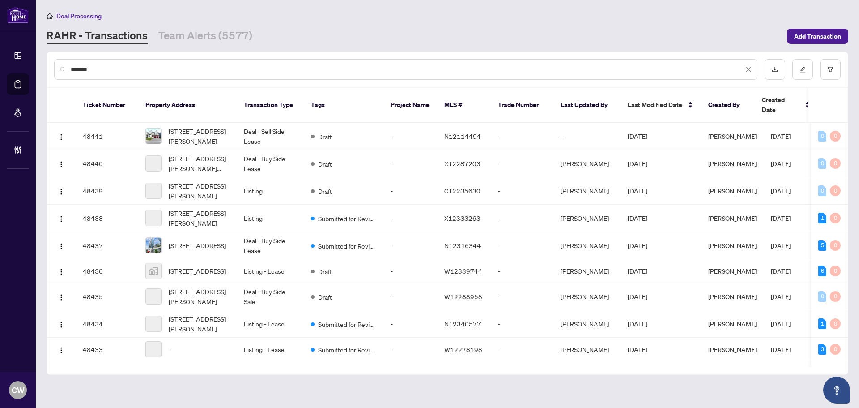
type input "*******"
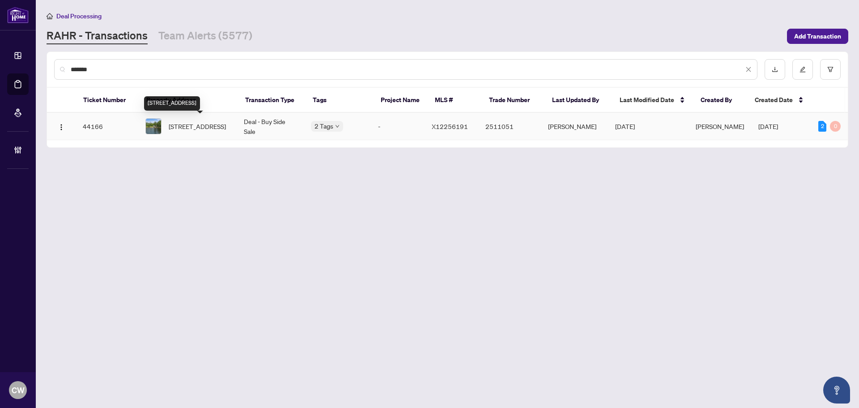
click at [196, 121] on span "[STREET_ADDRESS]" at bounding box center [197, 126] width 57 height 10
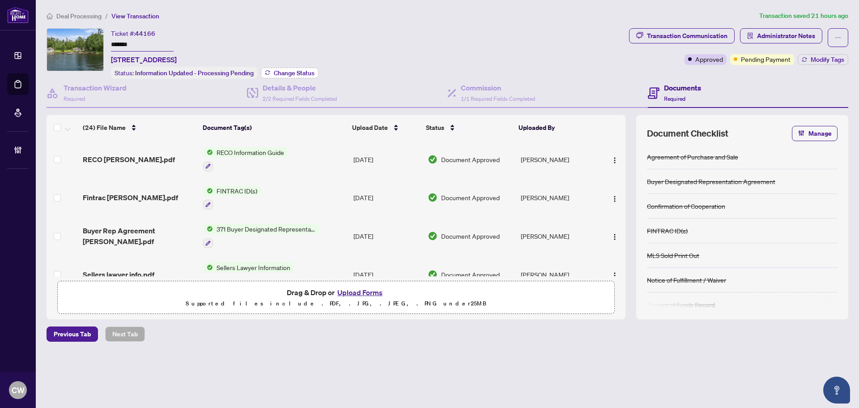
click at [291, 68] on button "Change Status" at bounding box center [290, 73] width 58 height 11
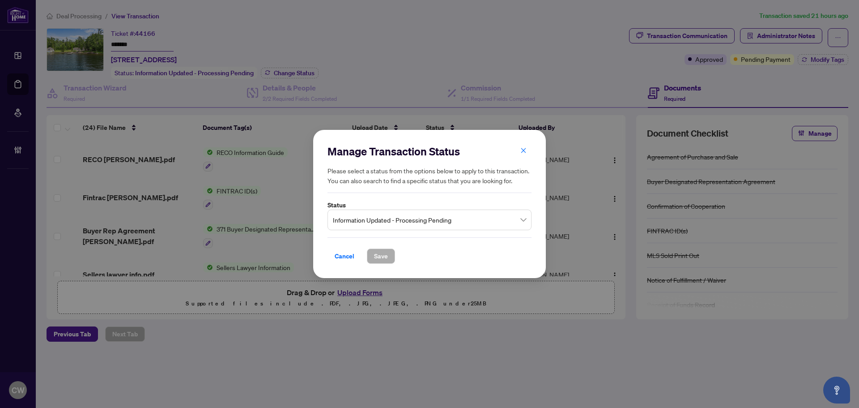
click at [451, 221] on span "Information Updated - Processing Pending" at bounding box center [429, 219] width 193 height 17
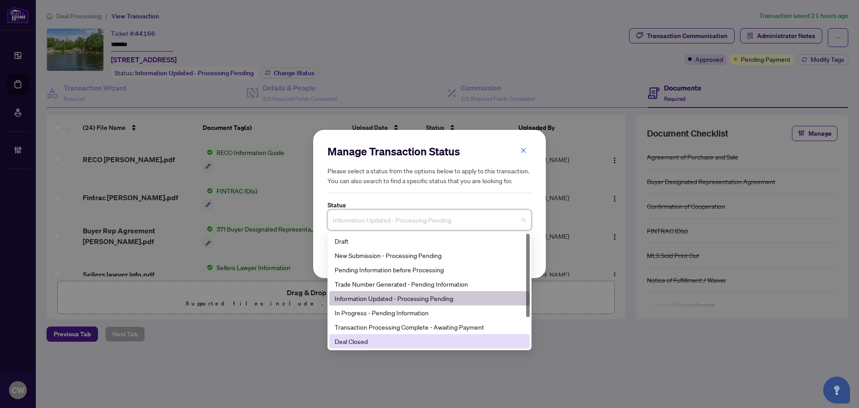
click at [407, 341] on div "Deal Closed" at bounding box center [430, 341] width 190 height 10
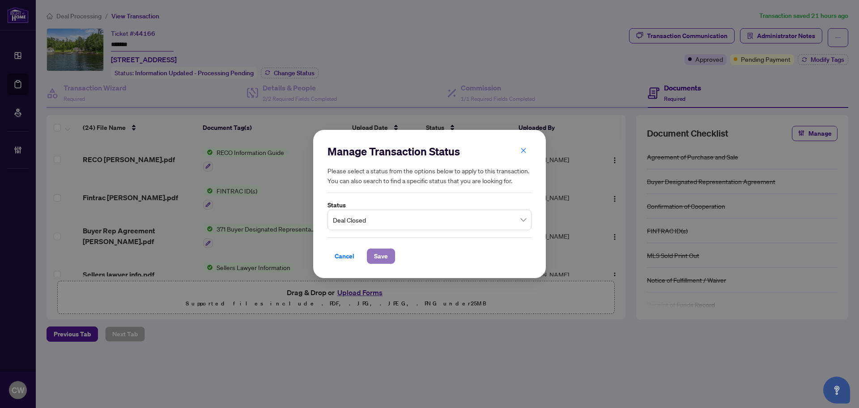
click at [386, 255] on span "Save" at bounding box center [381, 256] width 14 height 14
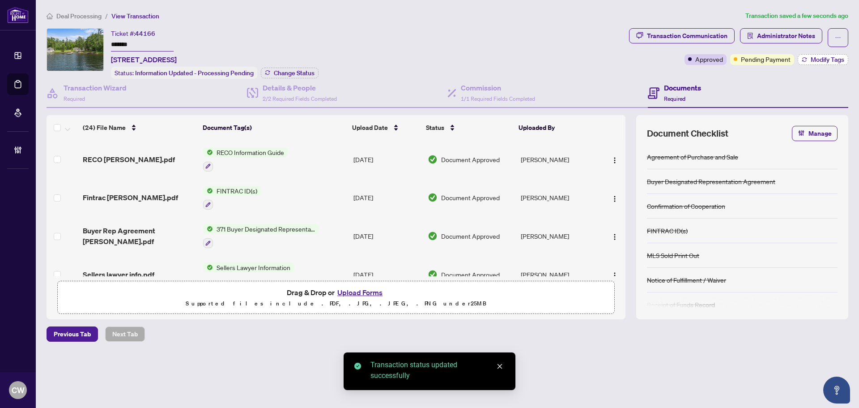
click at [811, 57] on button "Modify Tags" at bounding box center [823, 59] width 51 height 11
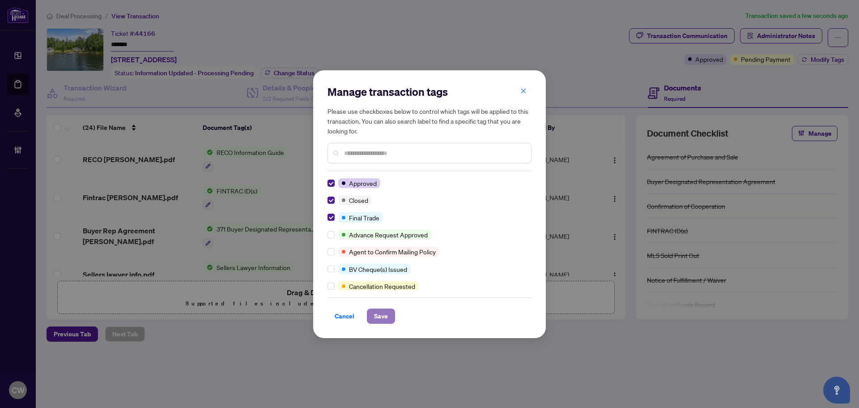
click at [377, 312] on span "Save" at bounding box center [381, 316] width 14 height 14
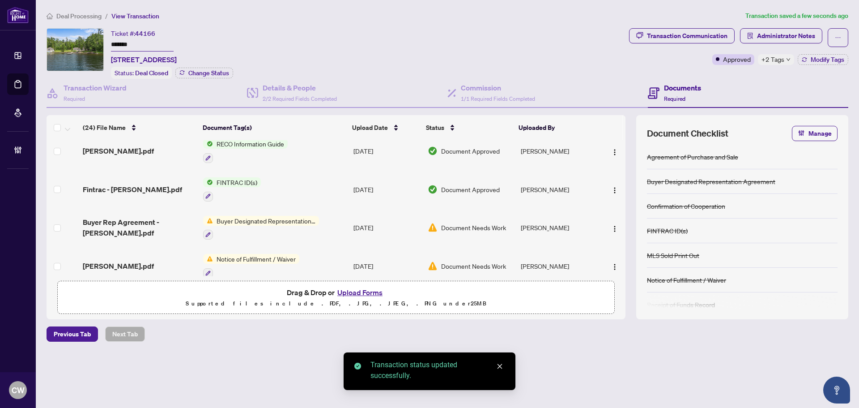
scroll to position [716, 0]
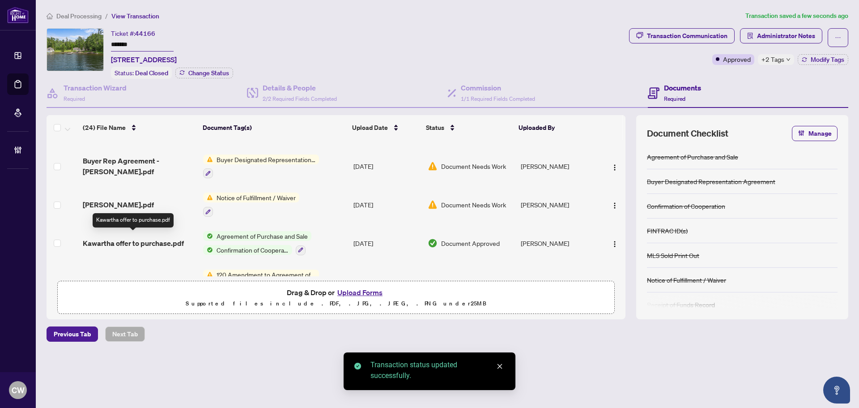
click at [134, 238] on span "Kawartha offer to purchase.pdf" at bounding box center [133, 243] width 101 height 11
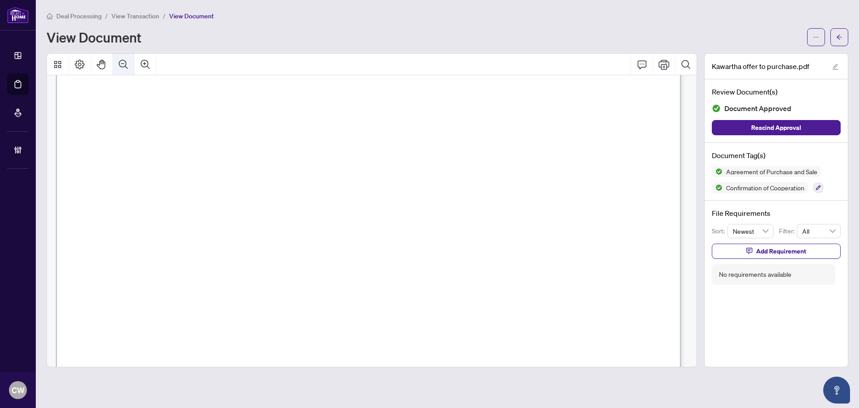
click at [115, 61] on button "Zoom Out" at bounding box center [123, 64] width 21 height 21
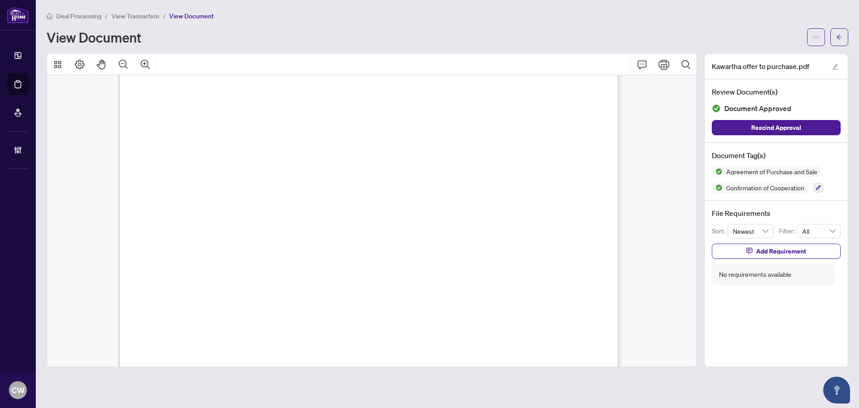
scroll to position [2859, 0]
click at [849, 33] on main "Deal Processing / View Transaction / View Document View Document Kawartha offer…" at bounding box center [447, 204] width 823 height 408
click at [844, 36] on button "button" at bounding box center [839, 37] width 18 height 18
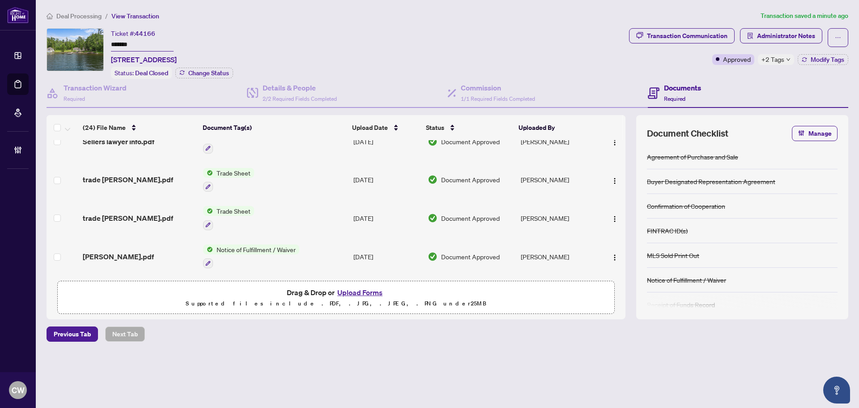
scroll to position [134, 0]
click at [116, 175] on span "trade [PERSON_NAME].pdf" at bounding box center [128, 178] width 90 height 11
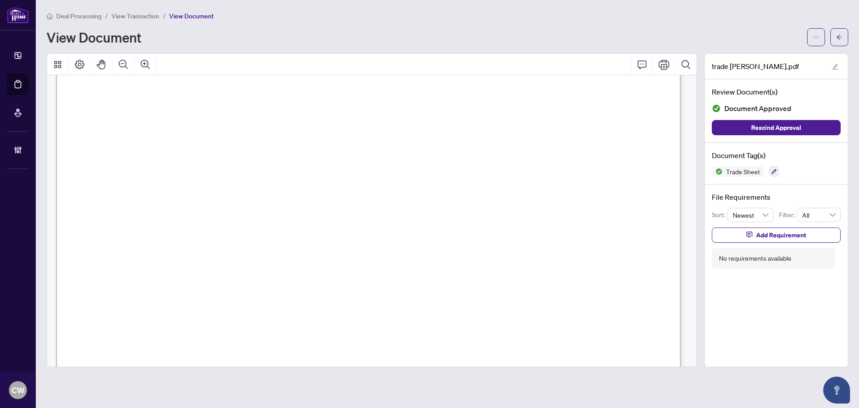
scroll to position [313, 0]
click at [842, 34] on icon "arrow-left" at bounding box center [839, 37] width 6 height 6
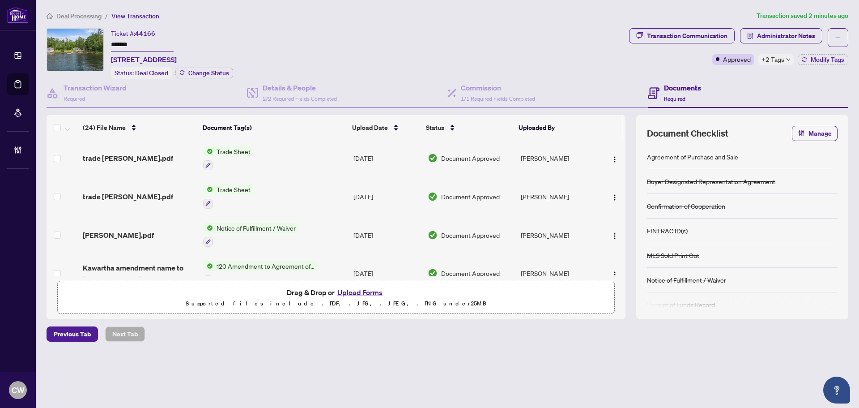
scroll to position [179, 0]
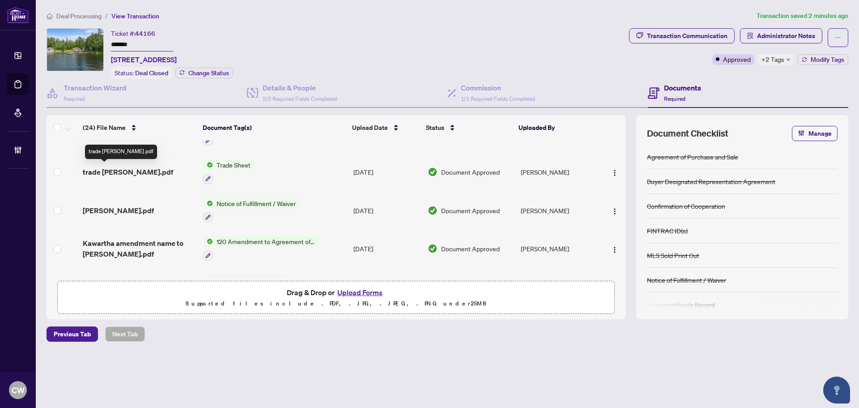
click at [113, 170] on span "trade [PERSON_NAME].pdf" at bounding box center [128, 171] width 90 height 11
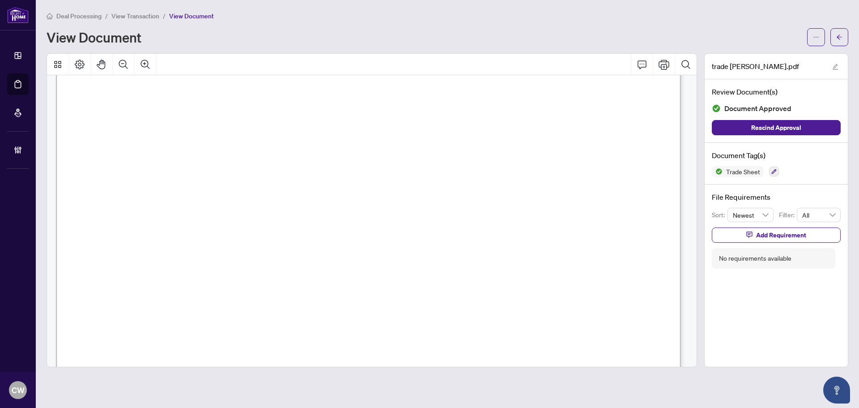
scroll to position [313, 0]
click at [838, 43] on span "button" at bounding box center [839, 37] width 6 height 14
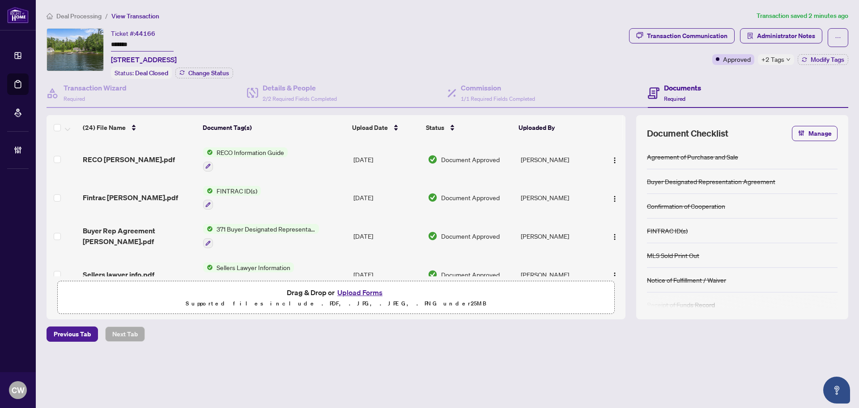
click at [367, 290] on button "Upload Forms" at bounding box center [360, 292] width 51 height 12
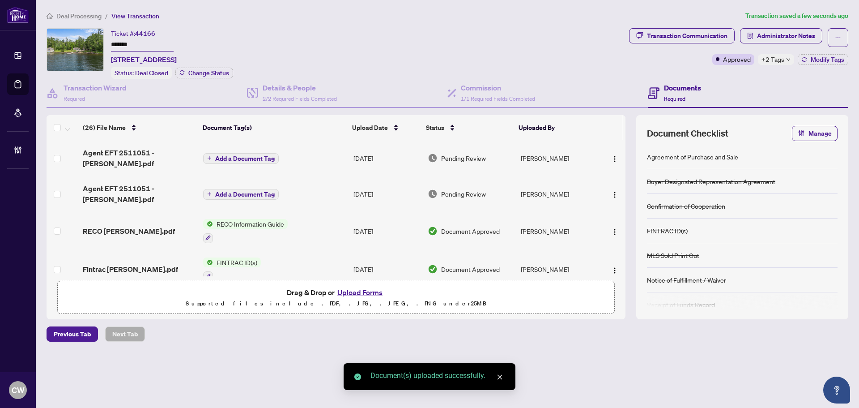
click at [259, 155] on span "Add a Document Tag" at bounding box center [245, 158] width 60 height 6
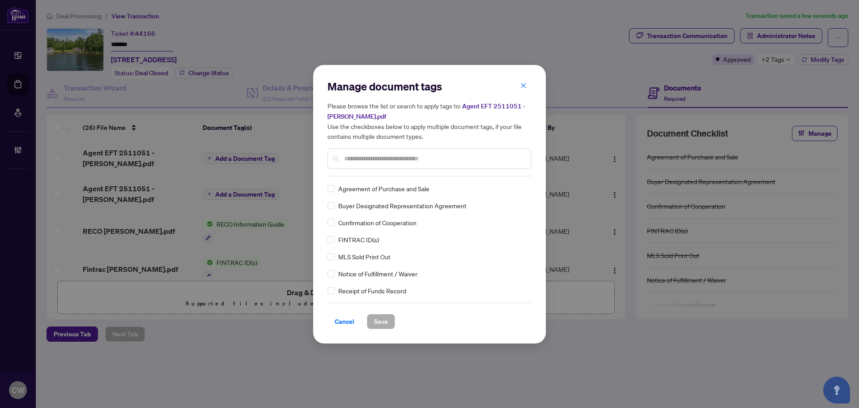
click at [374, 160] on input "text" at bounding box center [434, 158] width 180 height 10
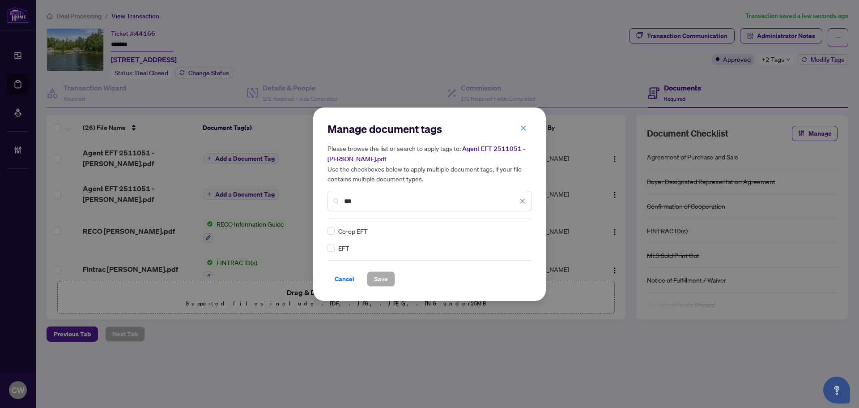
type input "***"
click at [516, 229] on img at bounding box center [513, 230] width 9 height 9
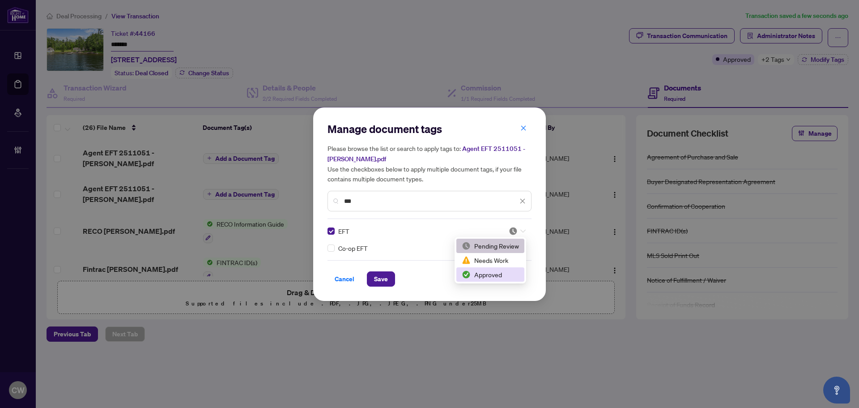
click at [505, 272] on div "Approved" at bounding box center [490, 274] width 57 height 10
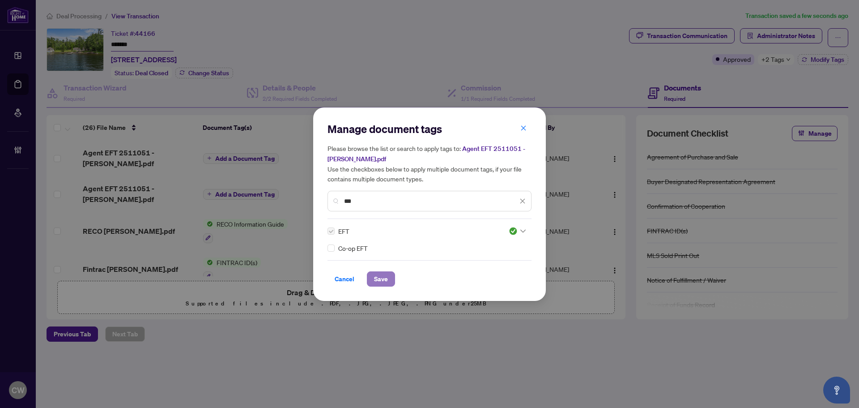
click at [383, 275] on span "Save" at bounding box center [381, 279] width 14 height 14
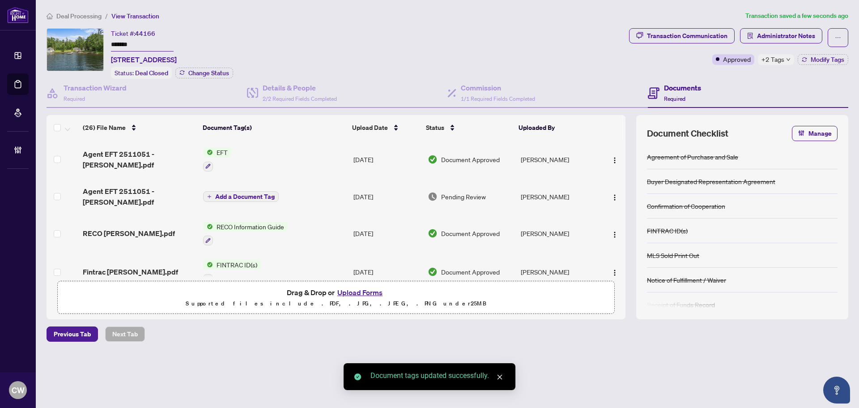
click at [253, 191] on div "Add a Document Tag" at bounding box center [241, 197] width 76 height 12
click at [257, 193] on span "Add a Document Tag" at bounding box center [245, 196] width 60 height 6
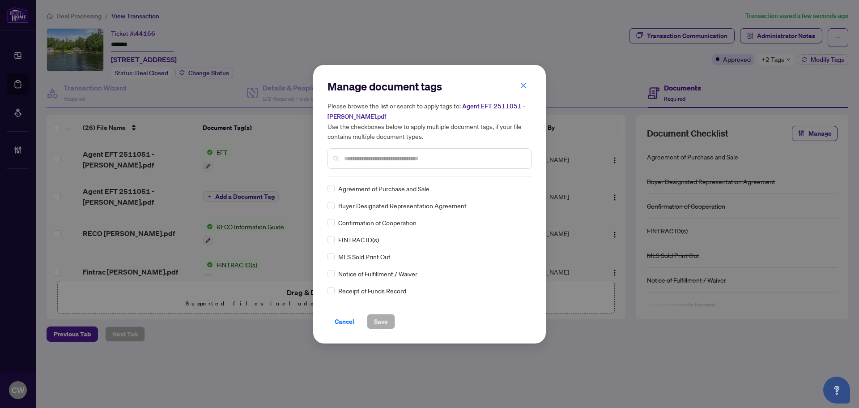
click at [361, 152] on div at bounding box center [429, 158] width 204 height 21
click at [361, 155] on input "text" at bounding box center [434, 158] width 180 height 10
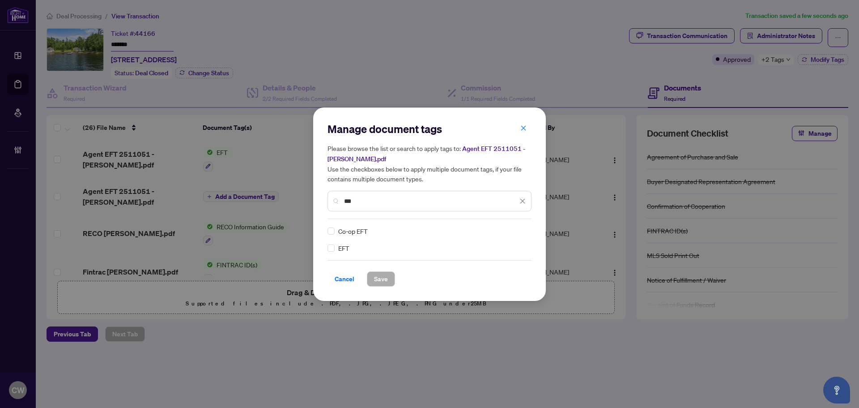
type input "***"
click at [519, 230] on div at bounding box center [517, 230] width 17 height 9
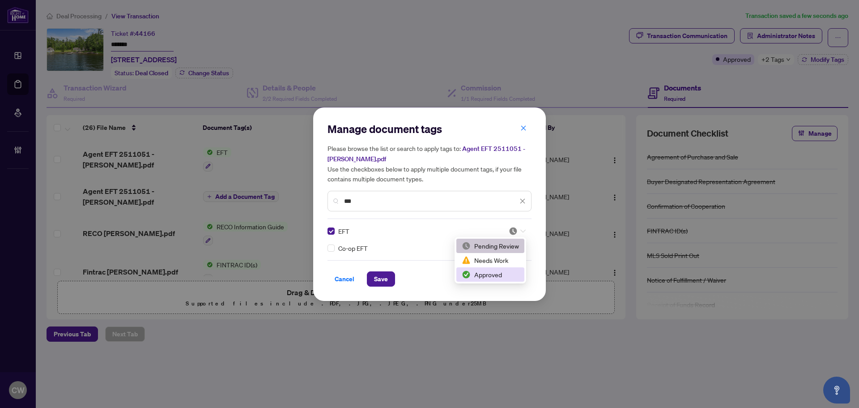
click at [505, 270] on div "Approved" at bounding box center [490, 274] width 57 height 10
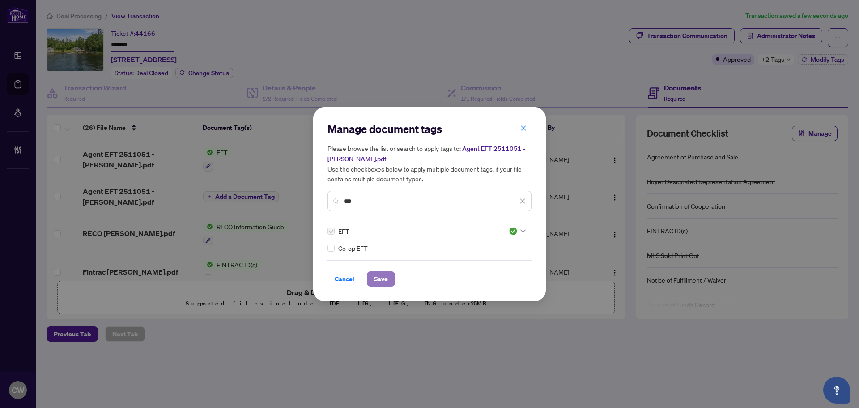
click at [387, 273] on span "Save" at bounding box center [381, 279] width 14 height 14
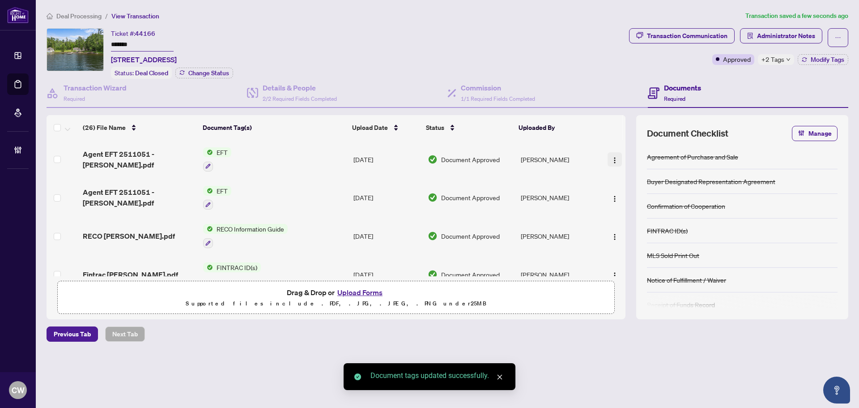
click at [612, 157] on img "button" at bounding box center [614, 160] width 7 height 7
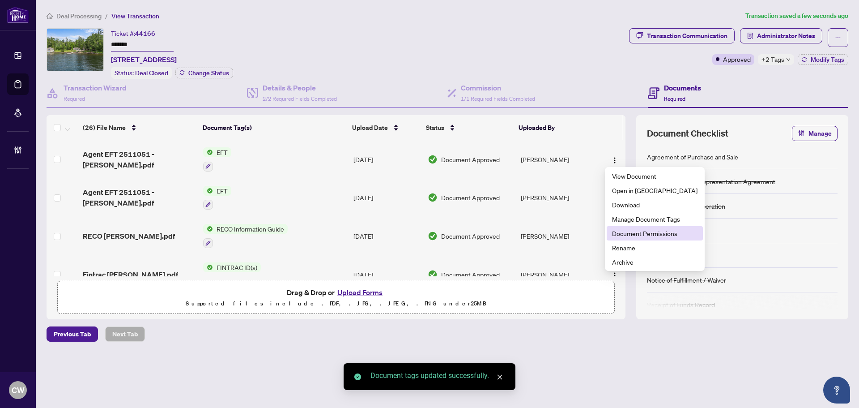
click at [625, 231] on span "Document Permissions" at bounding box center [654, 233] width 85 height 10
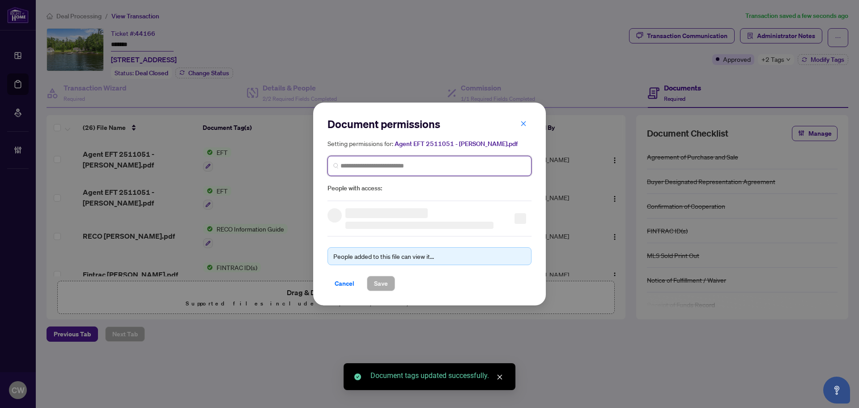
click at [429, 167] on input "search" at bounding box center [432, 165] width 185 height 9
paste input "**********"
type input "**********"
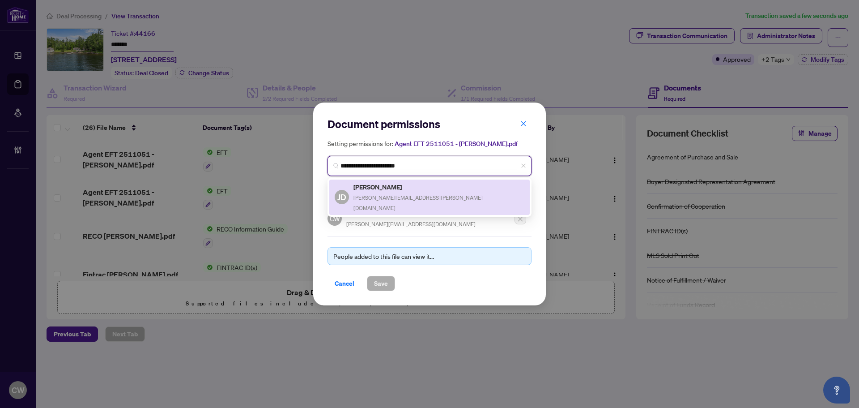
click at [401, 194] on span "[PERSON_NAME][EMAIL_ADDRESS][PERSON_NAME][DOMAIN_NAME]" at bounding box center [417, 202] width 129 height 17
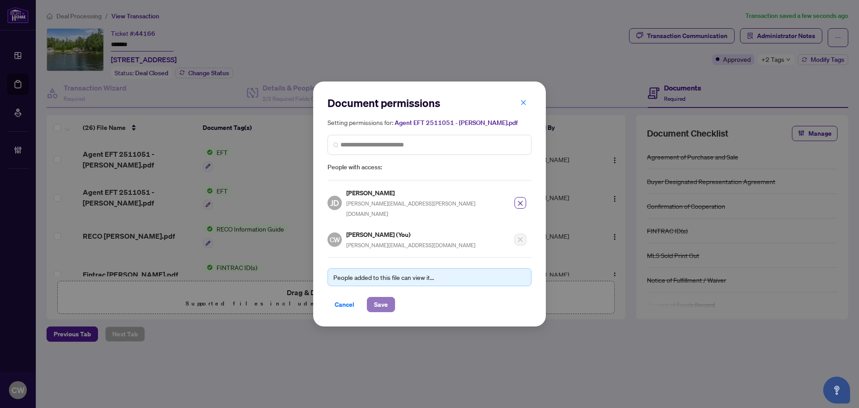
click at [381, 298] on span "Save" at bounding box center [381, 304] width 14 height 14
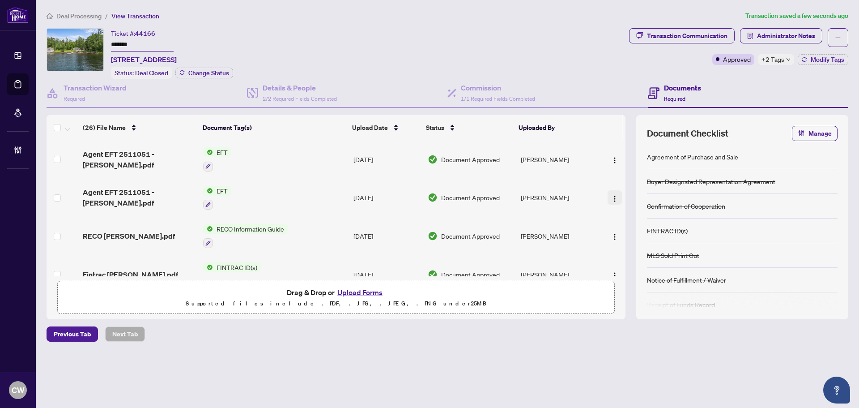
click at [612, 196] on img "button" at bounding box center [614, 198] width 7 height 7
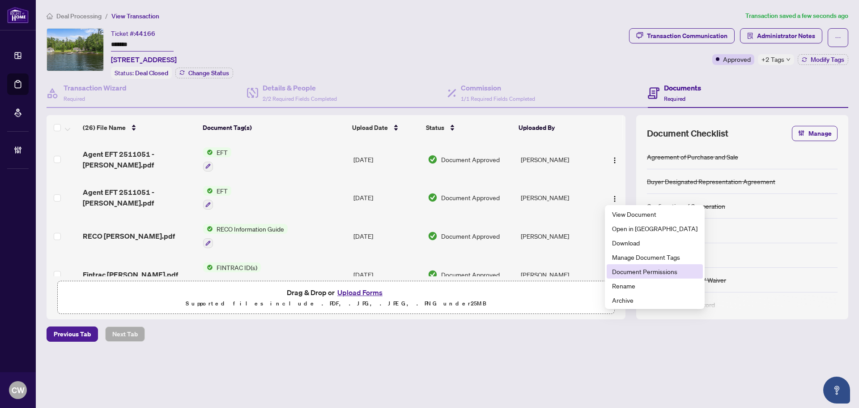
click at [609, 271] on li "Document Permissions" at bounding box center [655, 271] width 96 height 14
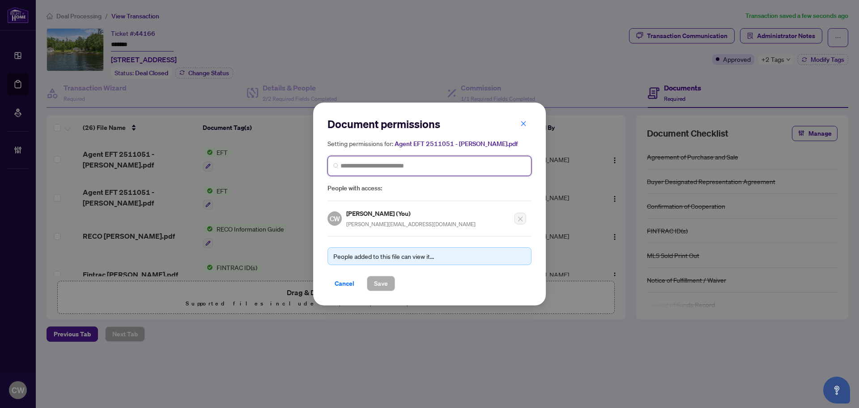
click at [0, 0] on input "search" at bounding box center [0, 0] width 0 height 0
paste input "**********"
type input "**********"
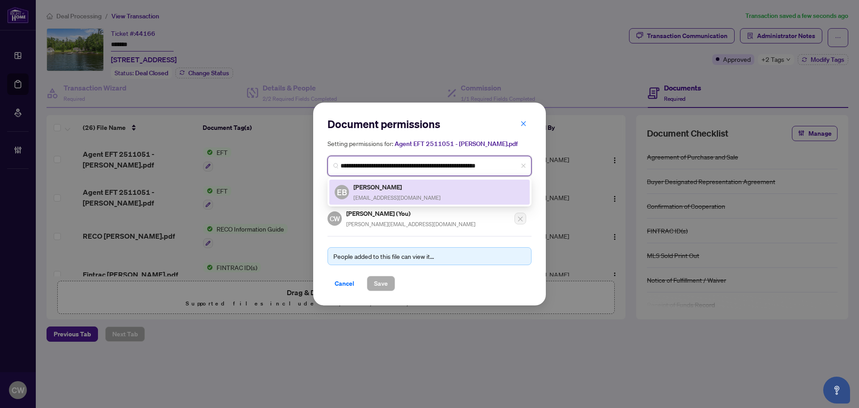
click at [407, 188] on h5 "[PERSON_NAME]" at bounding box center [396, 187] width 87 height 10
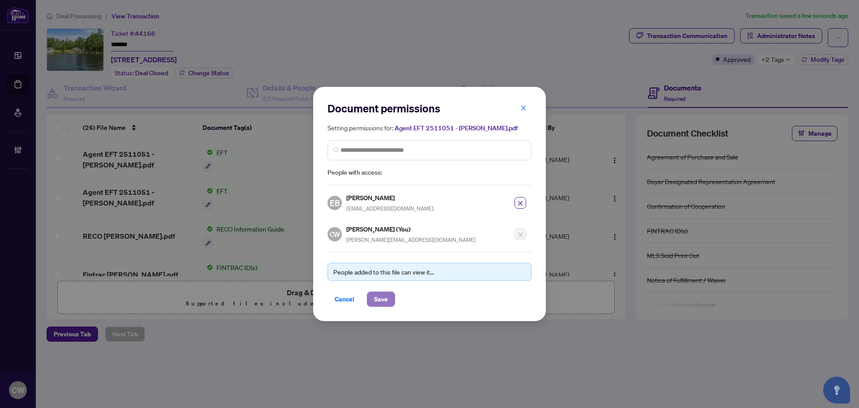
click at [384, 300] on span "Save" at bounding box center [381, 299] width 14 height 14
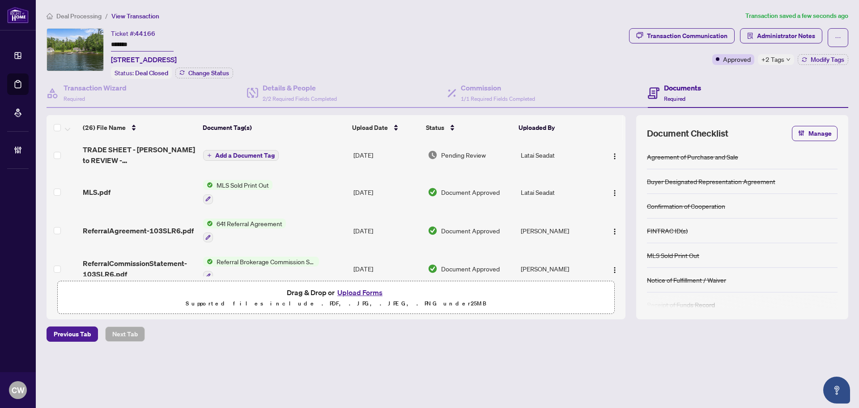
scroll to position [582, 0]
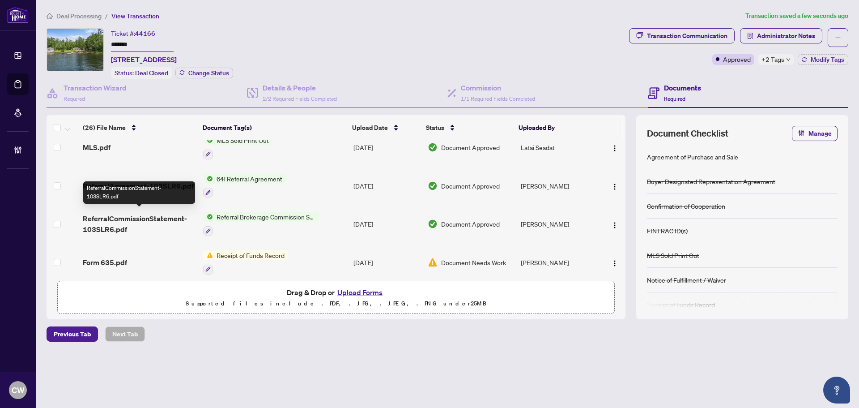
click at [157, 220] on span "ReferralCommissionStatement-103SLR6.pdf" at bounding box center [139, 223] width 113 height 21
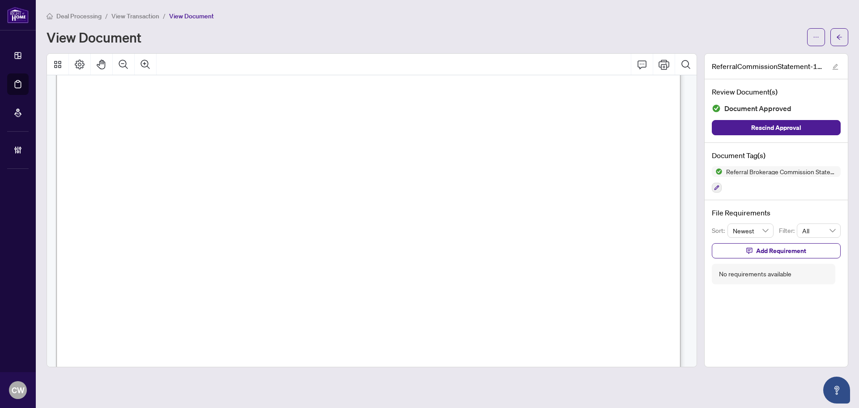
scroll to position [224, 0]
drag, startPoint x: 273, startPoint y: 216, endPoint x: 225, endPoint y: 221, distance: 49.0
drag, startPoint x: 197, startPoint y: 214, endPoint x: 256, endPoint y: 224, distance: 60.2
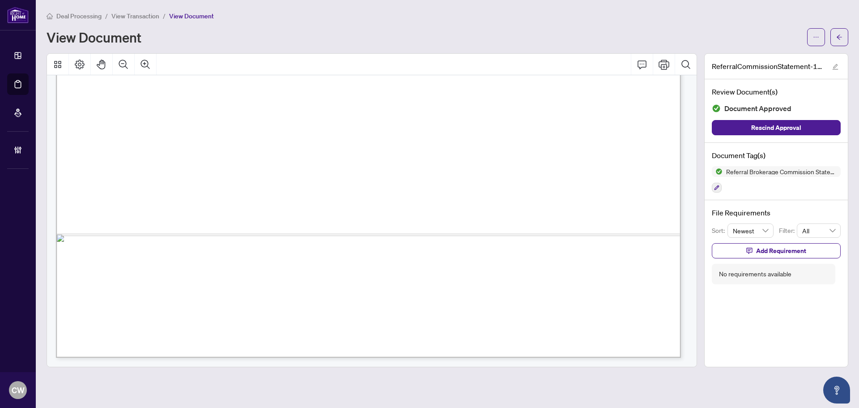
scroll to position [446, 0]
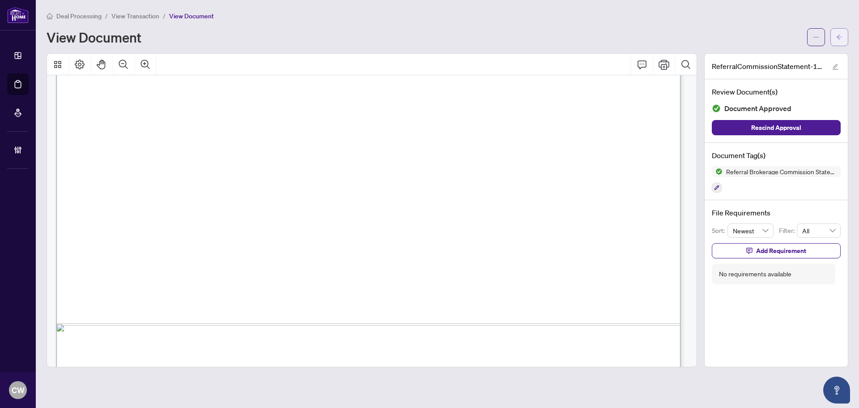
click at [840, 36] on icon "arrow-left" at bounding box center [839, 37] width 6 height 6
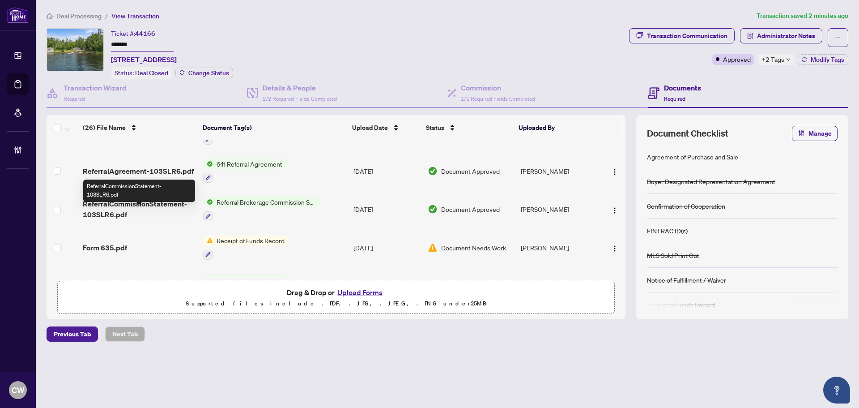
scroll to position [582, 0]
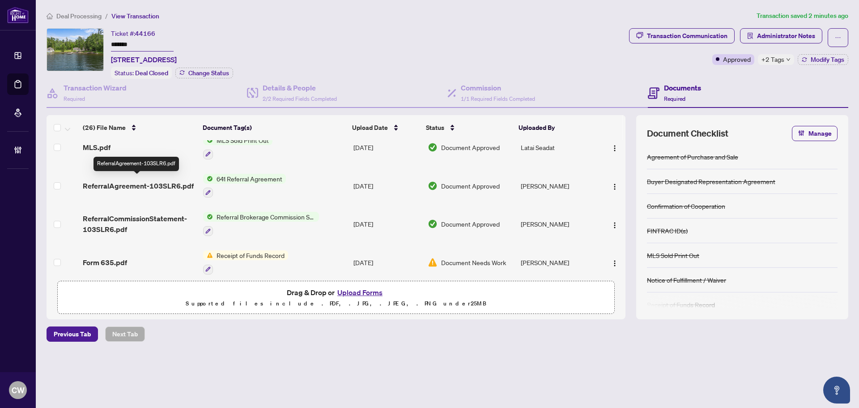
click at [161, 183] on span "ReferralAgreement-103SLR6.pdf" at bounding box center [138, 185] width 111 height 11
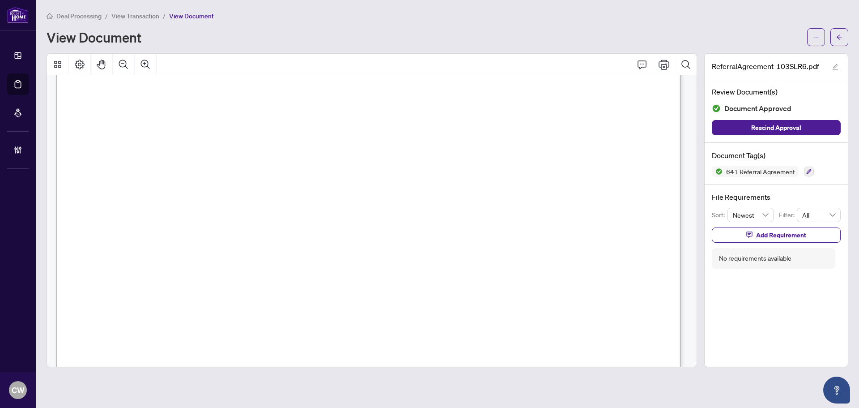
scroll to position [89, 0]
click at [840, 37] on icon "arrow-left" at bounding box center [839, 36] width 5 height 5
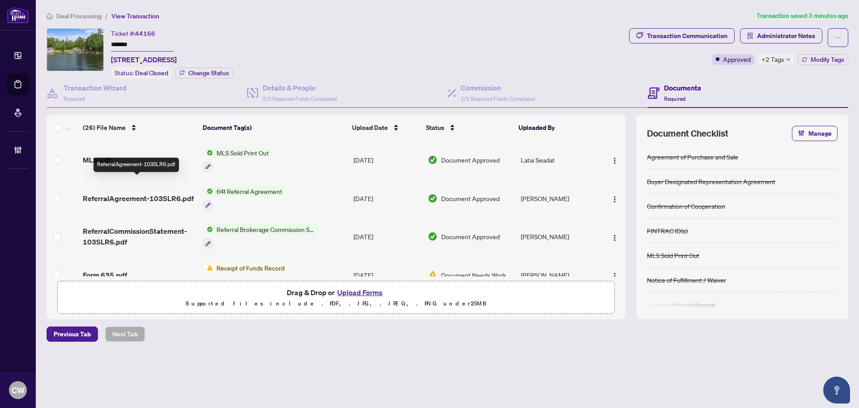
scroll to position [582, 0]
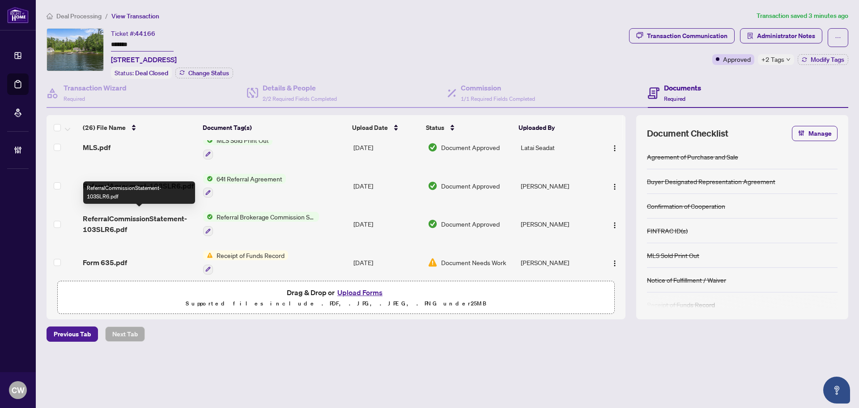
click at [155, 217] on span "ReferralCommissionStatement-103SLR6.pdf" at bounding box center [139, 223] width 113 height 21
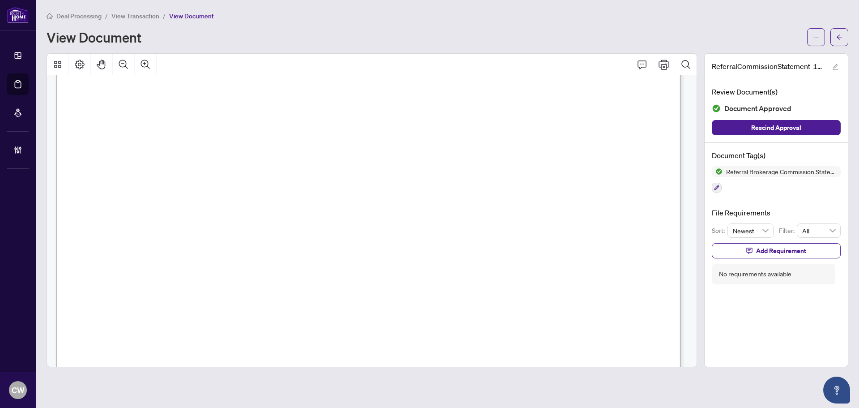
scroll to position [268, 0]
click at [816, 35] on icon "ellipsis" at bounding box center [816, 37] width 6 height 6
click at [786, 54] on span "Download" at bounding box center [784, 56] width 68 height 10
click at [839, 36] on icon "arrow-left" at bounding box center [839, 37] width 6 height 6
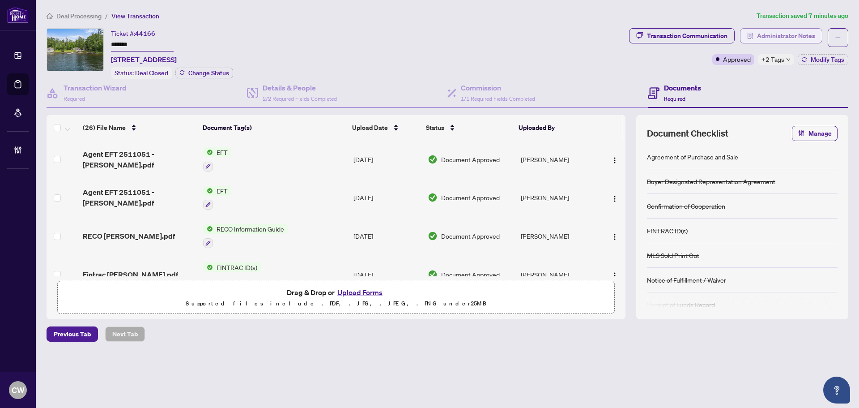
click at [799, 36] on span "Administrator Notes" at bounding box center [786, 36] width 58 height 14
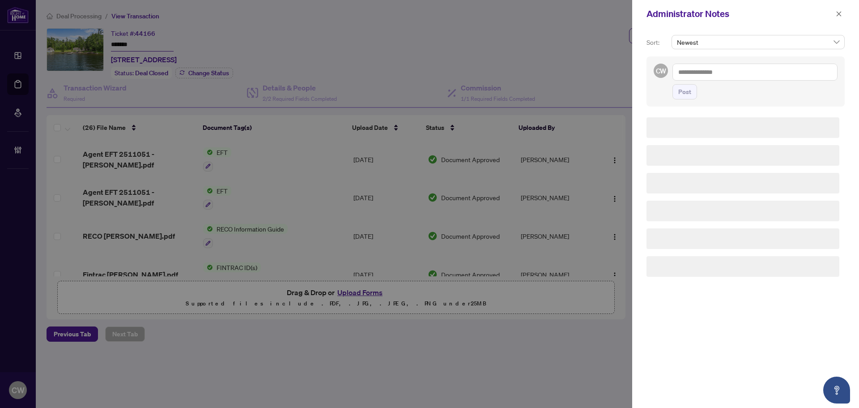
click at [751, 68] on textarea at bounding box center [754, 72] width 165 height 17
paste textarea "**********"
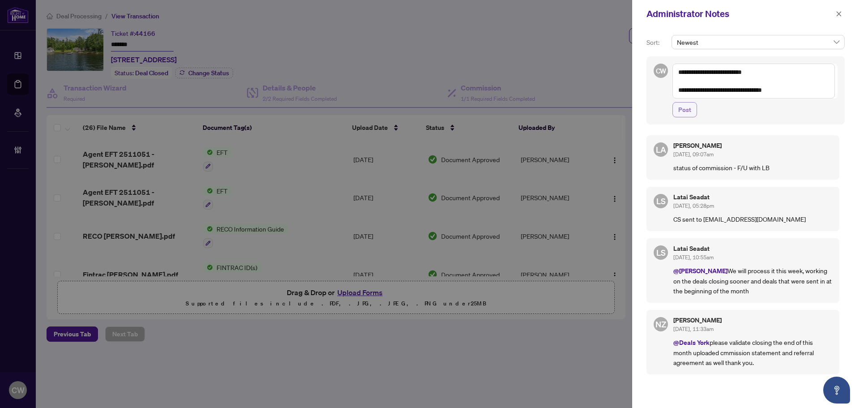
type textarea "**********"
click at [688, 106] on span "Post" at bounding box center [684, 109] width 13 height 14
